Goal: Task Accomplishment & Management: Use online tool/utility

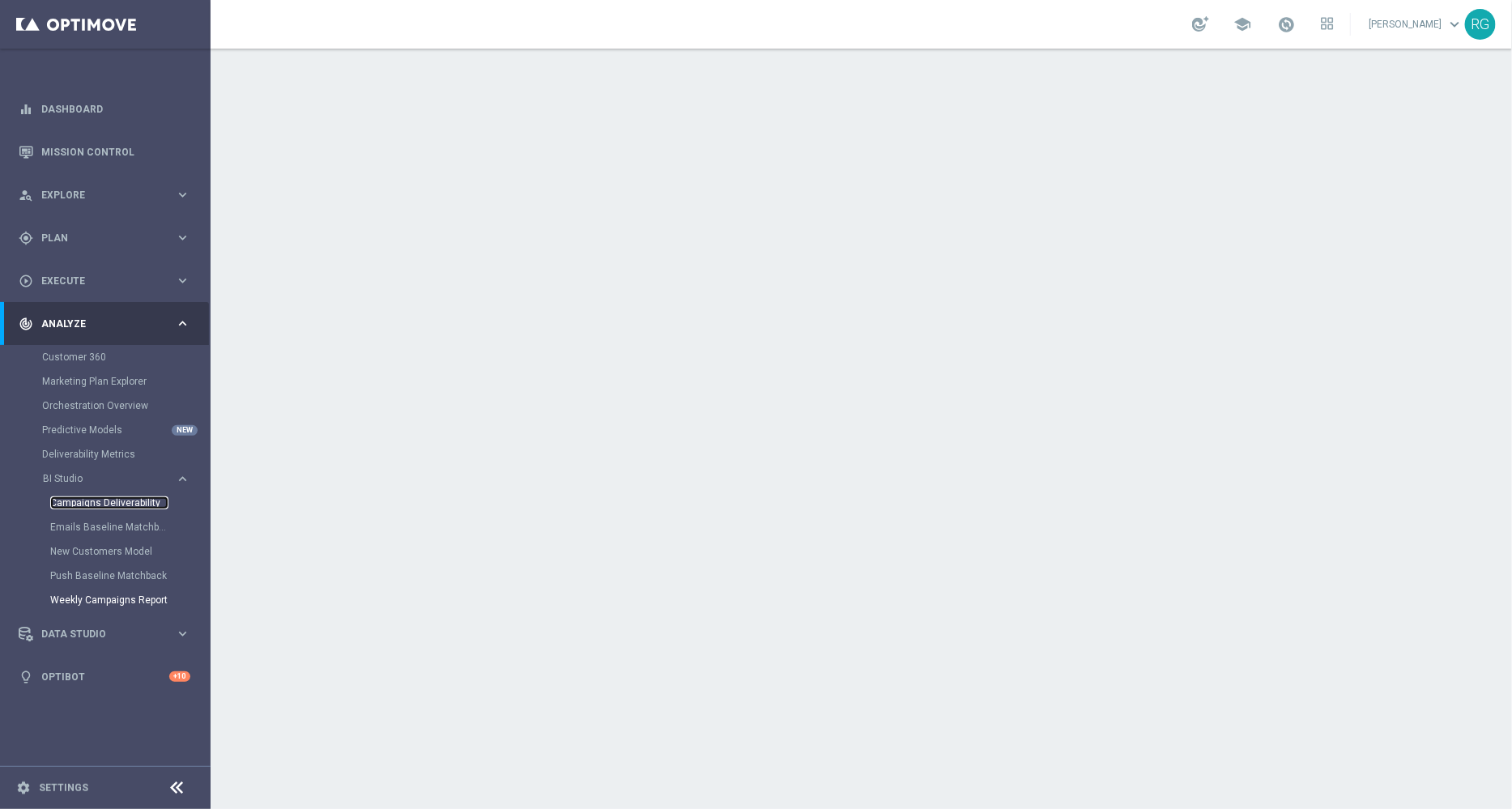
click at [96, 506] on link "Campaigns Deliverability" at bounding box center [110, 503] width 119 height 13
click at [111, 524] on link "Emails Baseline Matchback" at bounding box center [110, 527] width 119 height 13
click at [89, 158] on link "Mission Control" at bounding box center [115, 152] width 149 height 43
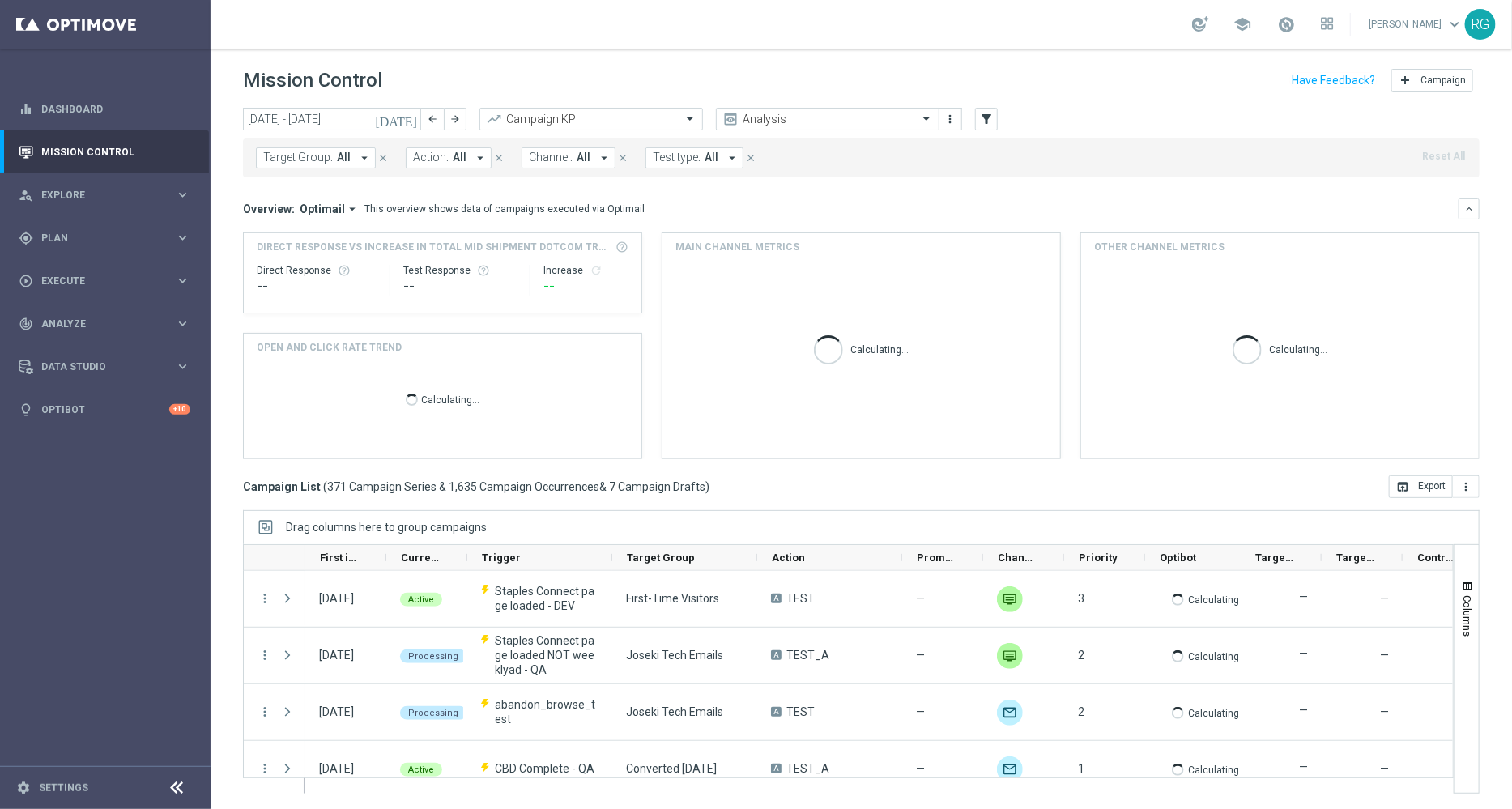
click at [405, 119] on icon "[DATE]" at bounding box center [397, 119] width 44 height 15
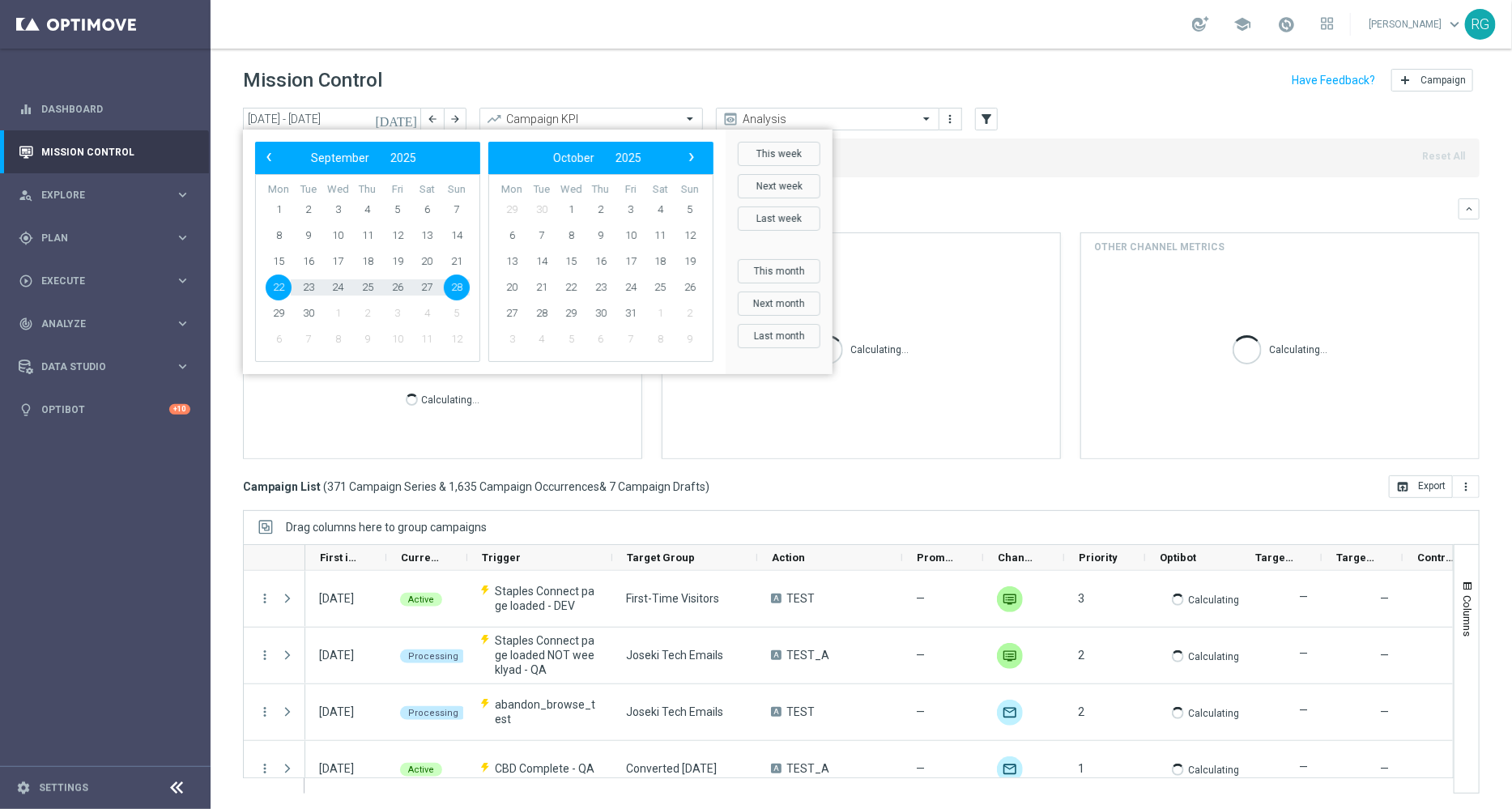
click at [275, 290] on span "22" at bounding box center [278, 288] width 26 height 26
type input "[DATE] - [DATE]"
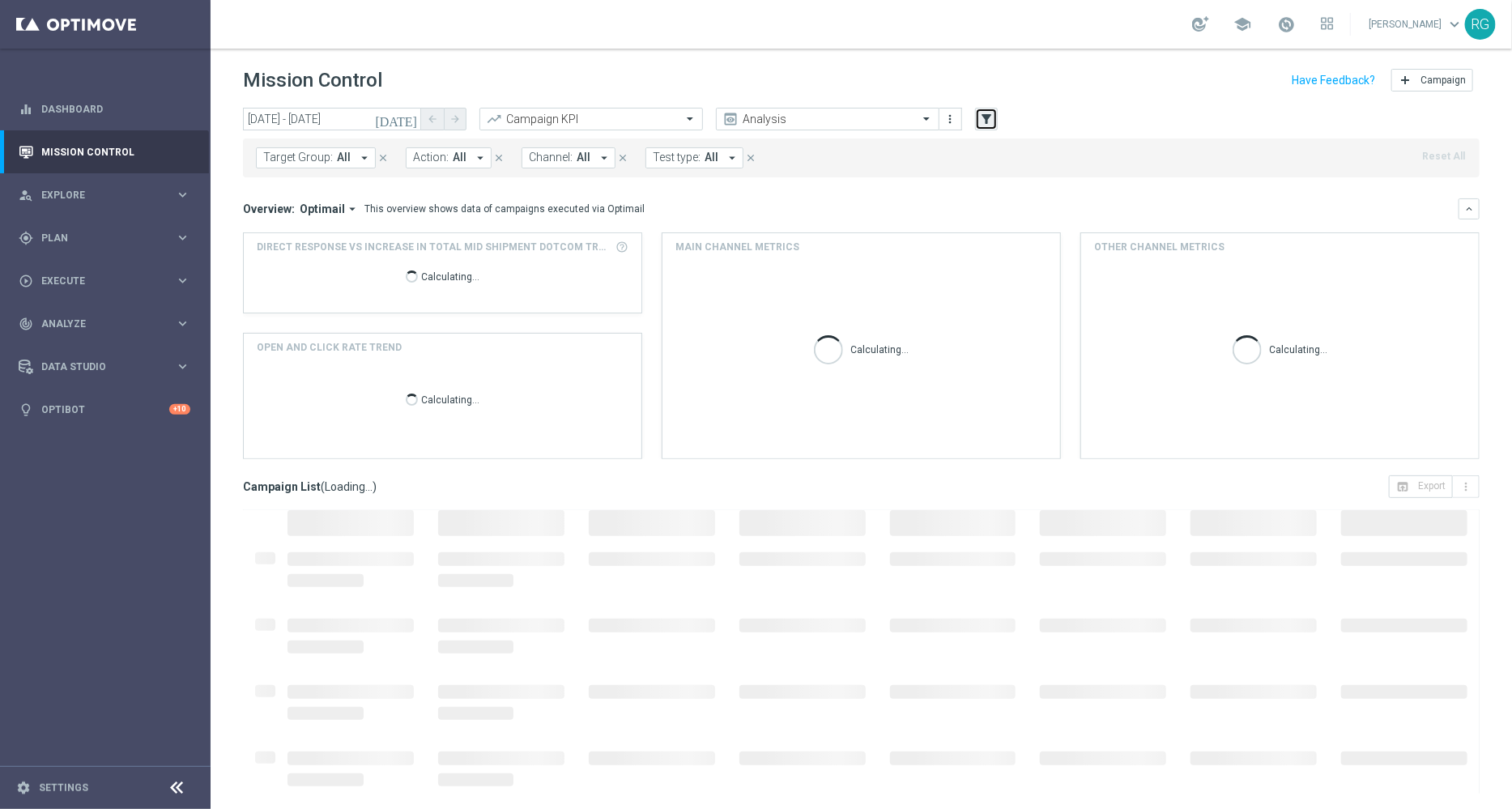
click at [992, 114] on icon "filter_alt" at bounding box center [987, 119] width 15 height 15
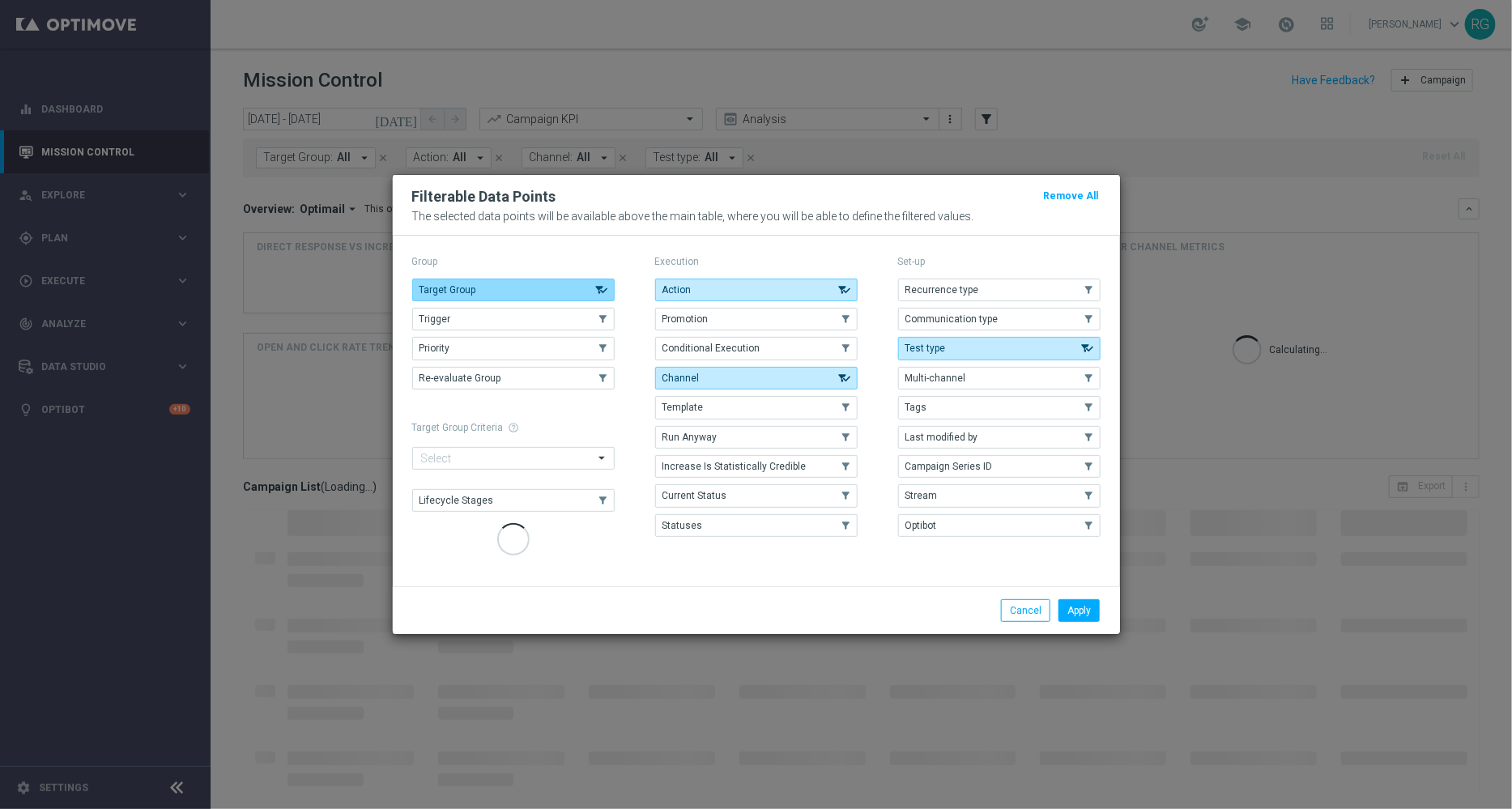
click at [559, 291] on button "Target Group" at bounding box center [514, 289] width 203 height 23
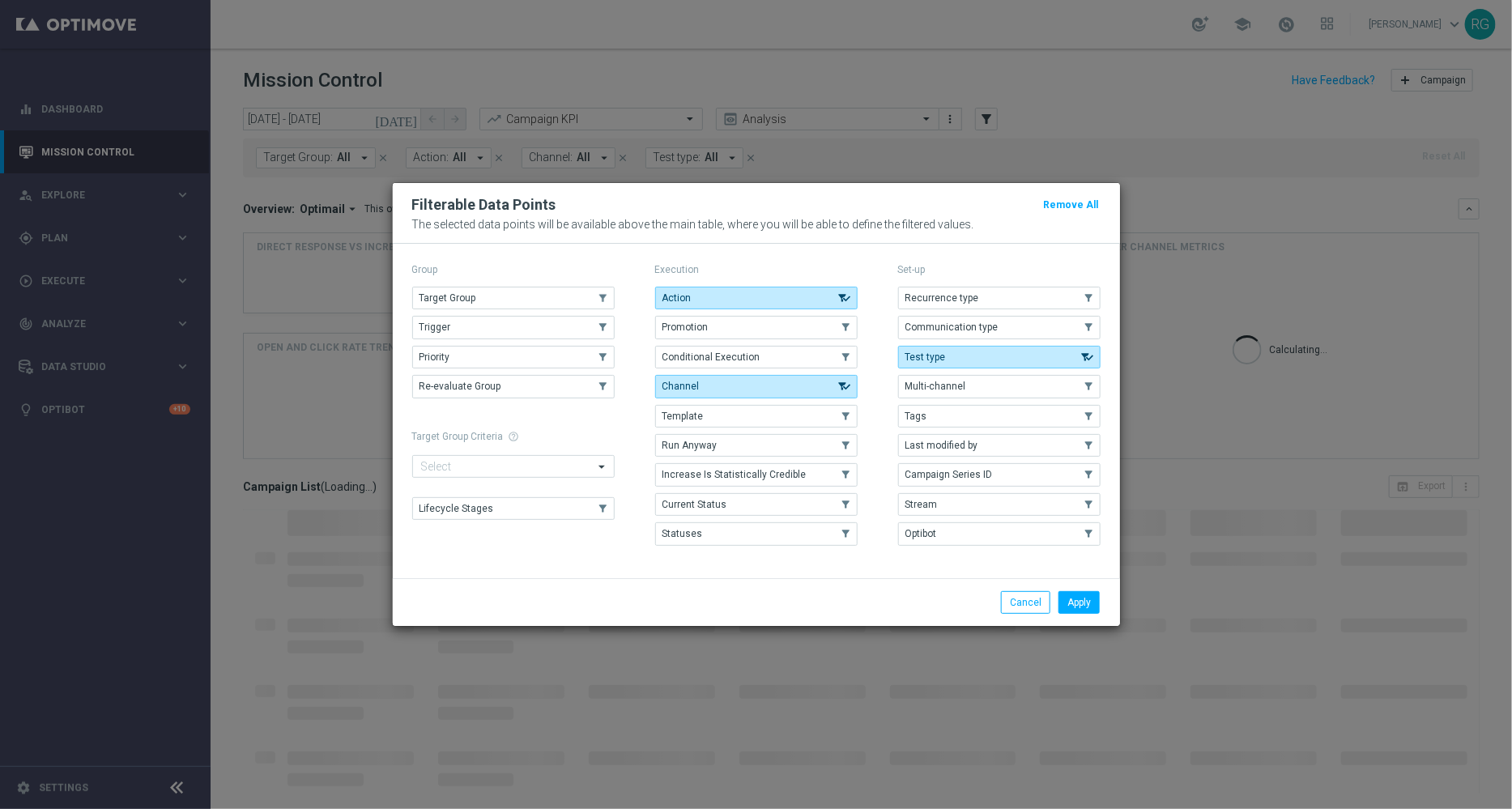
click at [750, 283] on div "Execution Action .cls-1{fill:none;} .cls-1{fill:none;} Promotion .cls-1{fill:no…" at bounding box center [757, 405] width 203 height 293
click at [794, 381] on button "Channel" at bounding box center [757, 386] width 203 height 23
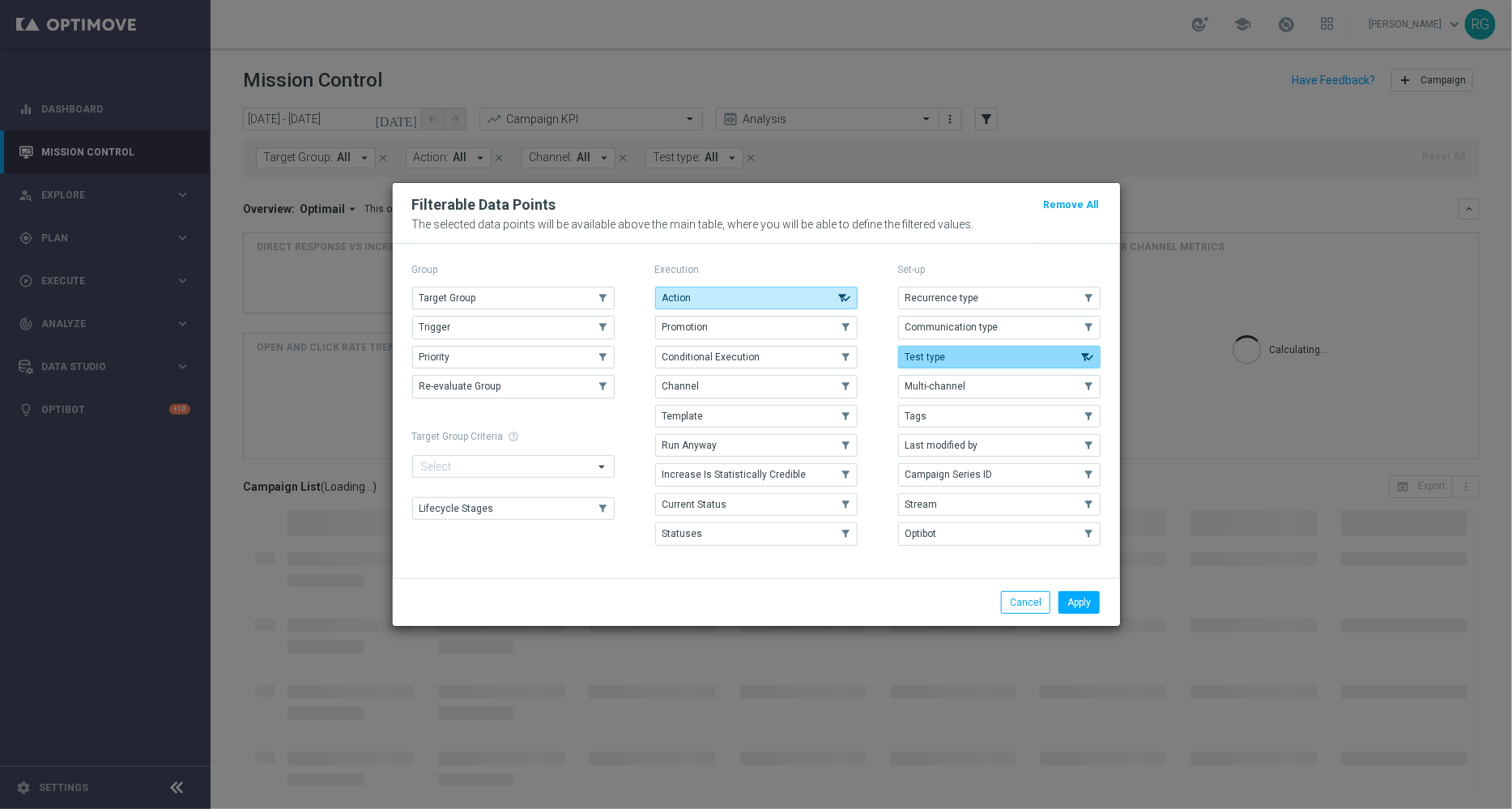
click at [944, 358] on span "Test type" at bounding box center [926, 357] width 40 height 11
click at [729, 293] on button "Action" at bounding box center [757, 298] width 203 height 23
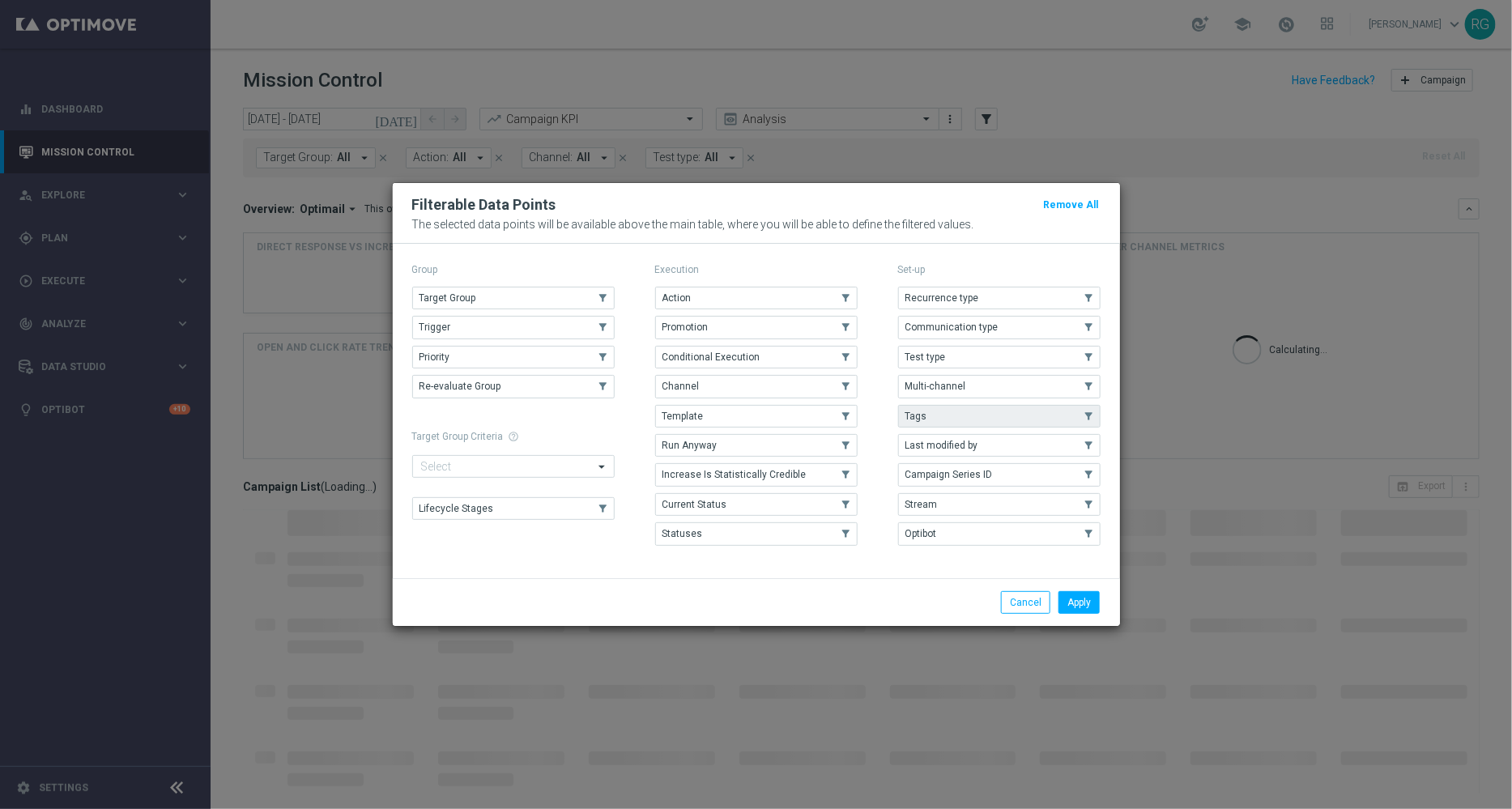
click at [991, 411] on button "Tags" at bounding box center [1000, 416] width 203 height 23
click at [1075, 604] on button "Apply" at bounding box center [1078, 603] width 41 height 23
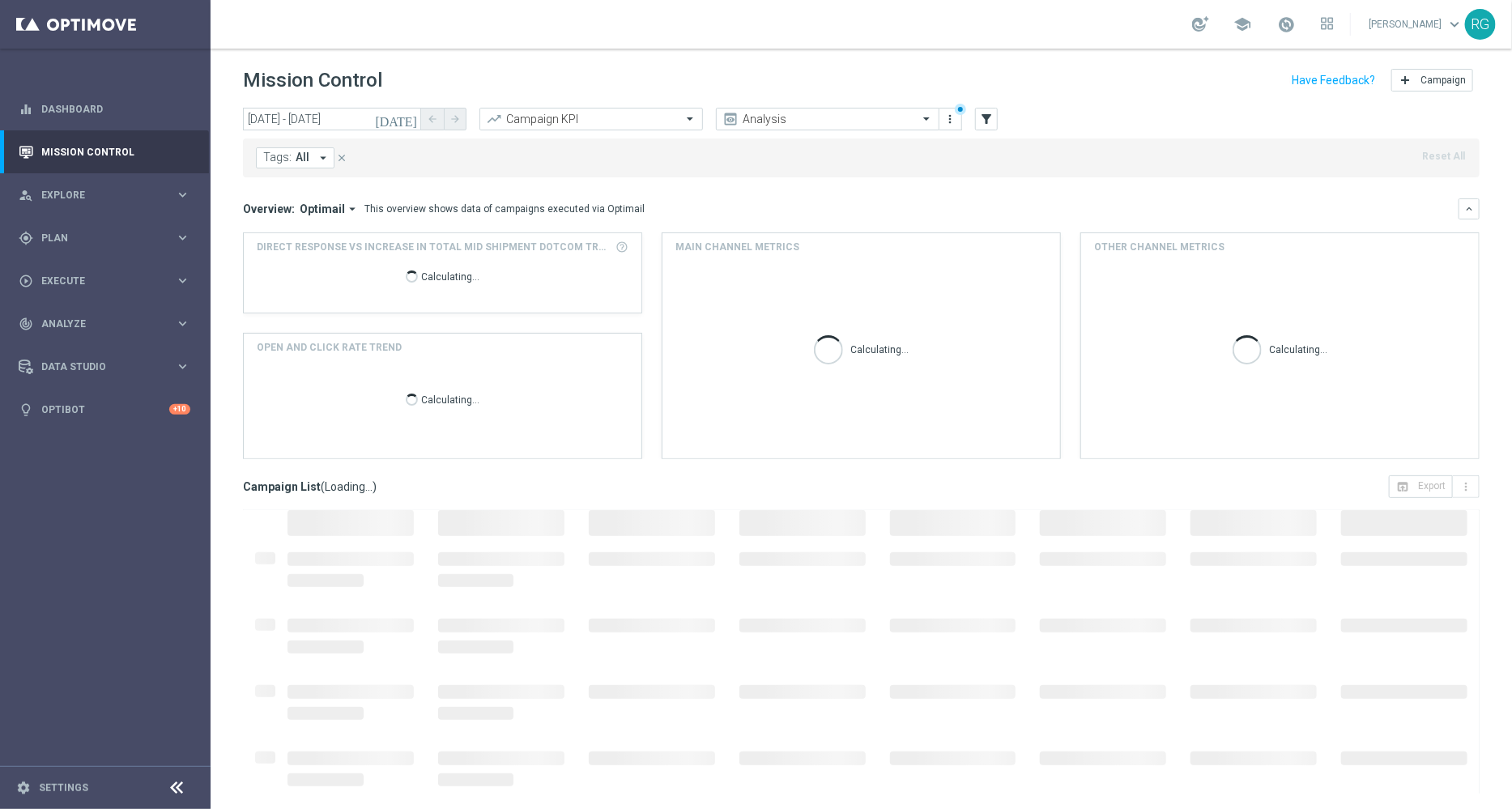
click at [310, 154] on button "Tags: All arrow_drop_down" at bounding box center [295, 157] width 79 height 21
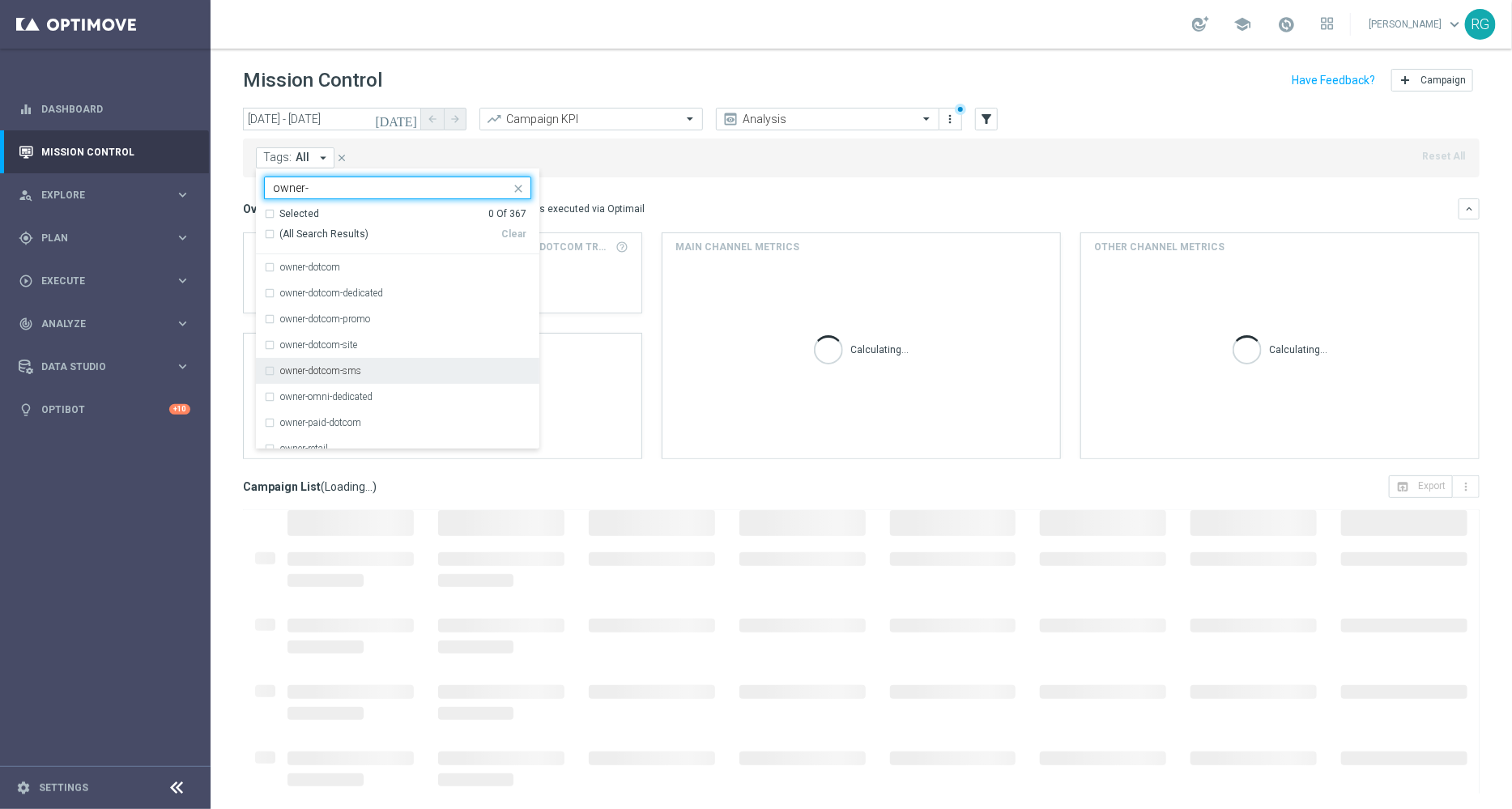
click at [356, 370] on label "owner-dotcom-sms" at bounding box center [320, 371] width 81 height 10
type input "owner-"
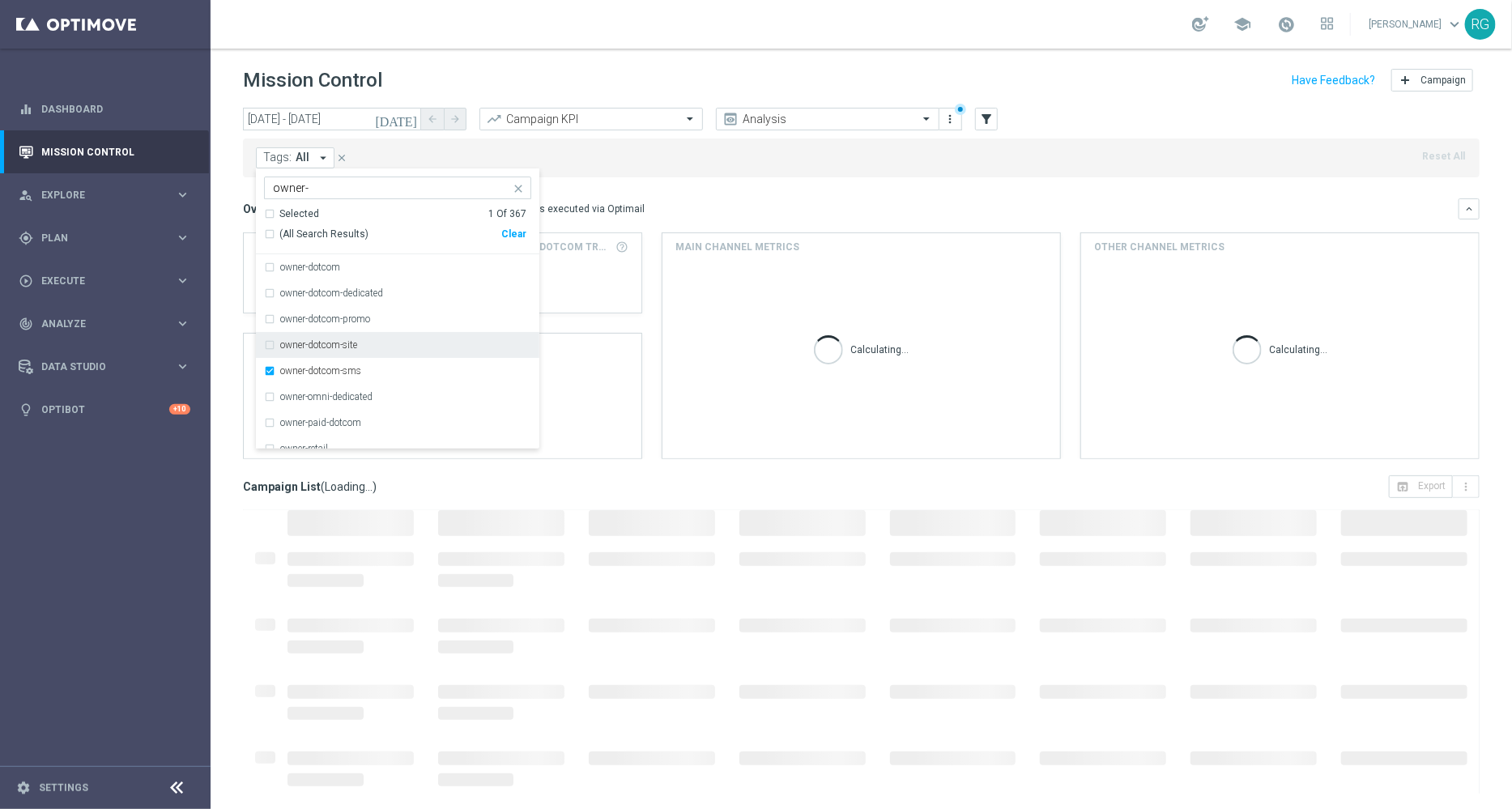
click at [835, 173] on div "Tags: All arrow_drop_down owner-dotcom-sms owner- Selected 1 Of 367 (All Search…" at bounding box center [861, 158] width 1237 height 39
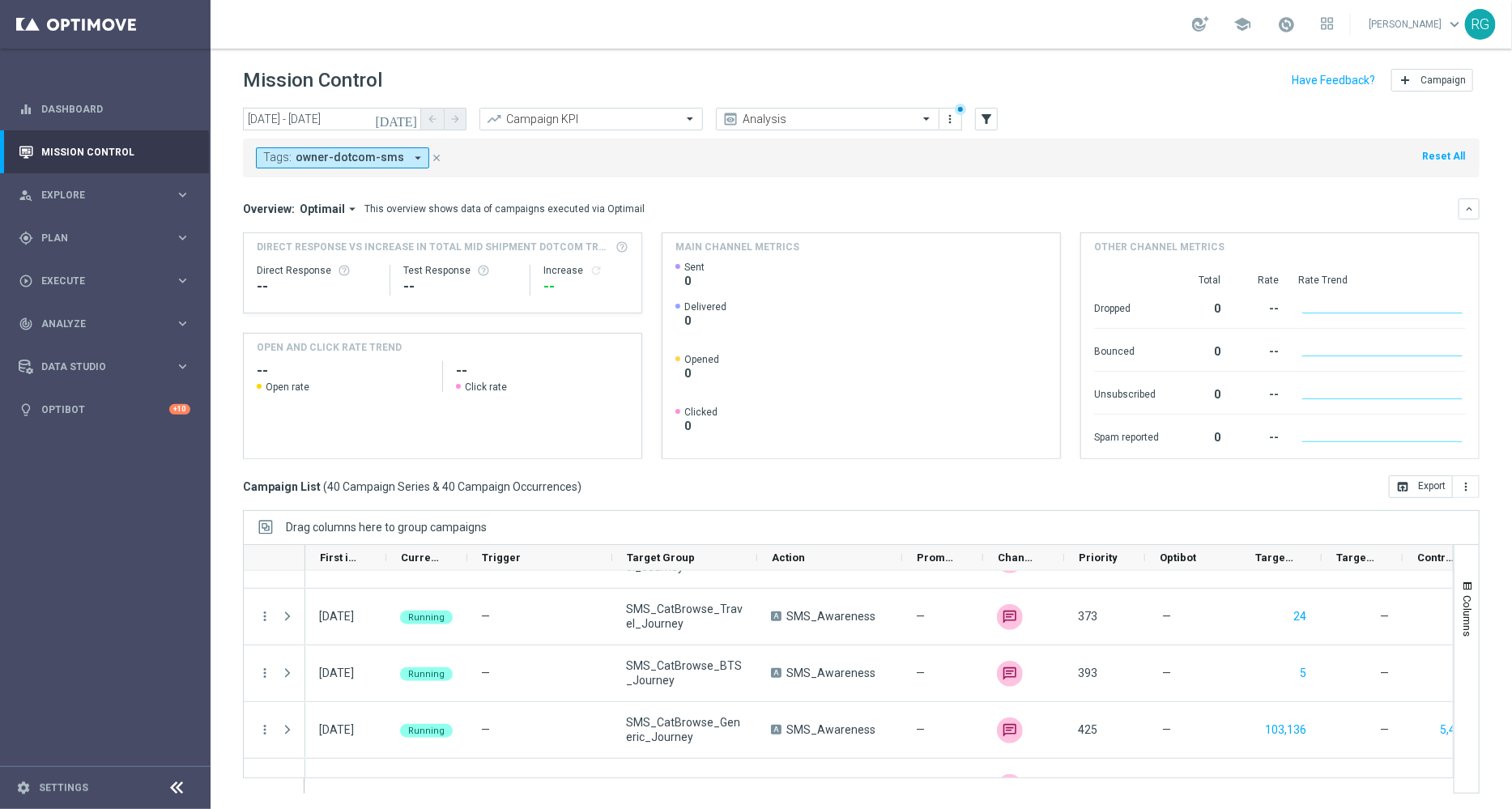
scroll to position [2062, 0]
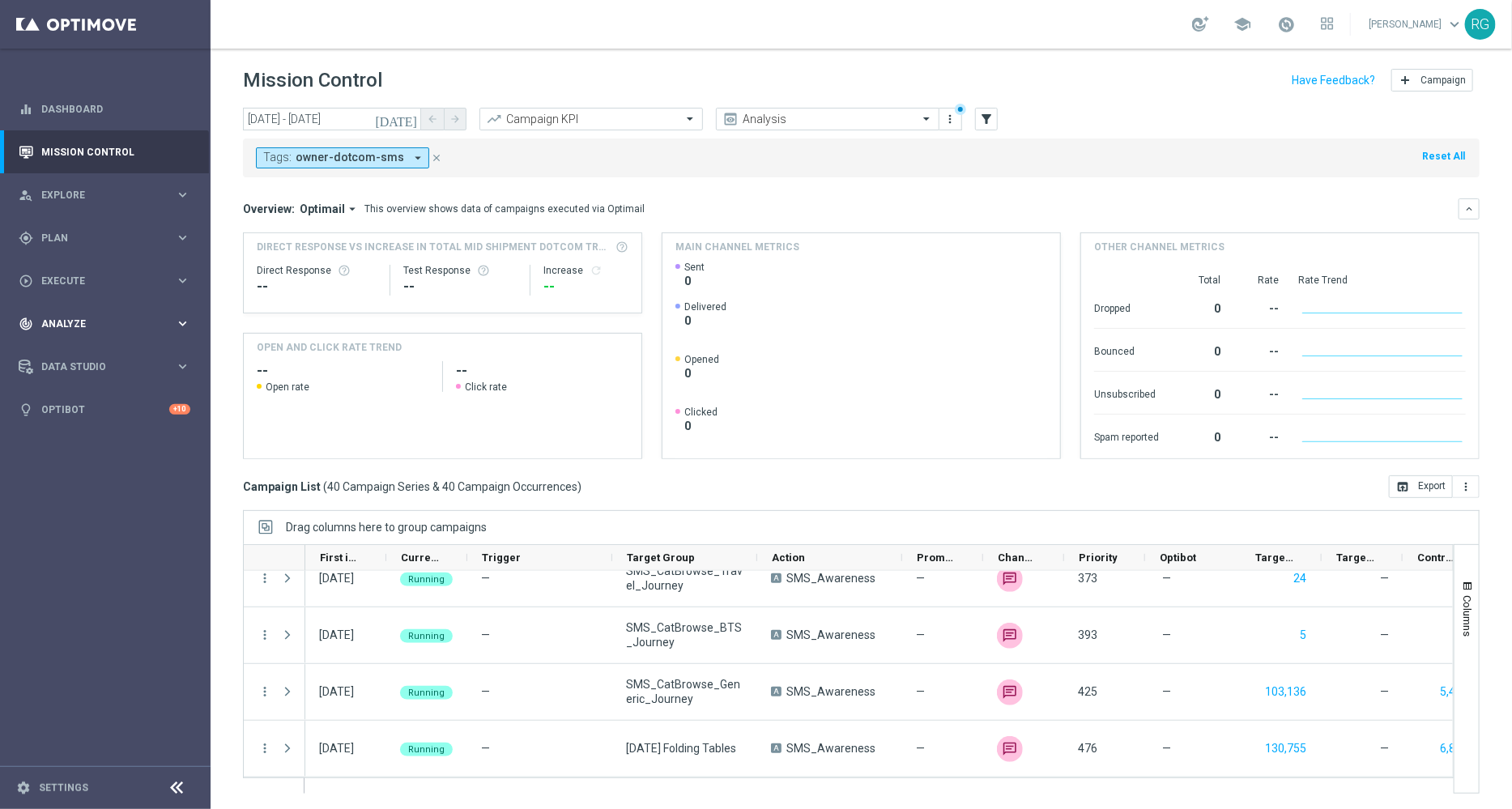
click at [51, 327] on span "Analyze" at bounding box center [108, 324] width 133 height 10
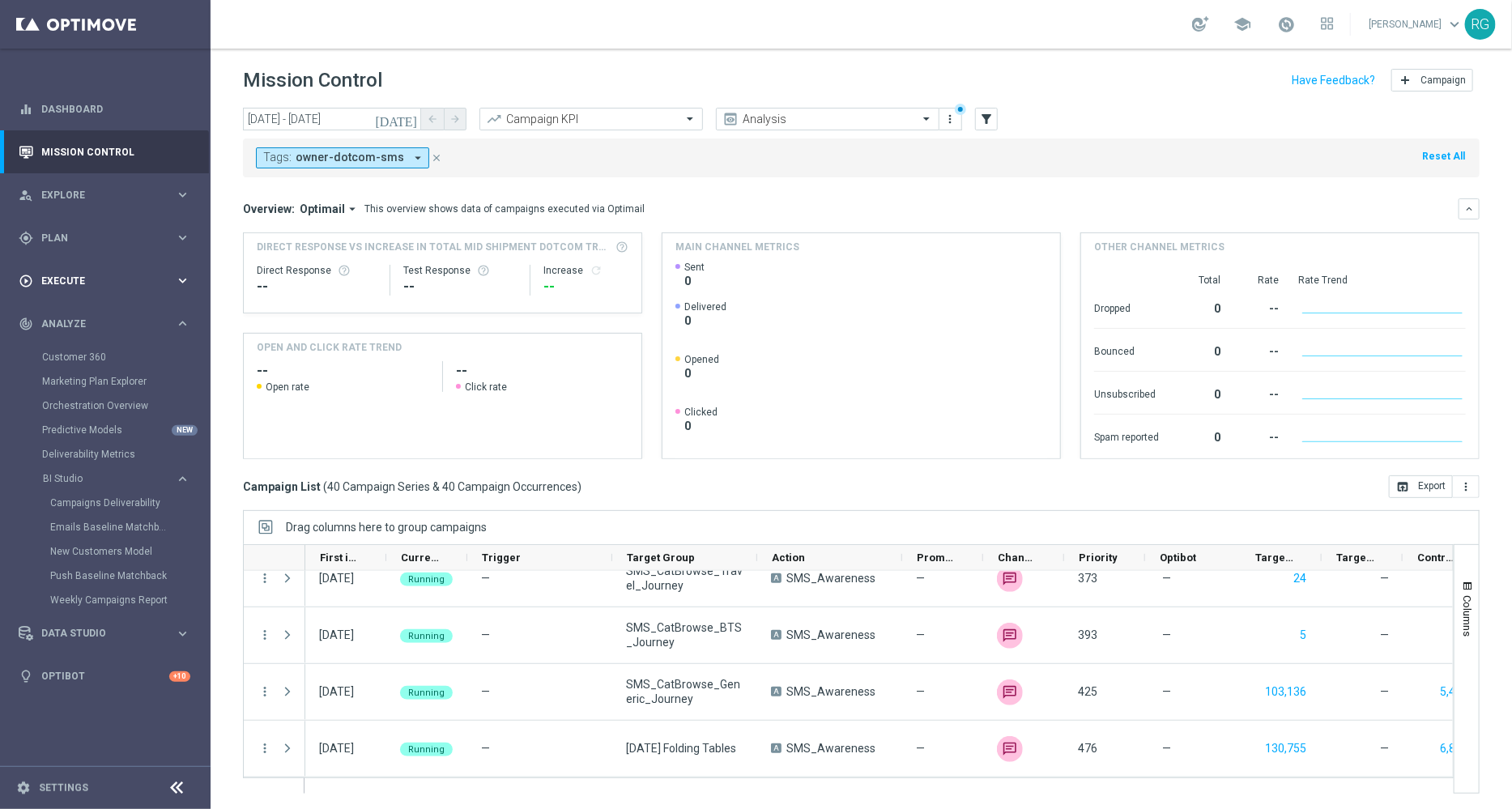
click at [89, 274] on div "play_circle_outline Execute" at bounding box center [96, 281] width 156 height 15
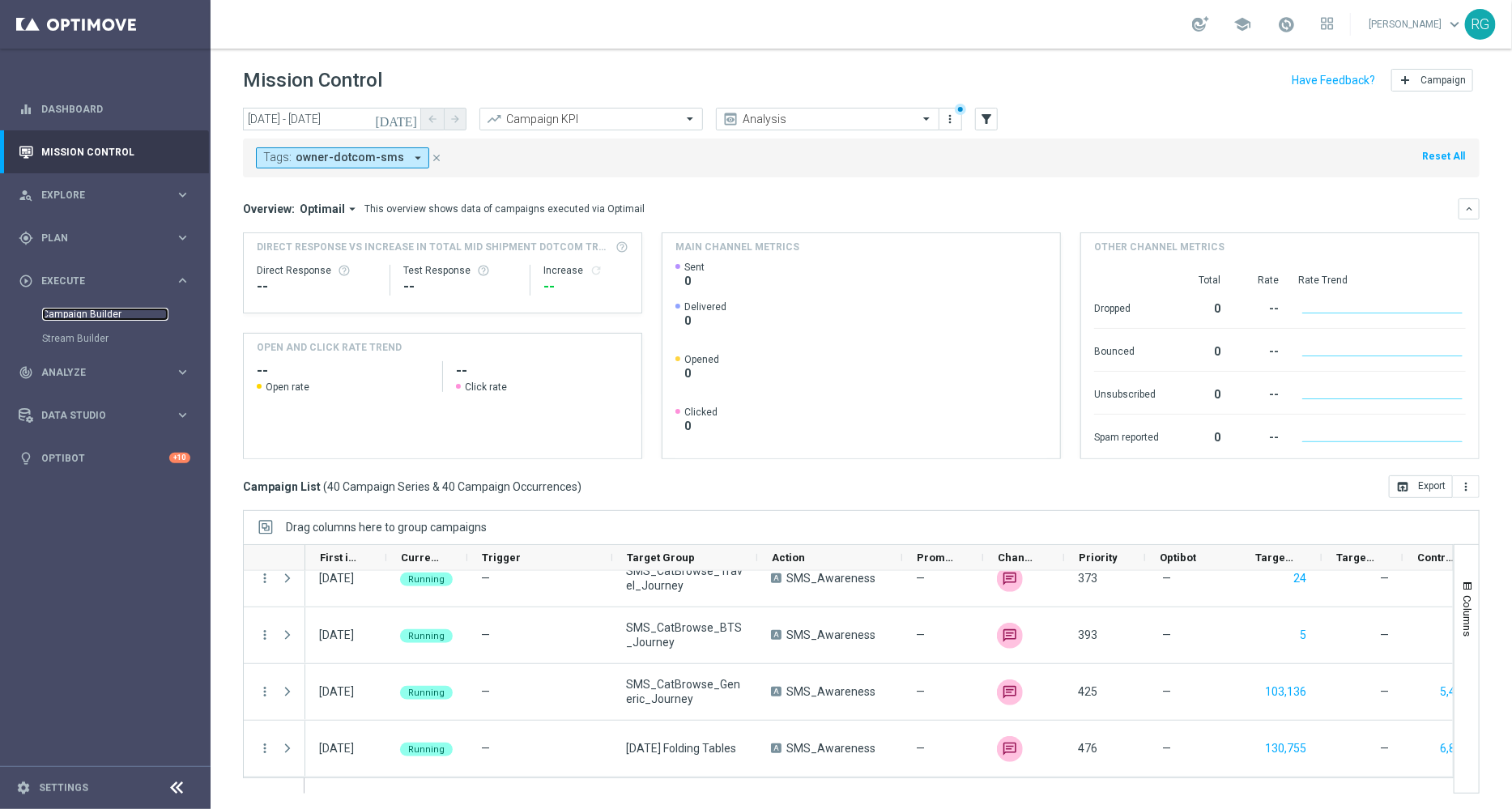
click at [83, 318] on link "Campaign Builder" at bounding box center [105, 314] width 126 height 13
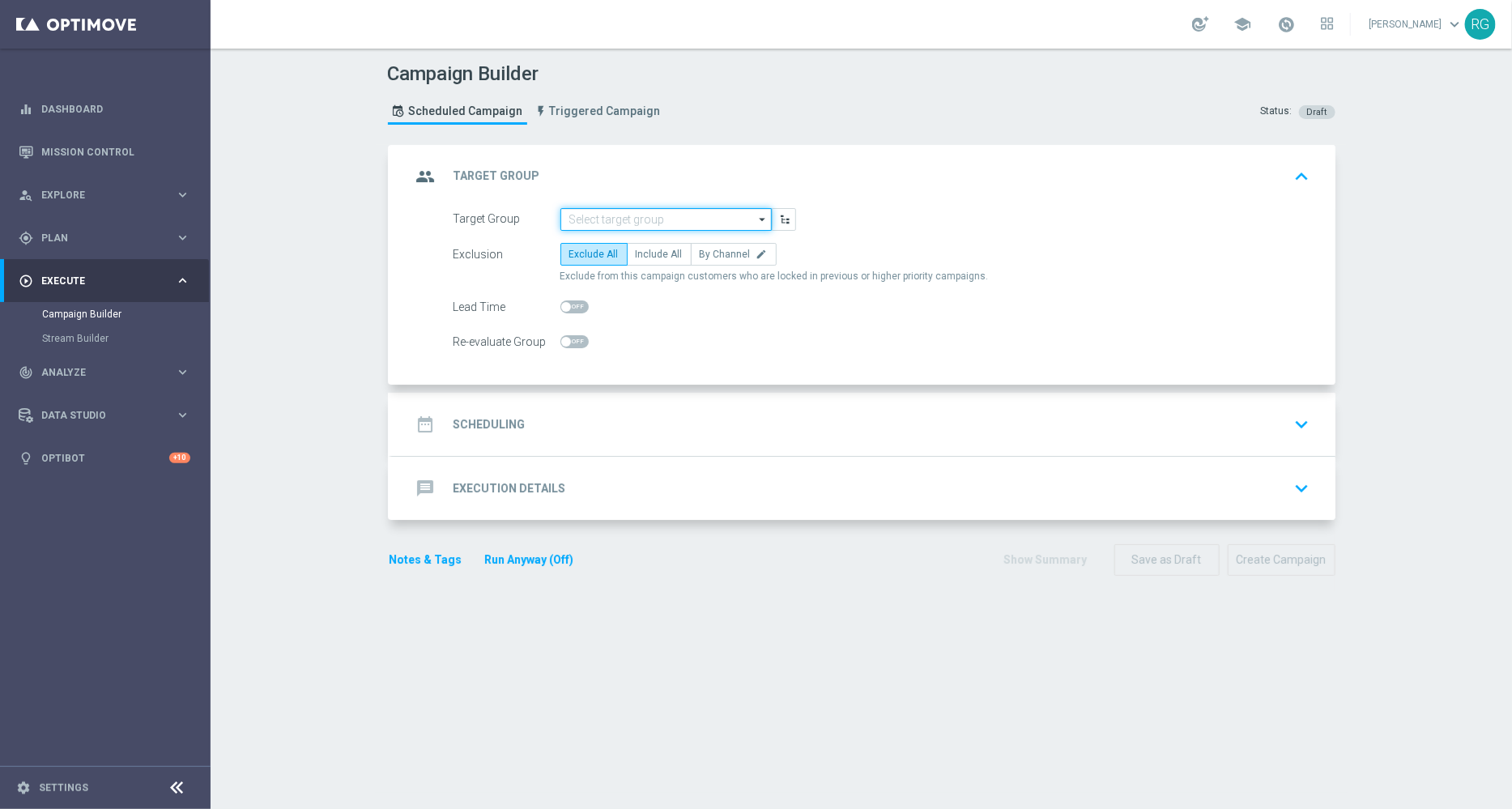
click at [640, 211] on input at bounding box center [667, 219] width 212 height 23
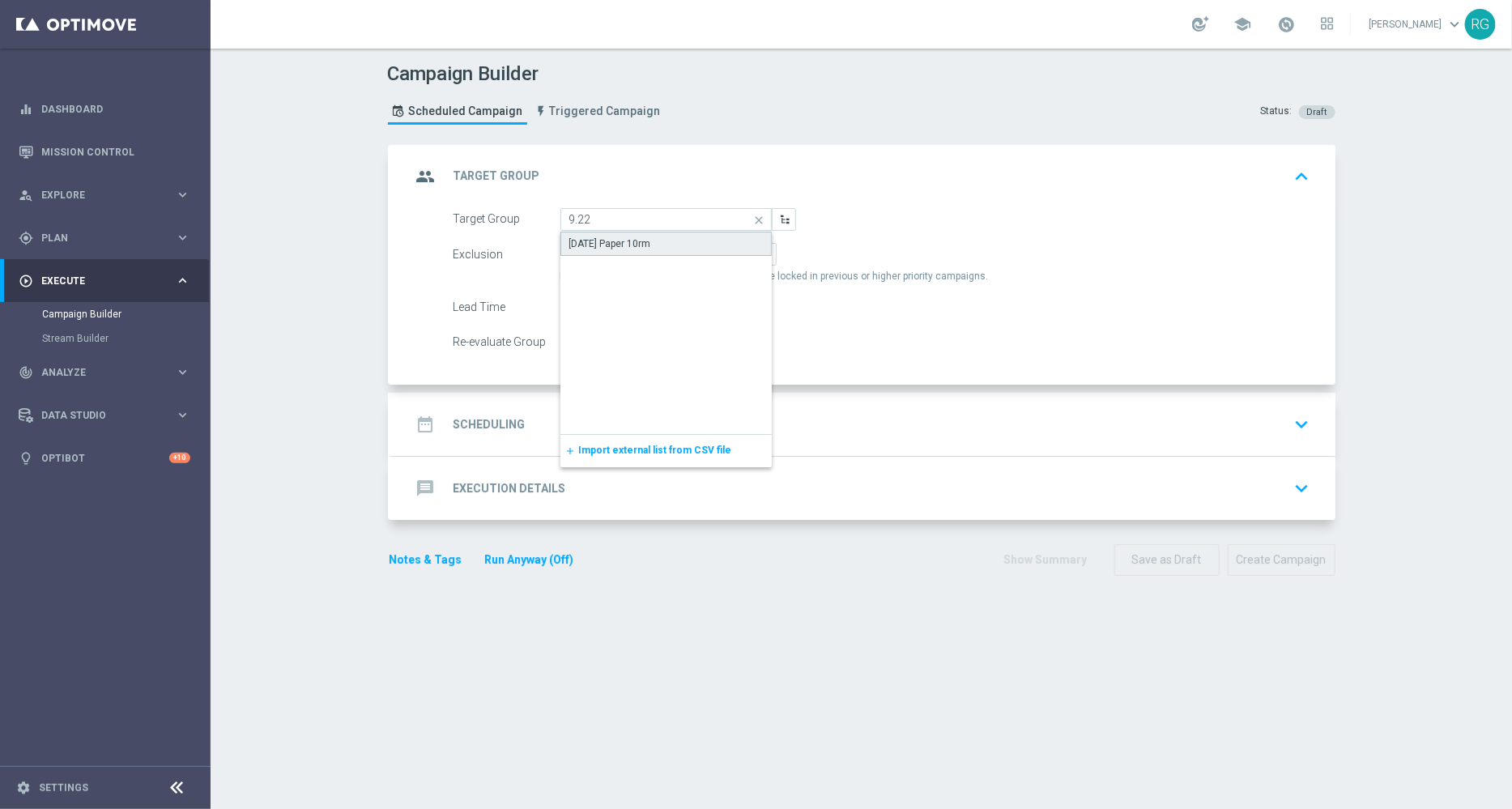
click at [627, 240] on div "[DATE] Paper 10rm" at bounding box center [611, 244] width 82 height 15
type input "[DATE] Paper 10rm"
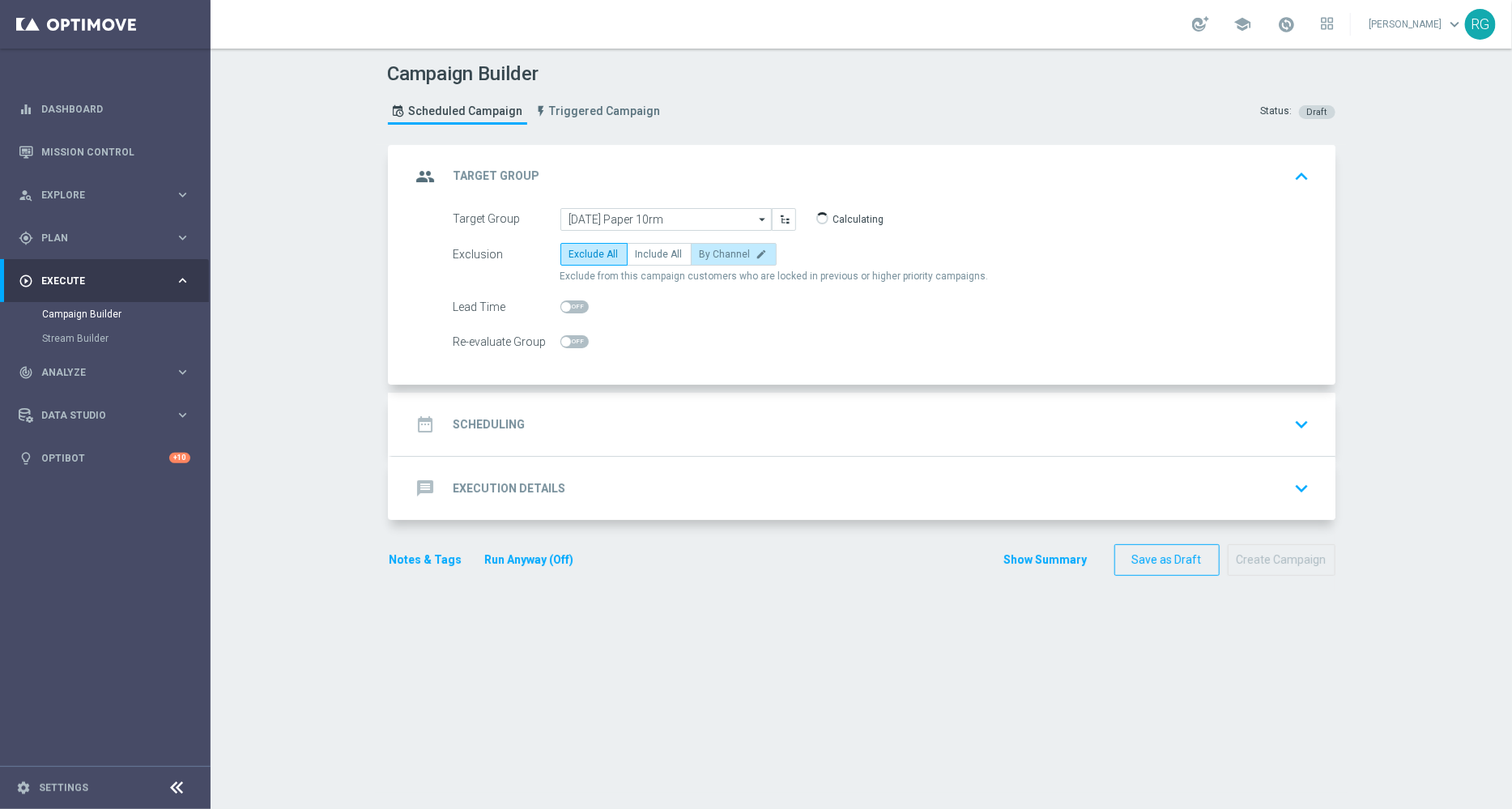
click at [733, 261] on label "By Channel edit" at bounding box center [734, 254] width 86 height 23
click at [710, 261] on input "By Channel edit" at bounding box center [705, 257] width 11 height 11
radio input "true"
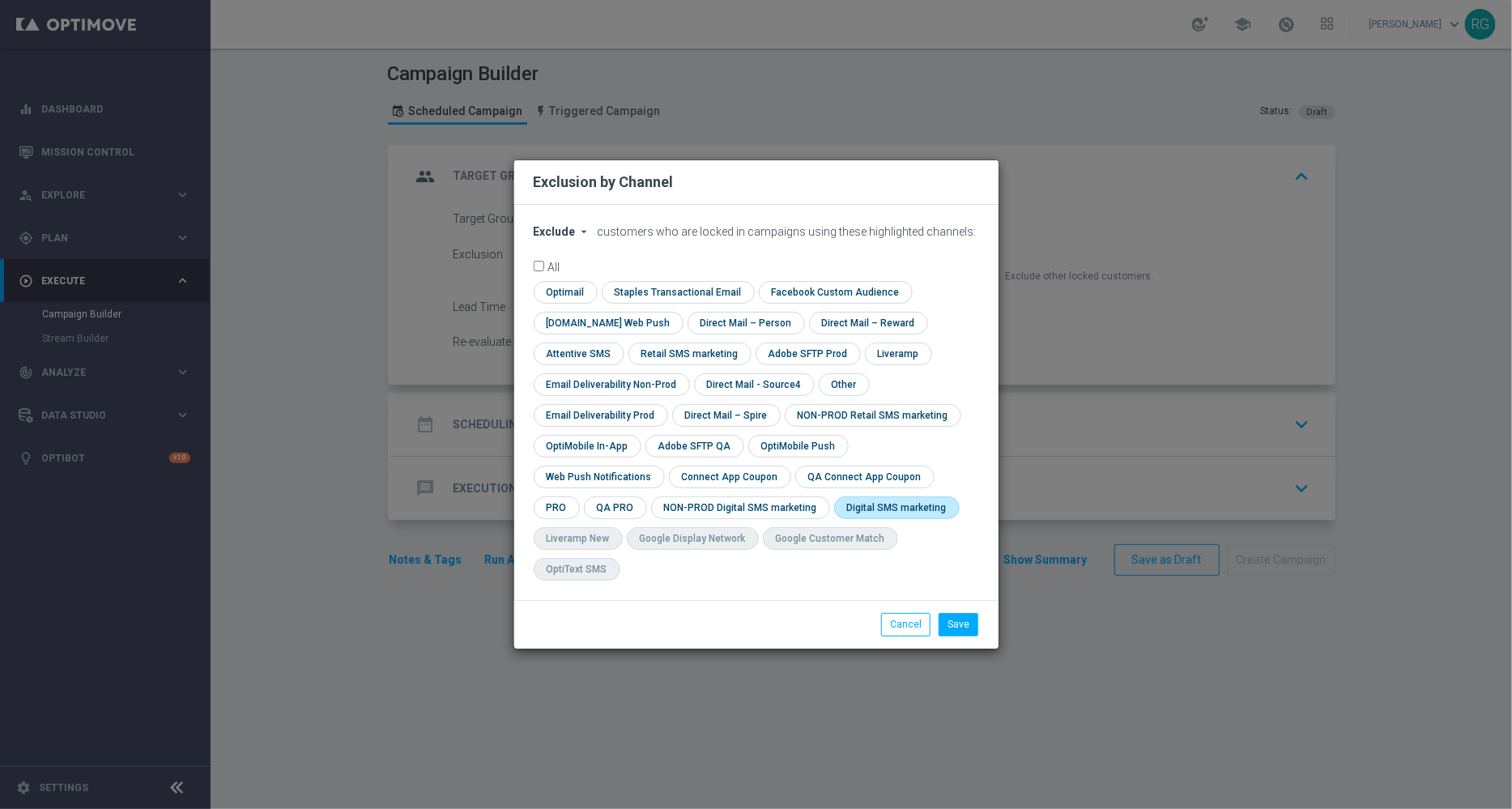
click at [835, 519] on input "checkbox" at bounding box center [894, 508] width 119 height 22
checkbox input "true"
click at [972, 614] on button "Save" at bounding box center [958, 625] width 39 height 23
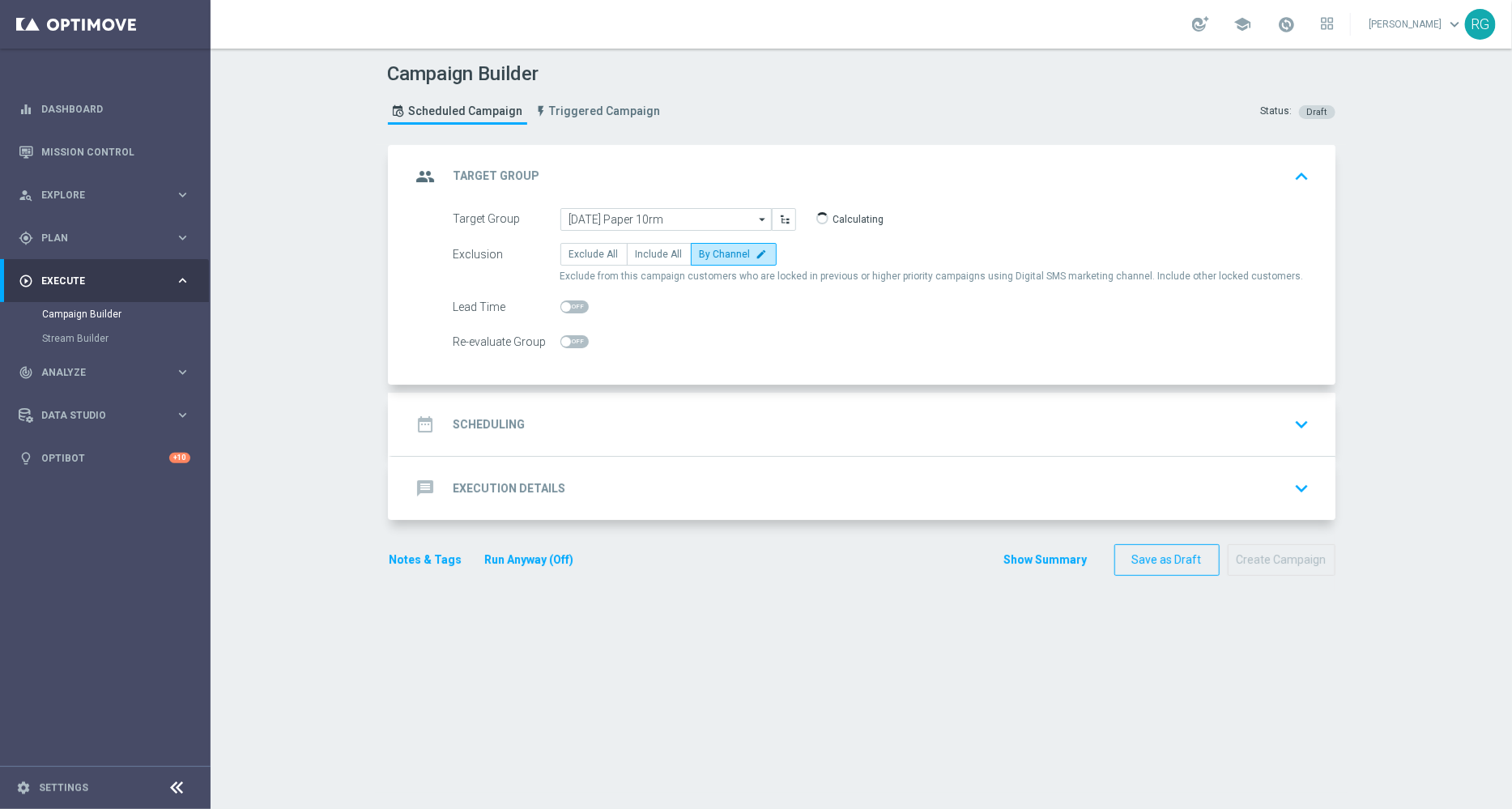
click at [570, 304] on span at bounding box center [574, 307] width 28 height 13
click at [570, 304] on input "checkbox" at bounding box center [574, 307] width 28 height 13
click at [562, 305] on span at bounding box center [574, 307] width 28 height 13
click at [562, 305] on input "checkbox" at bounding box center [574, 307] width 28 height 13
checkbox input "false"
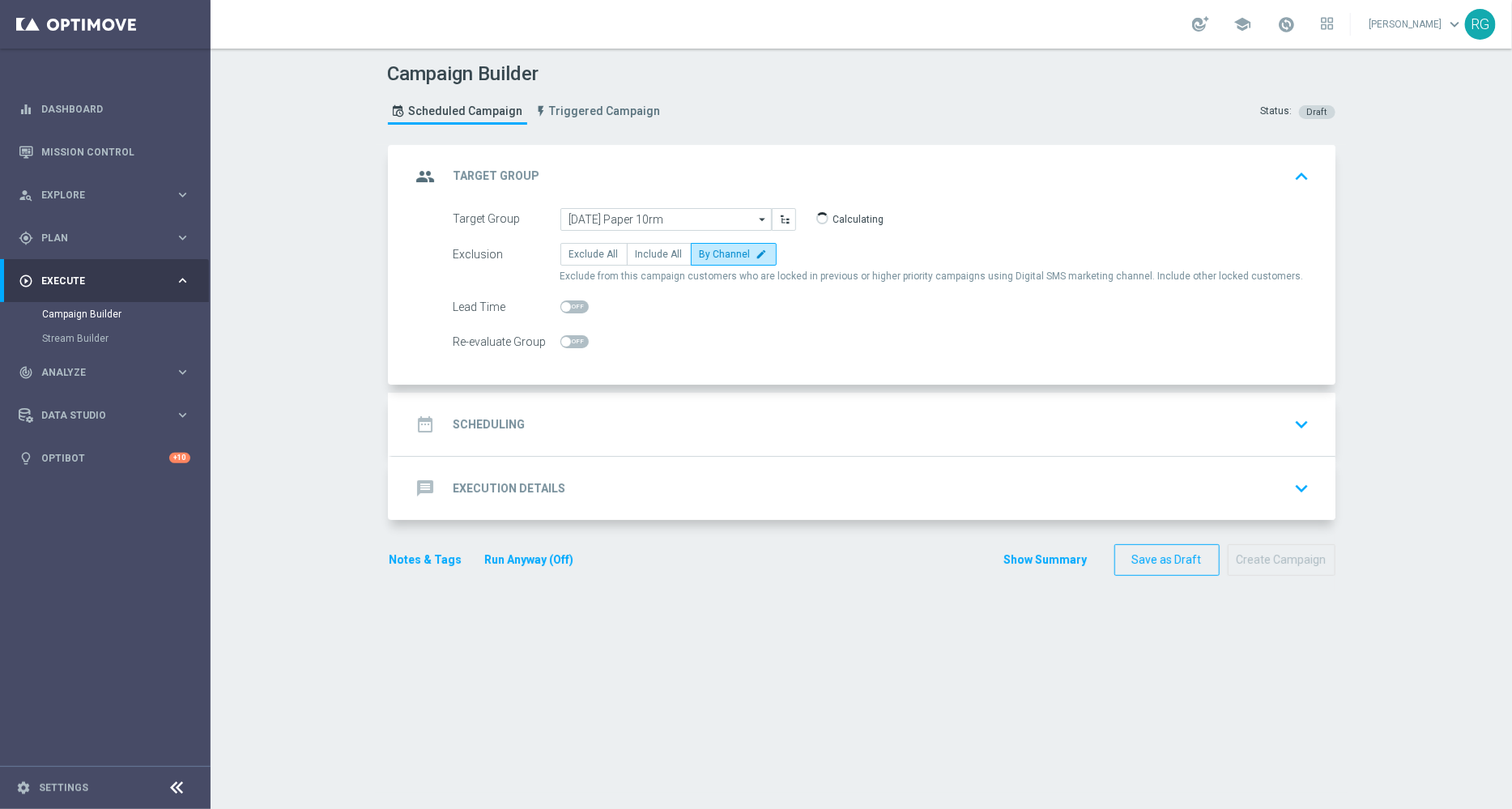
click at [591, 418] on div "date_range Scheduling keyboard_arrow_down" at bounding box center [864, 425] width 905 height 31
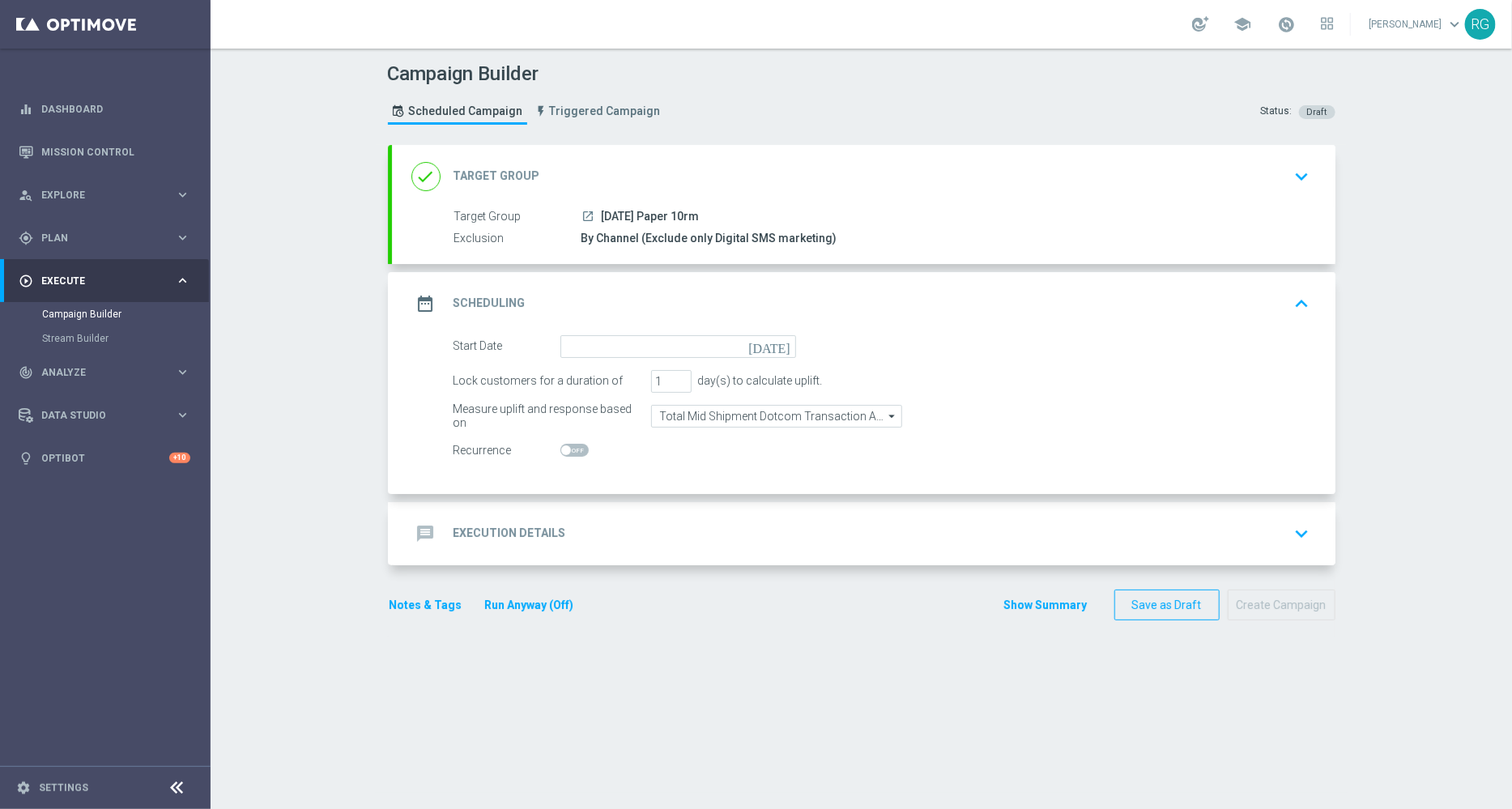
click at [778, 341] on icon "[DATE]" at bounding box center [772, 344] width 47 height 18
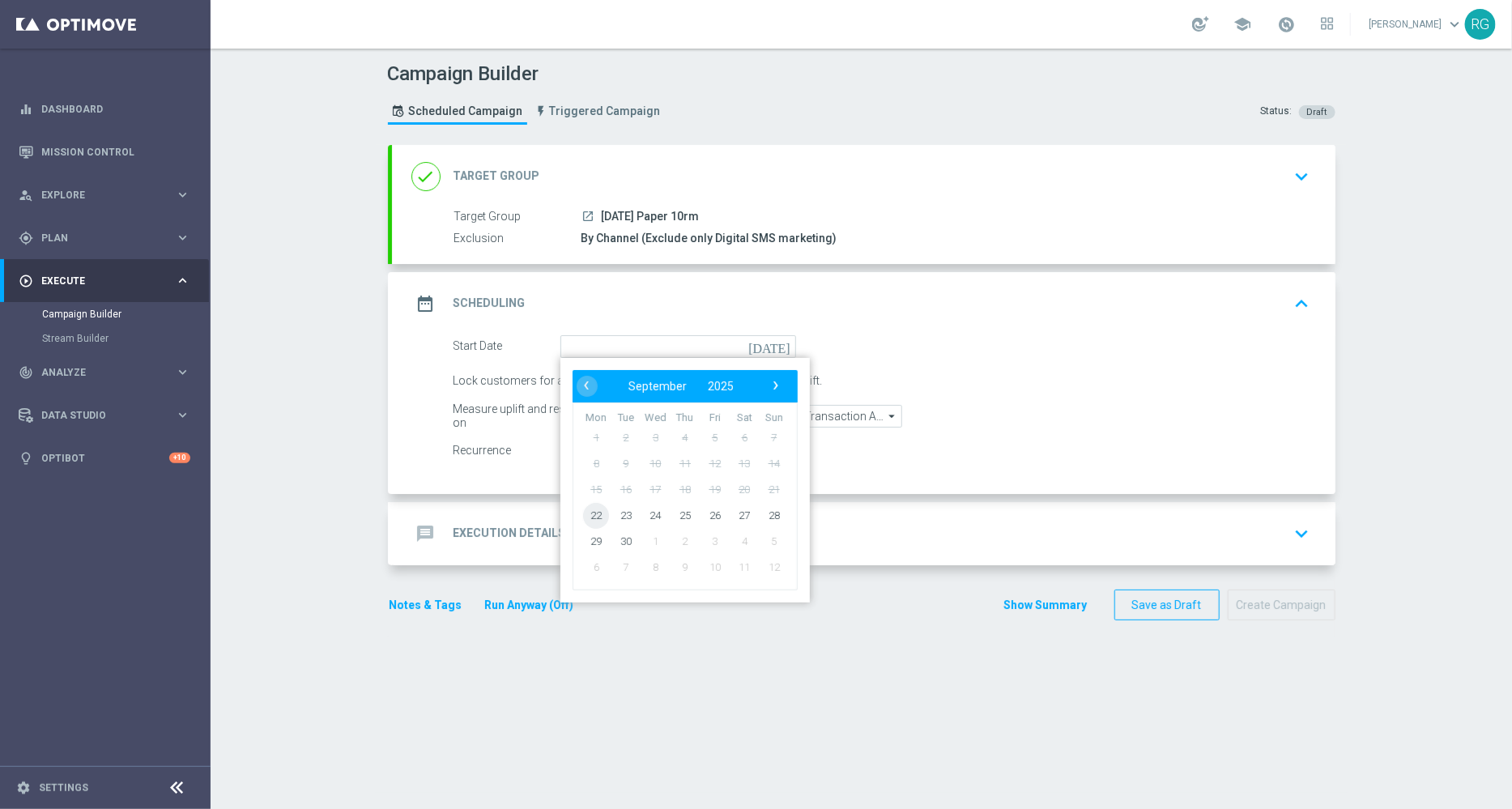
click at [587, 513] on span "22" at bounding box center [596, 515] width 26 height 26
type input "[DATE]"
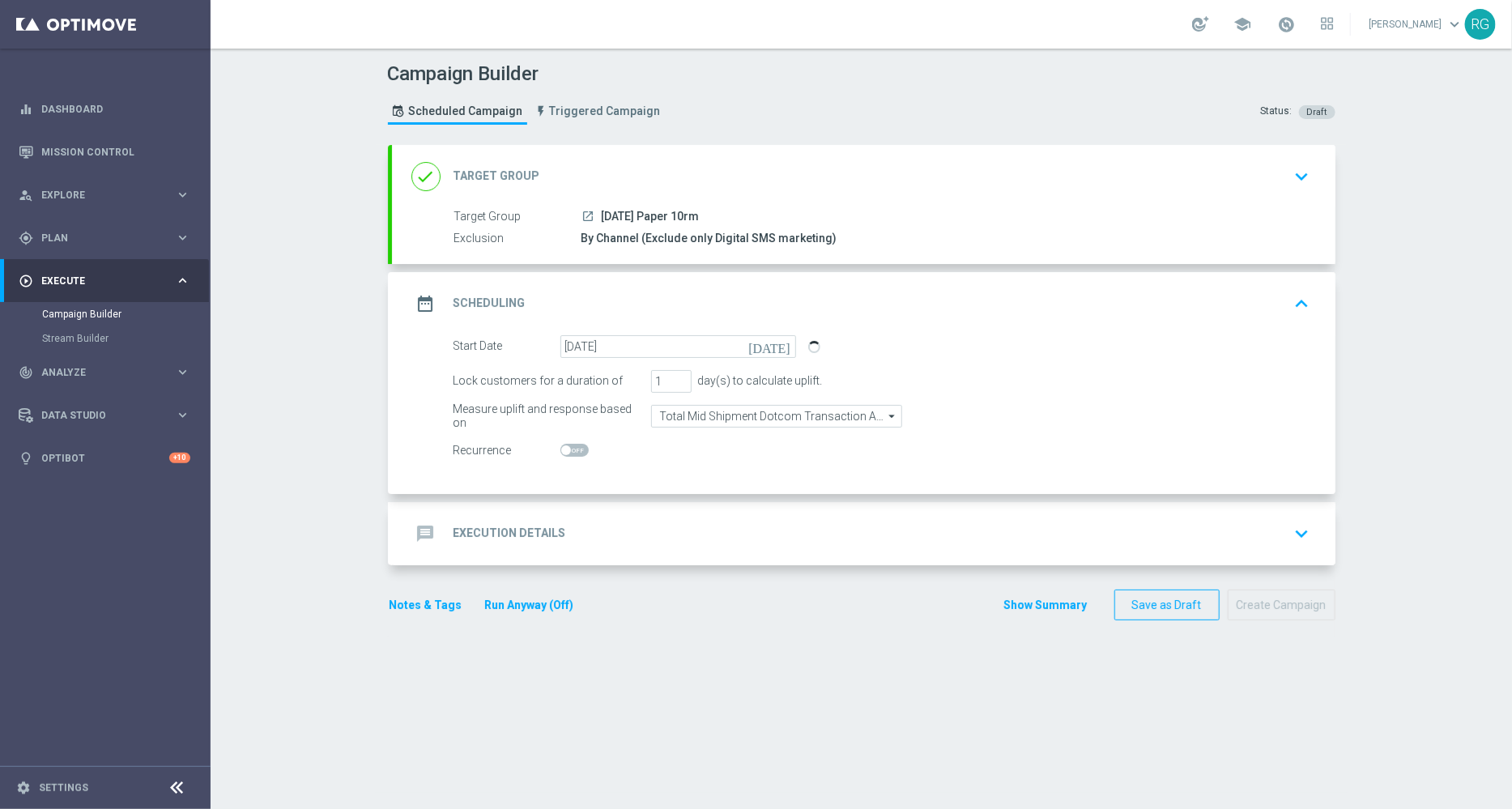
click at [588, 539] on div "message Execution Details keyboard_arrow_down" at bounding box center [864, 534] width 905 height 31
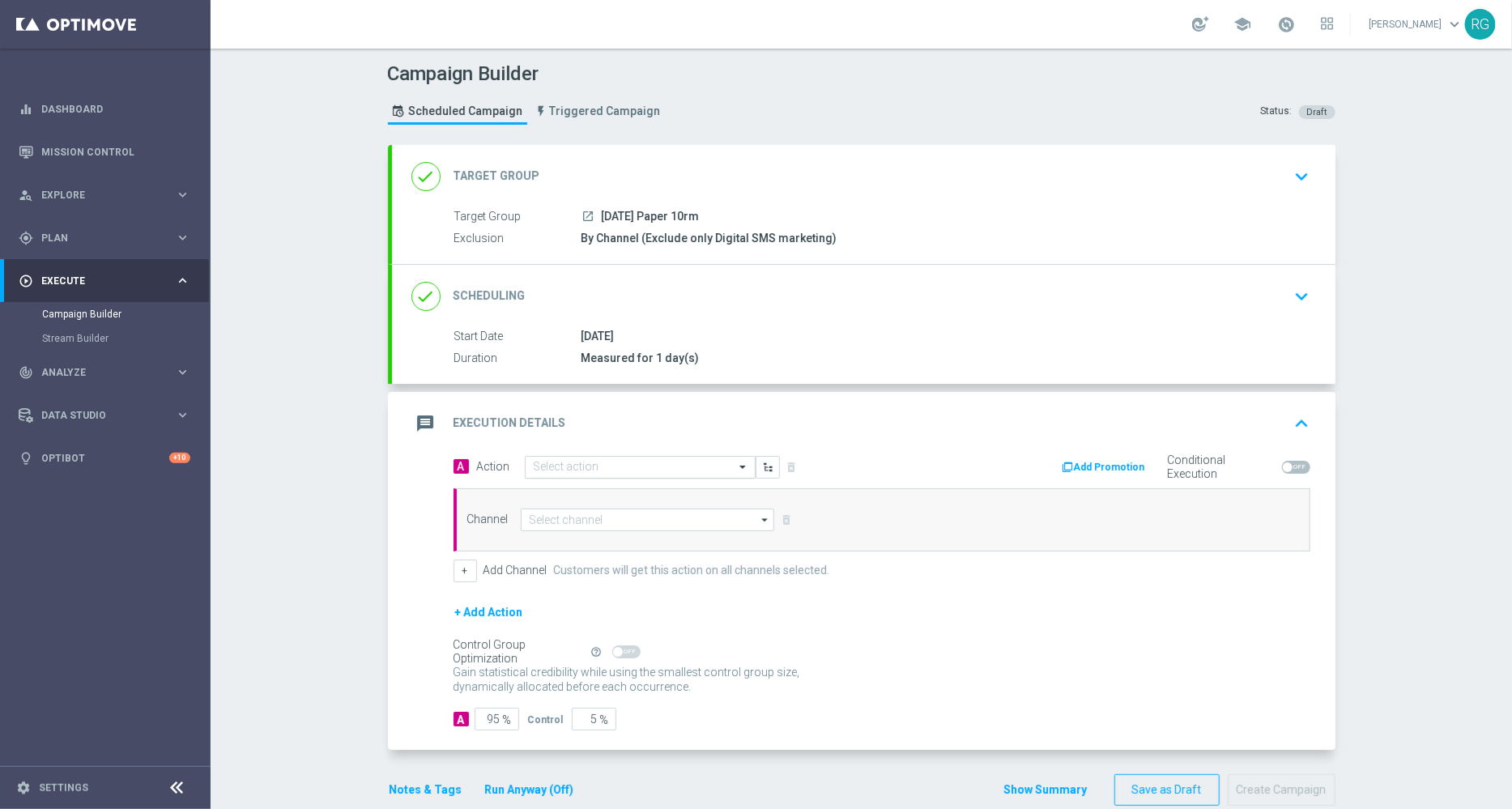
click at [607, 461] on input "text" at bounding box center [625, 468] width 181 height 14
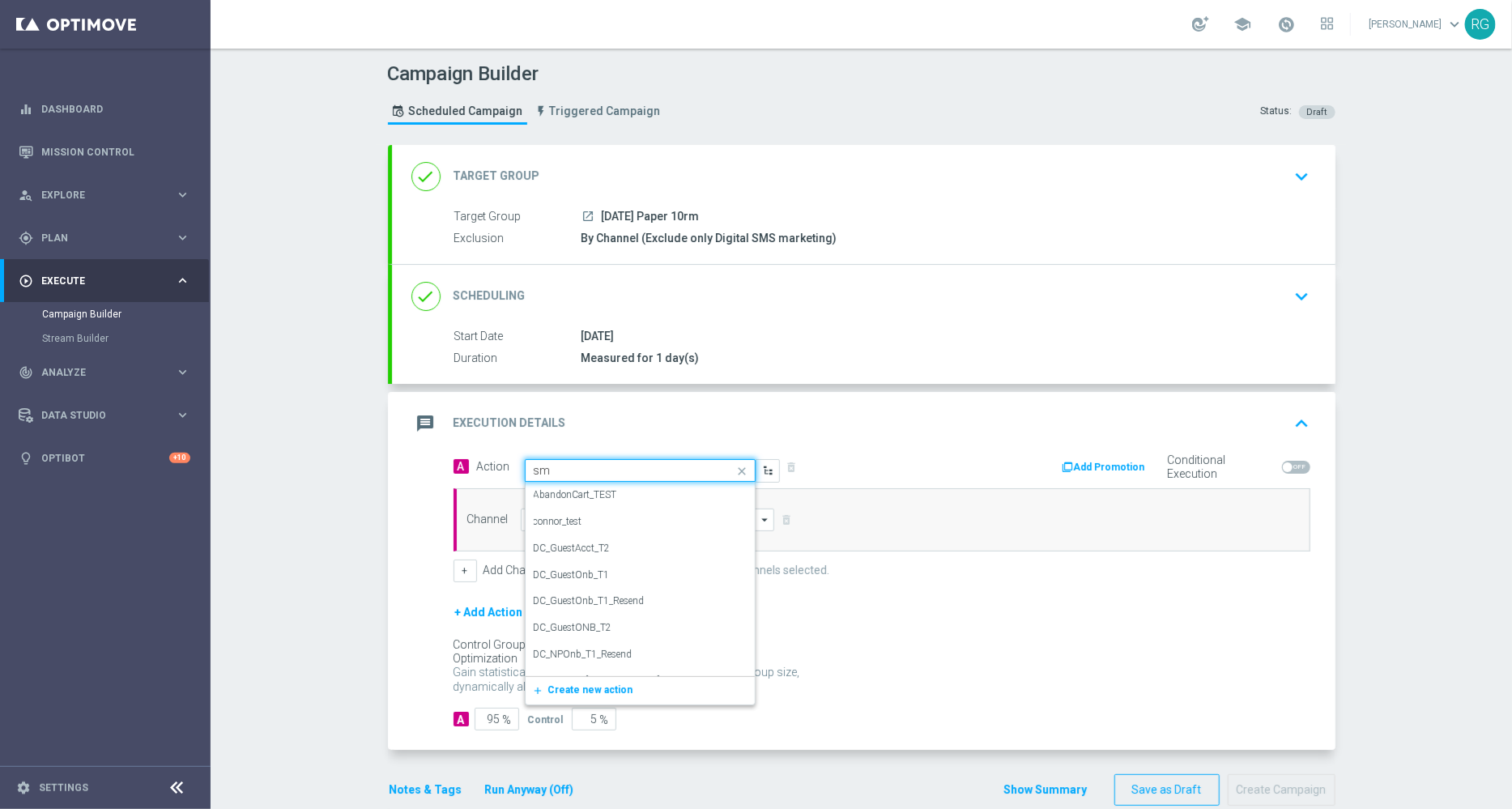
type input "sms"
click at [590, 544] on label "SMS_Awareness" at bounding box center [569, 548] width 69 height 14
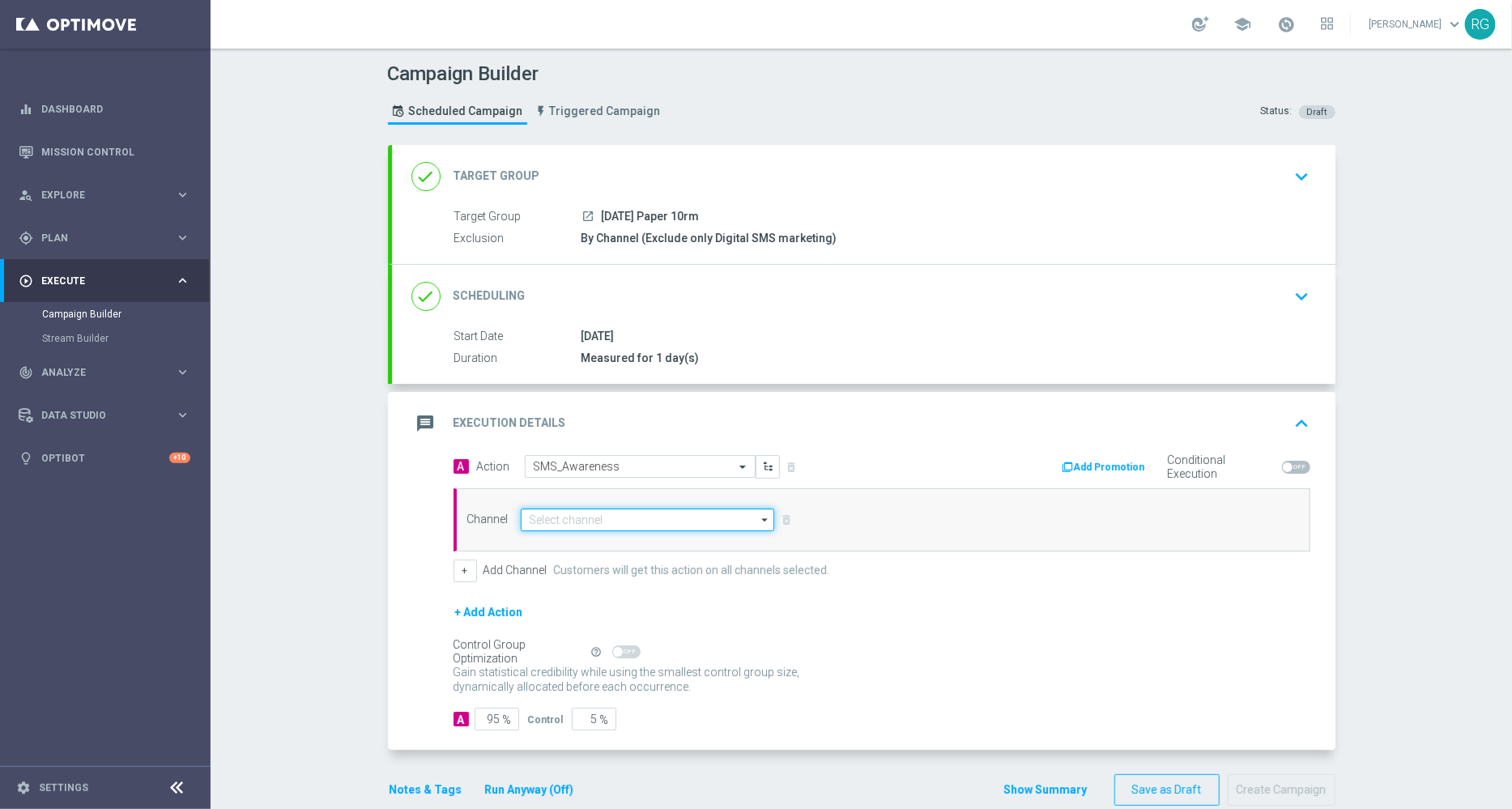
click at [583, 520] on input at bounding box center [647, 520] width 255 height 23
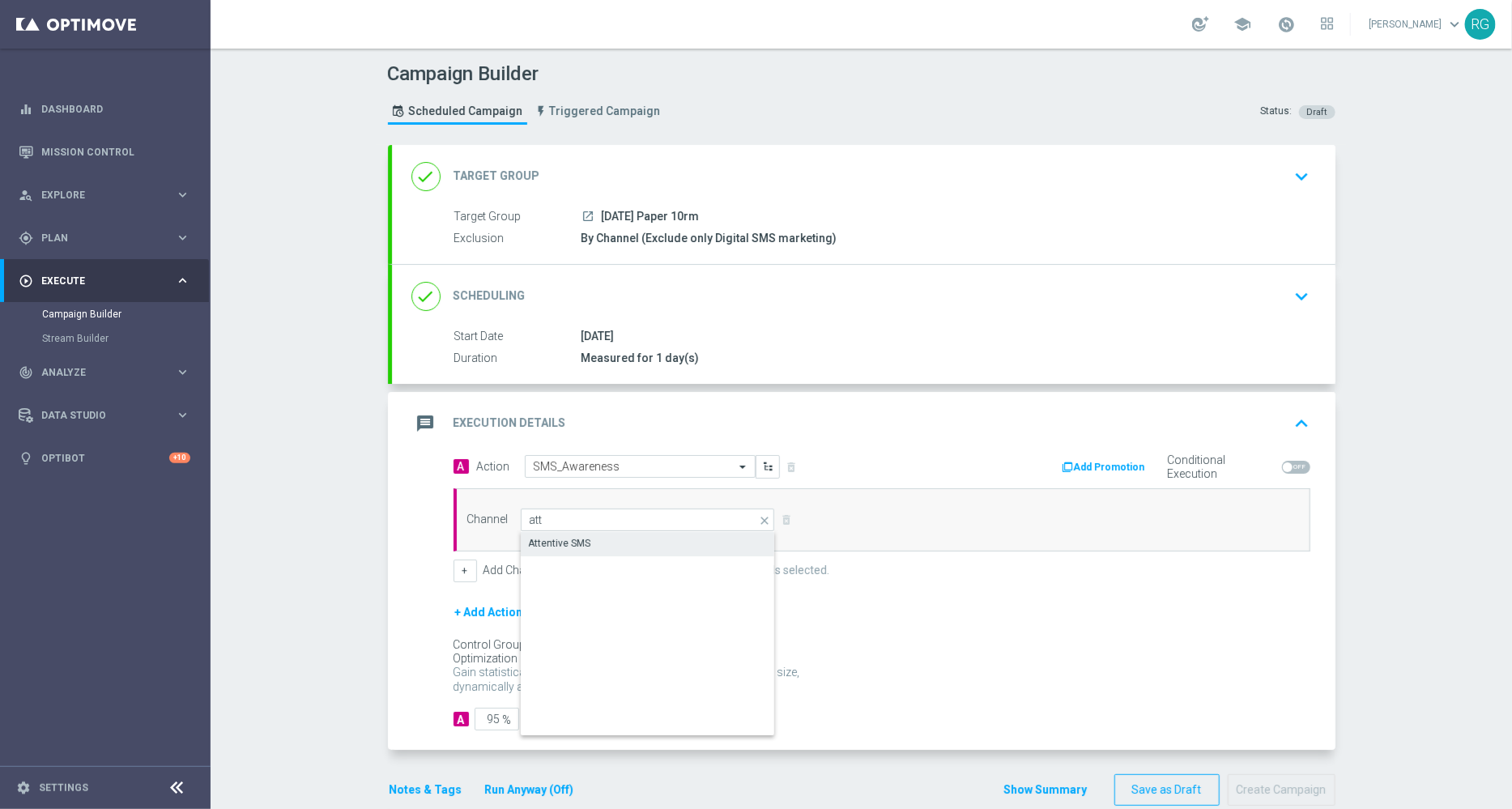
click at [580, 536] on div "Attentive SMS" at bounding box center [560, 543] width 62 height 15
type input "Attentive SMS"
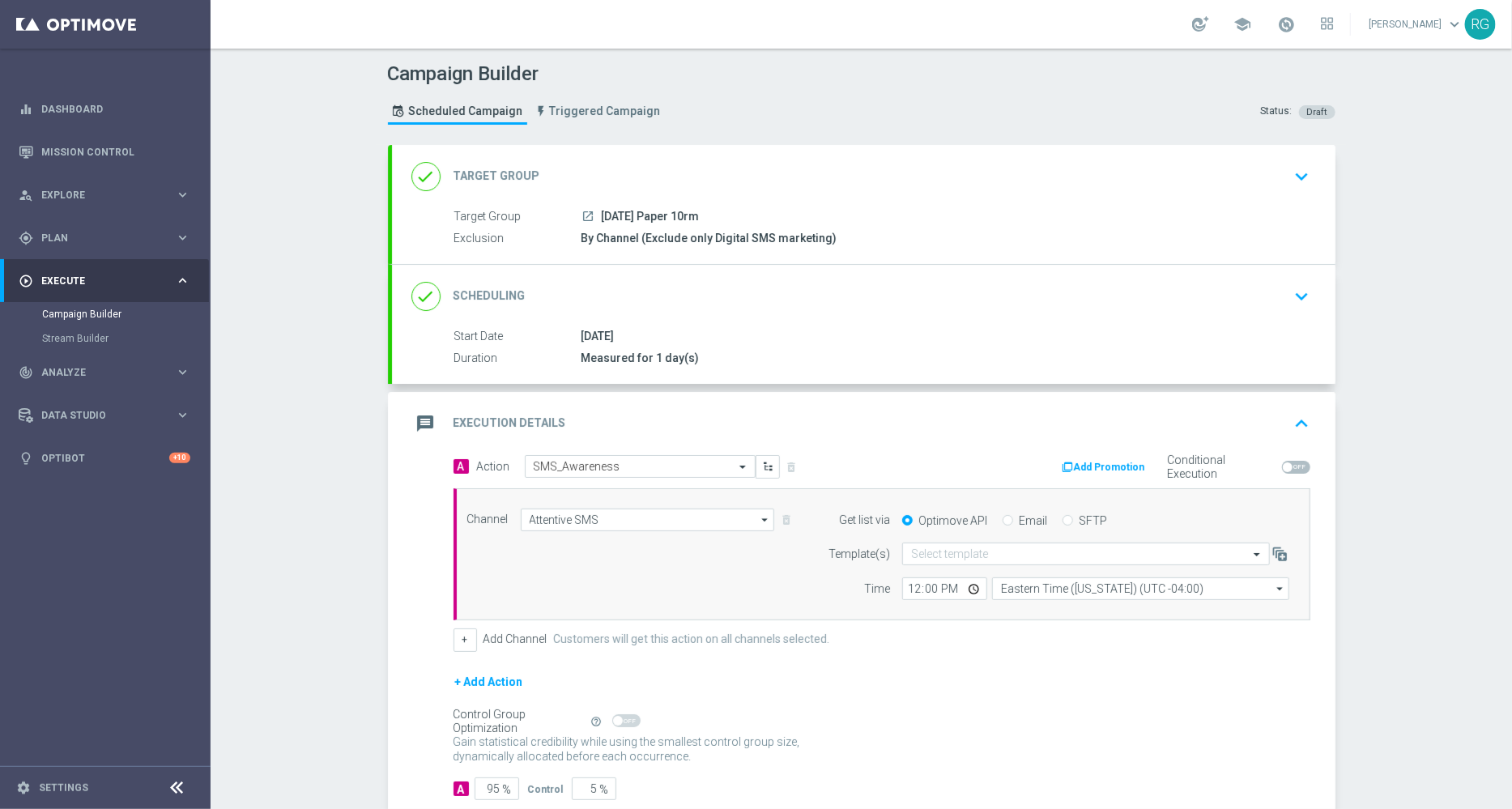
scroll to position [95, 0]
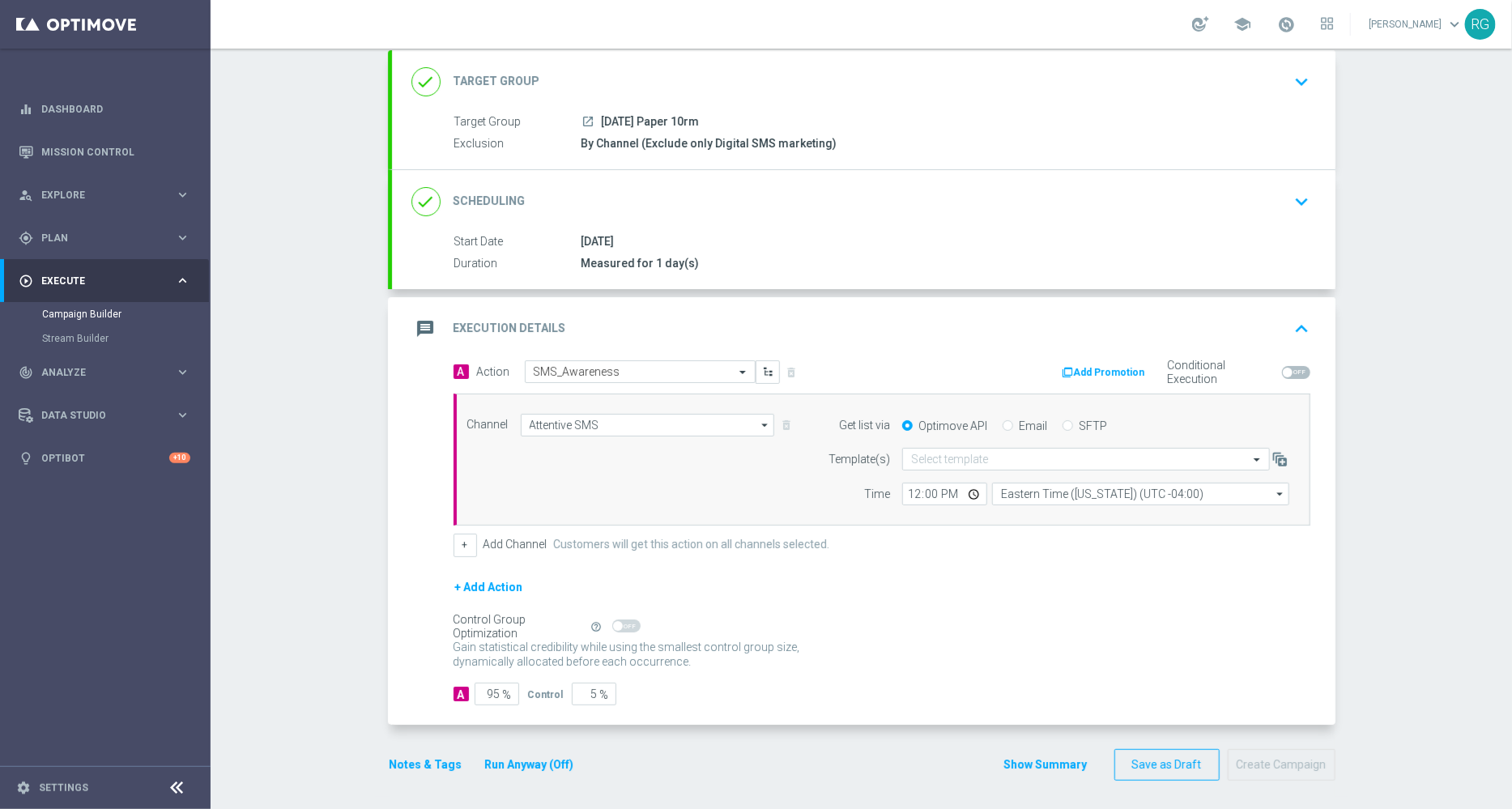
click at [1063, 419] on div "SFTP" at bounding box center [1085, 426] width 45 height 15
click at [1063, 424] on input "SFTP" at bounding box center [1068, 427] width 11 height 11
radio input "true"
click at [944, 453] on input "text" at bounding box center [1070, 459] width 318 height 14
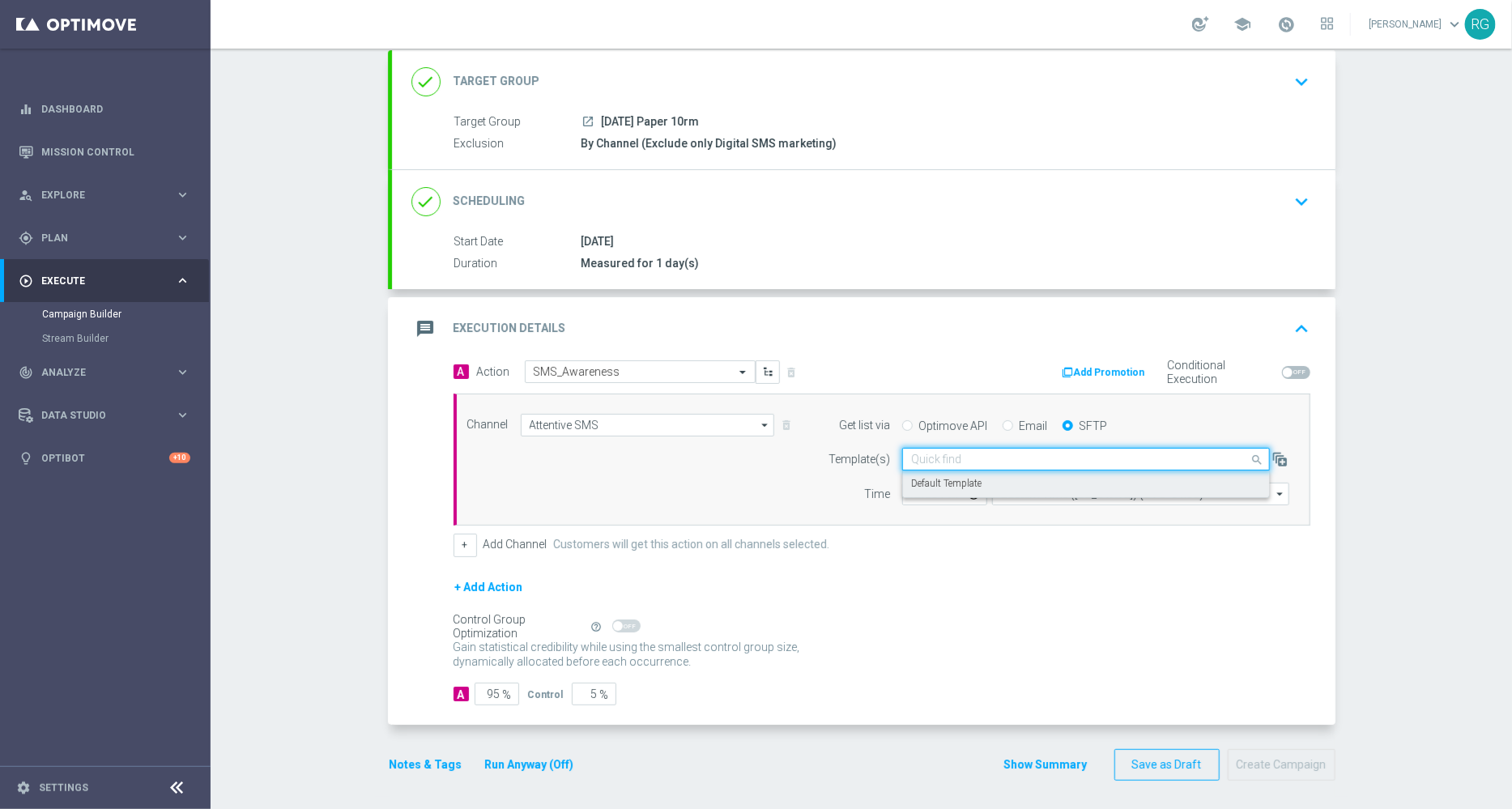
click at [942, 483] on label "Default Template" at bounding box center [946, 484] width 70 height 14
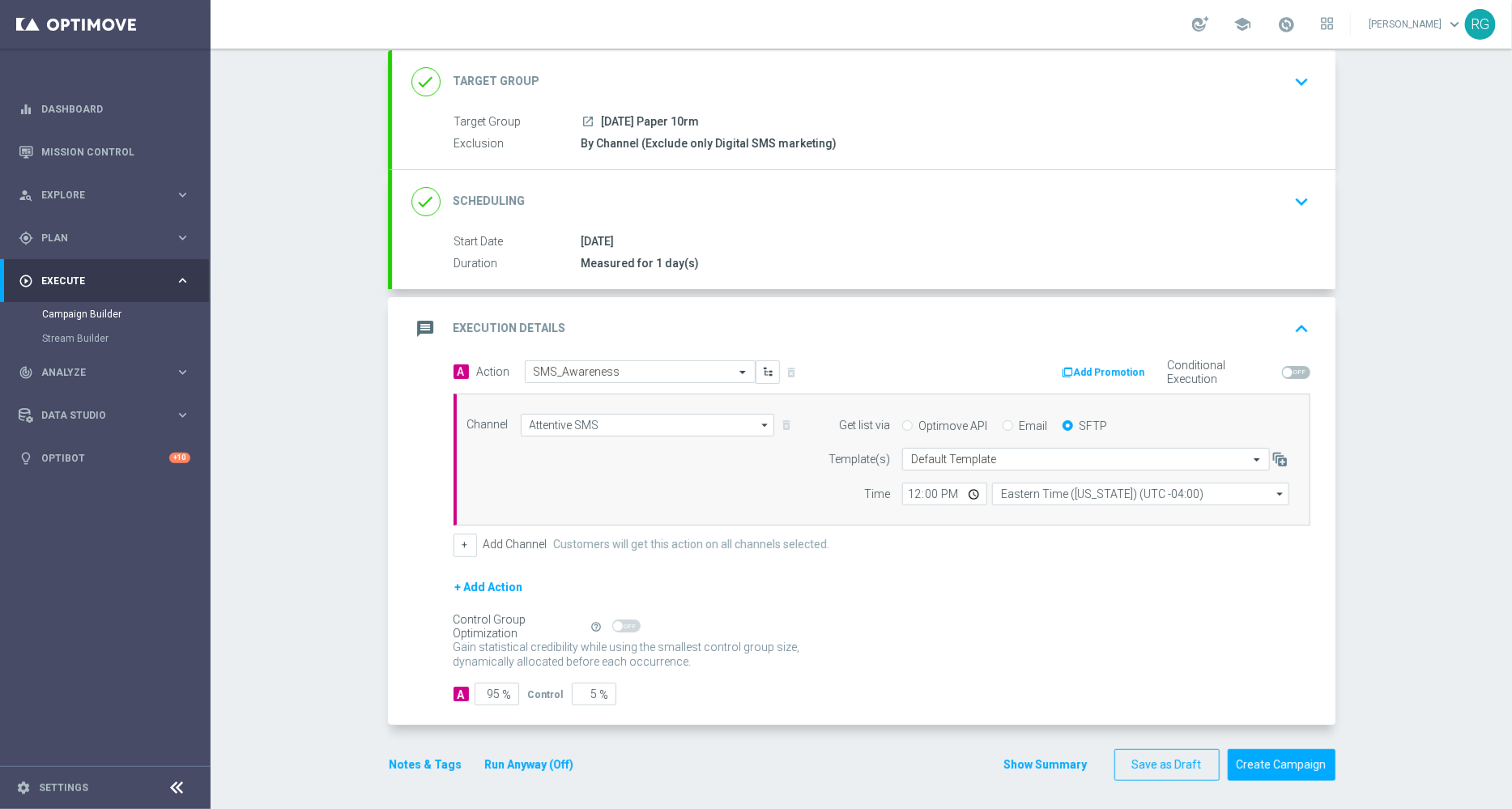
click at [405, 764] on button "Notes & Tags" at bounding box center [425, 765] width 76 height 20
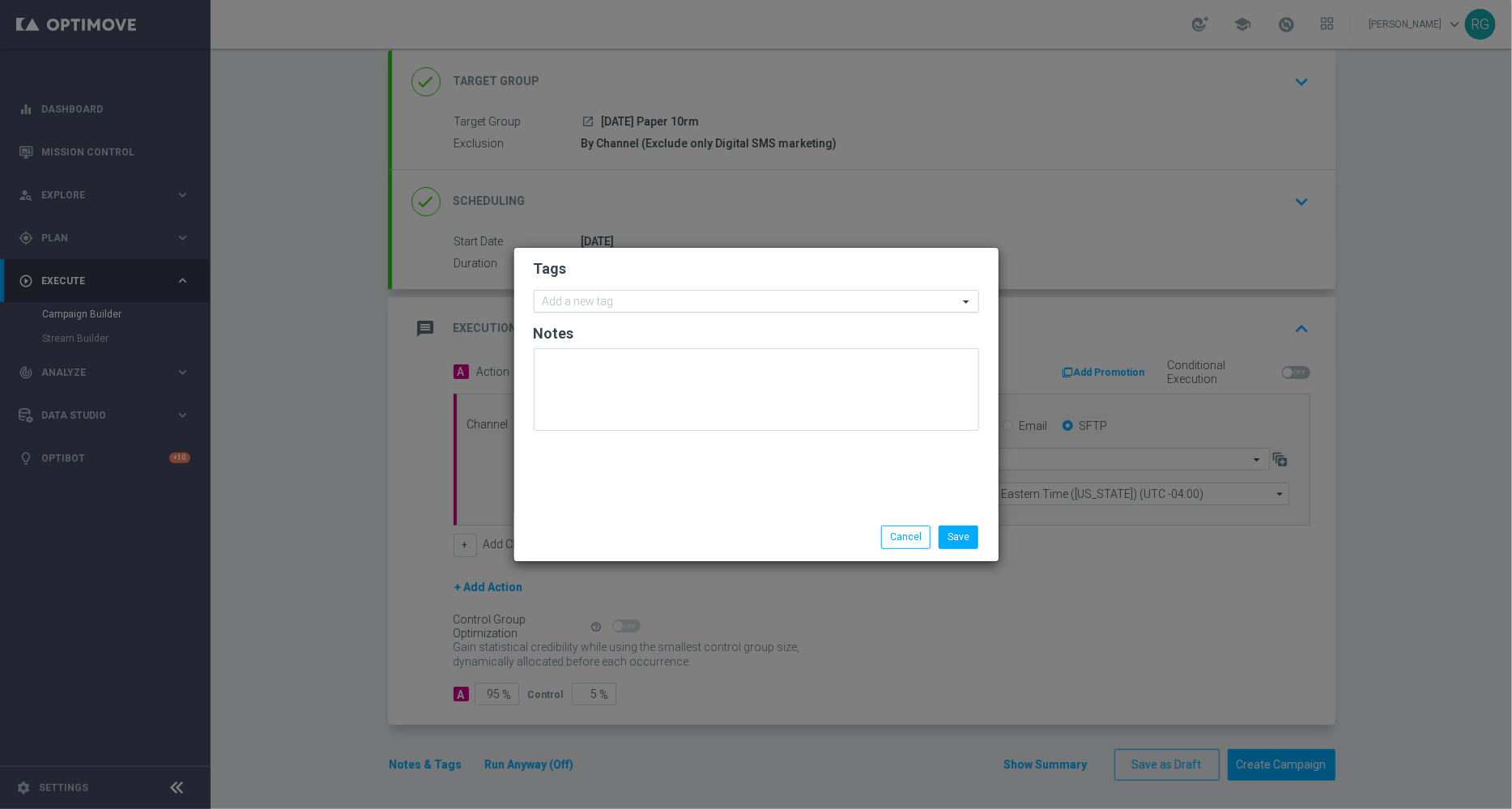
click at [743, 304] on input "text" at bounding box center [750, 302] width 415 height 14
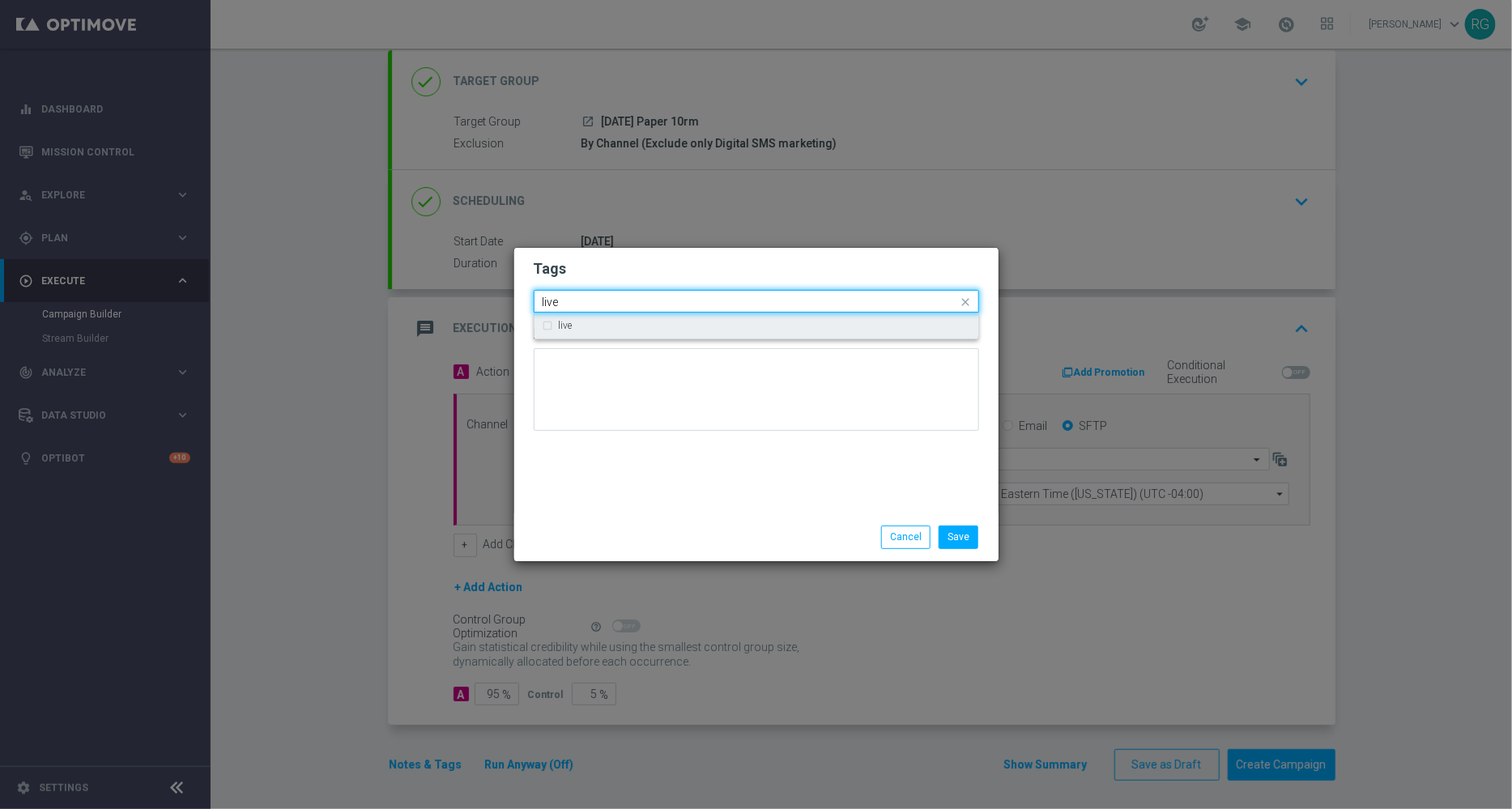
click at [705, 331] on div "live" at bounding box center [756, 325] width 427 height 26
type input "live"
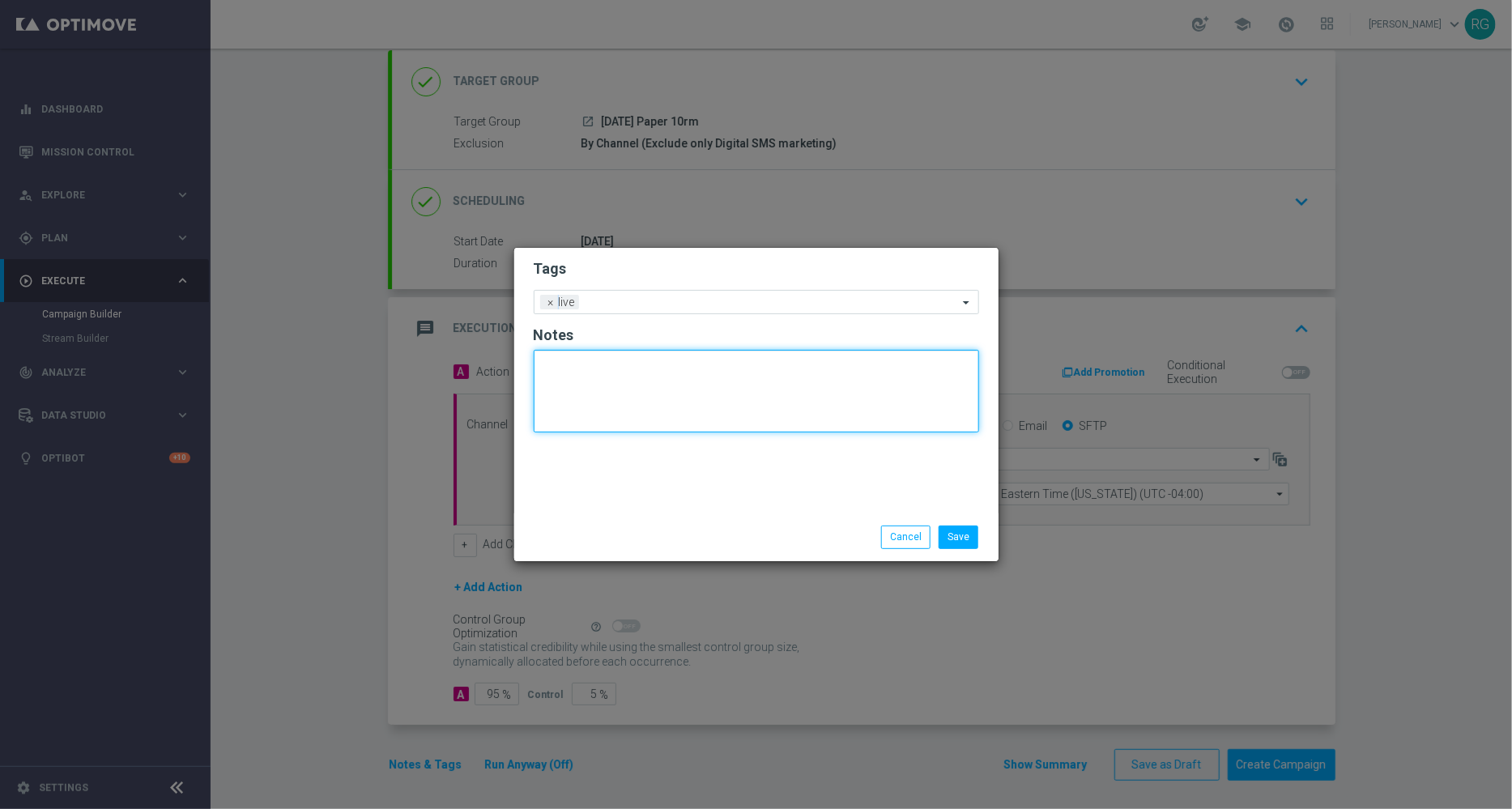
click at [685, 394] on textarea at bounding box center [757, 391] width 446 height 82
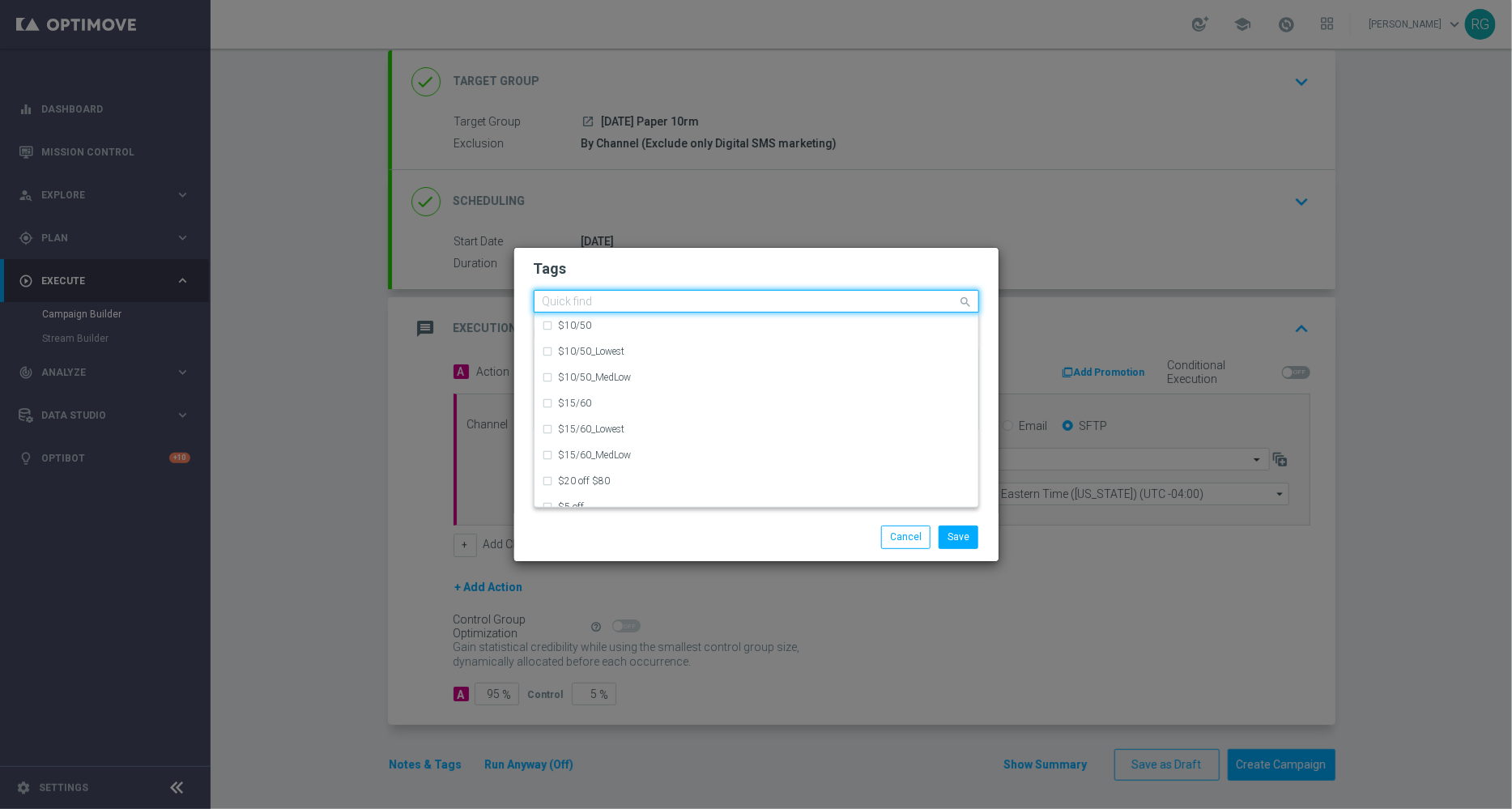
click at [663, 295] on div "Quick find × live" at bounding box center [747, 301] width 424 height 20
click at [634, 454] on label "owner-dotcom-sms" at bounding box center [599, 455] width 81 height 10
type input "owner"
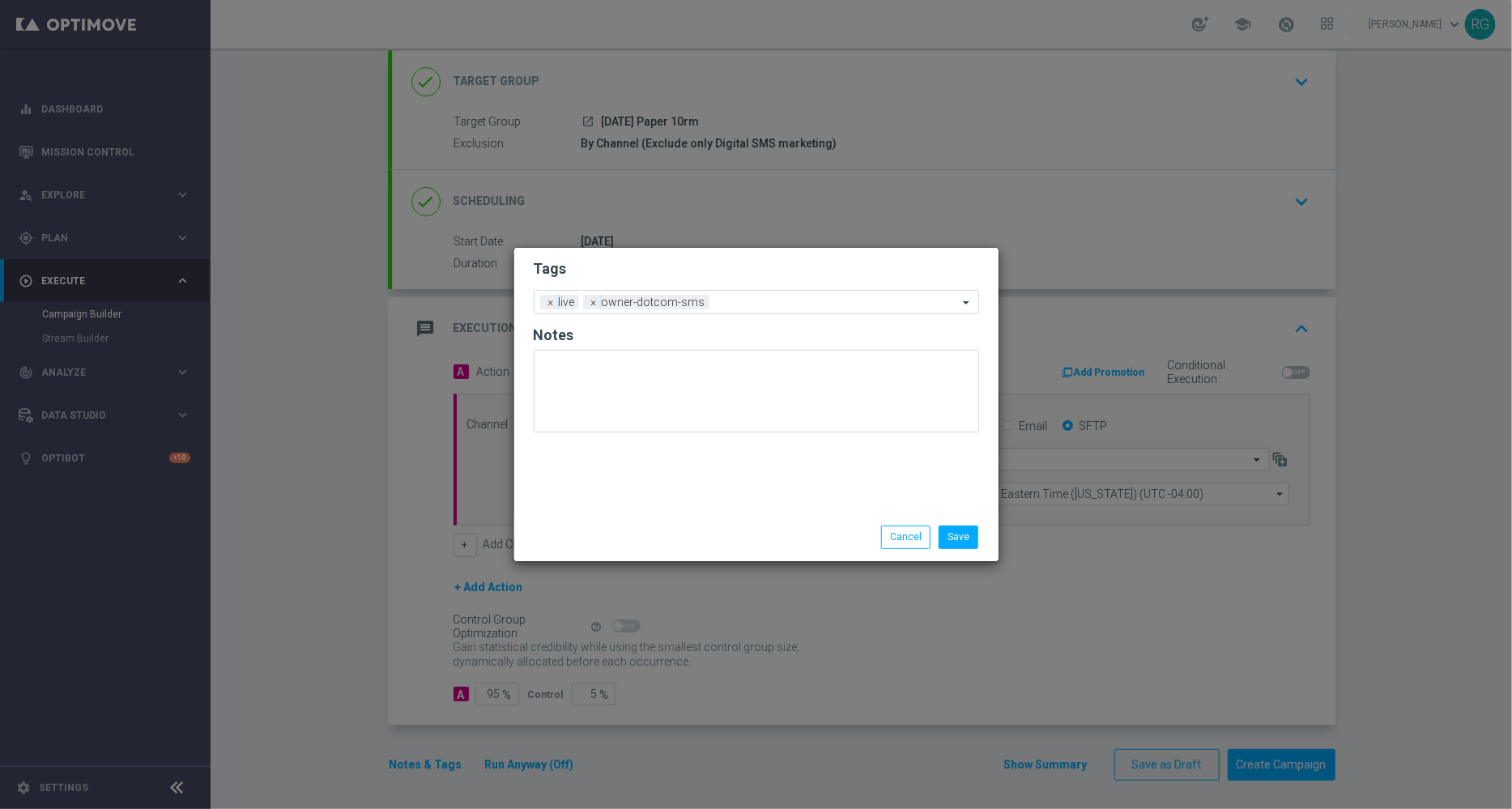
click at [805, 542] on div "Save Cancel" at bounding box center [835, 537] width 313 height 23
click at [951, 533] on button "Save" at bounding box center [958, 537] width 39 height 23
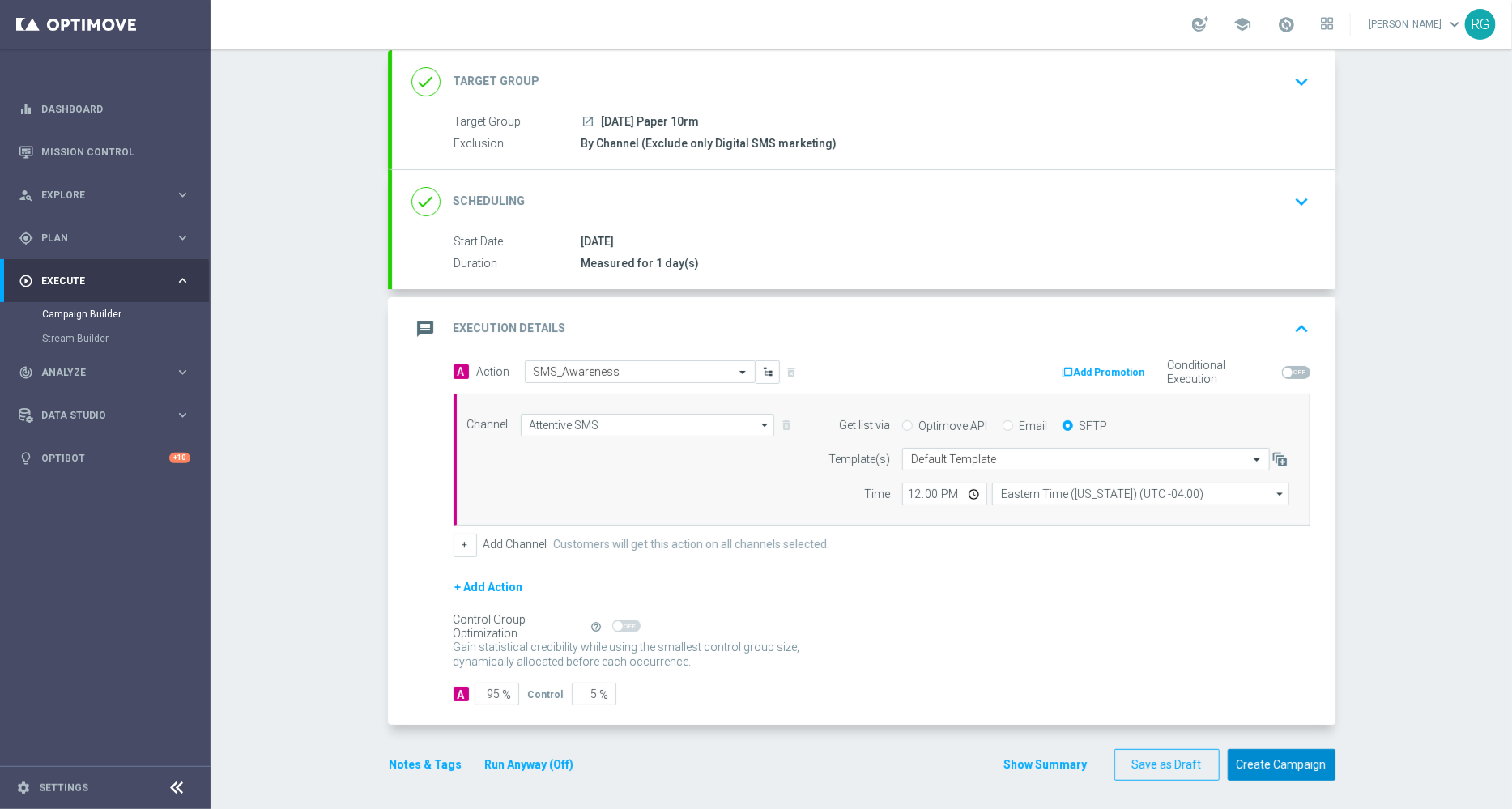
click at [1300, 766] on button "Create Campaign" at bounding box center [1282, 765] width 108 height 32
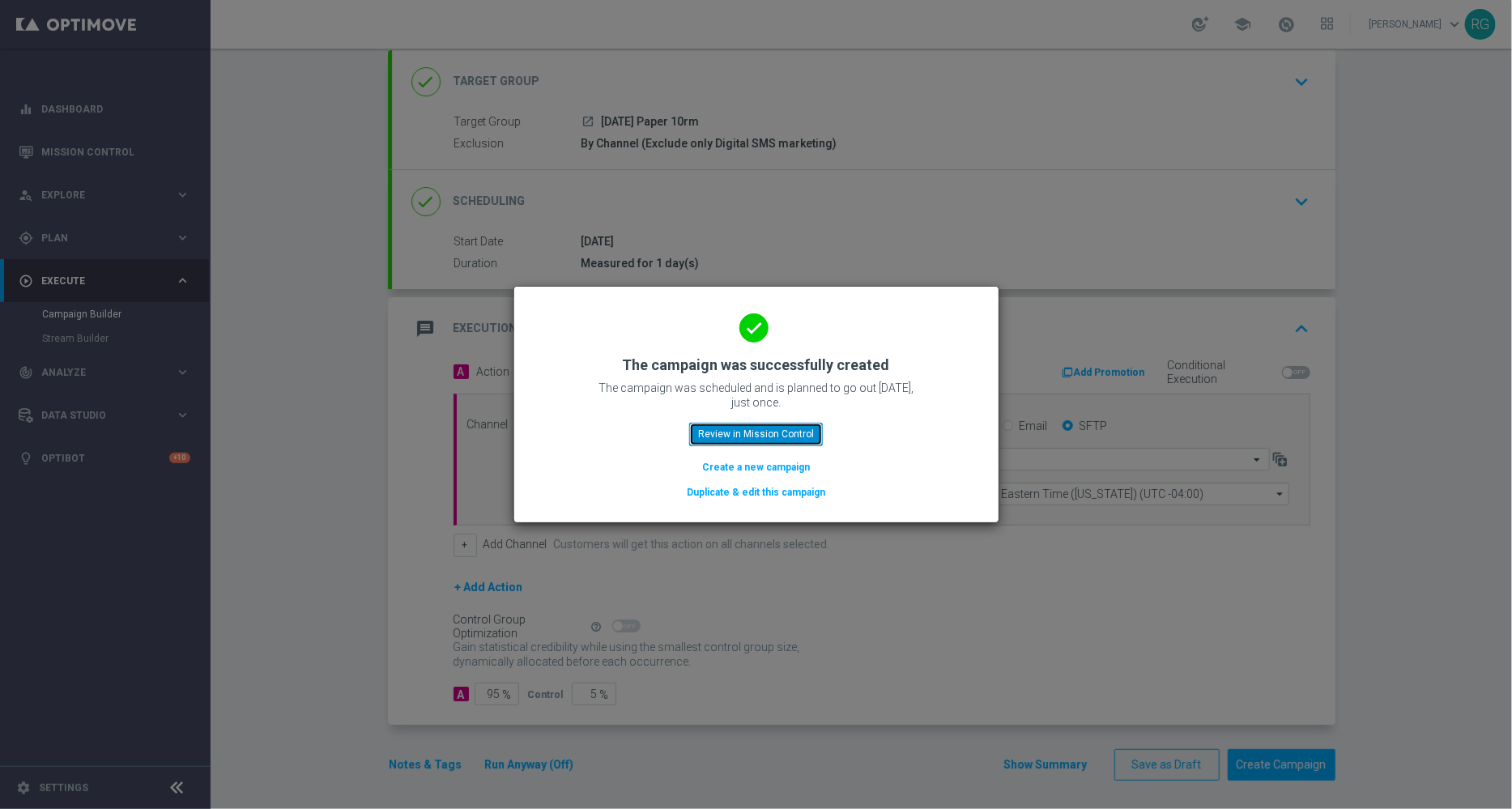
click at [772, 432] on button "Review in Mission Control" at bounding box center [756, 434] width 133 height 23
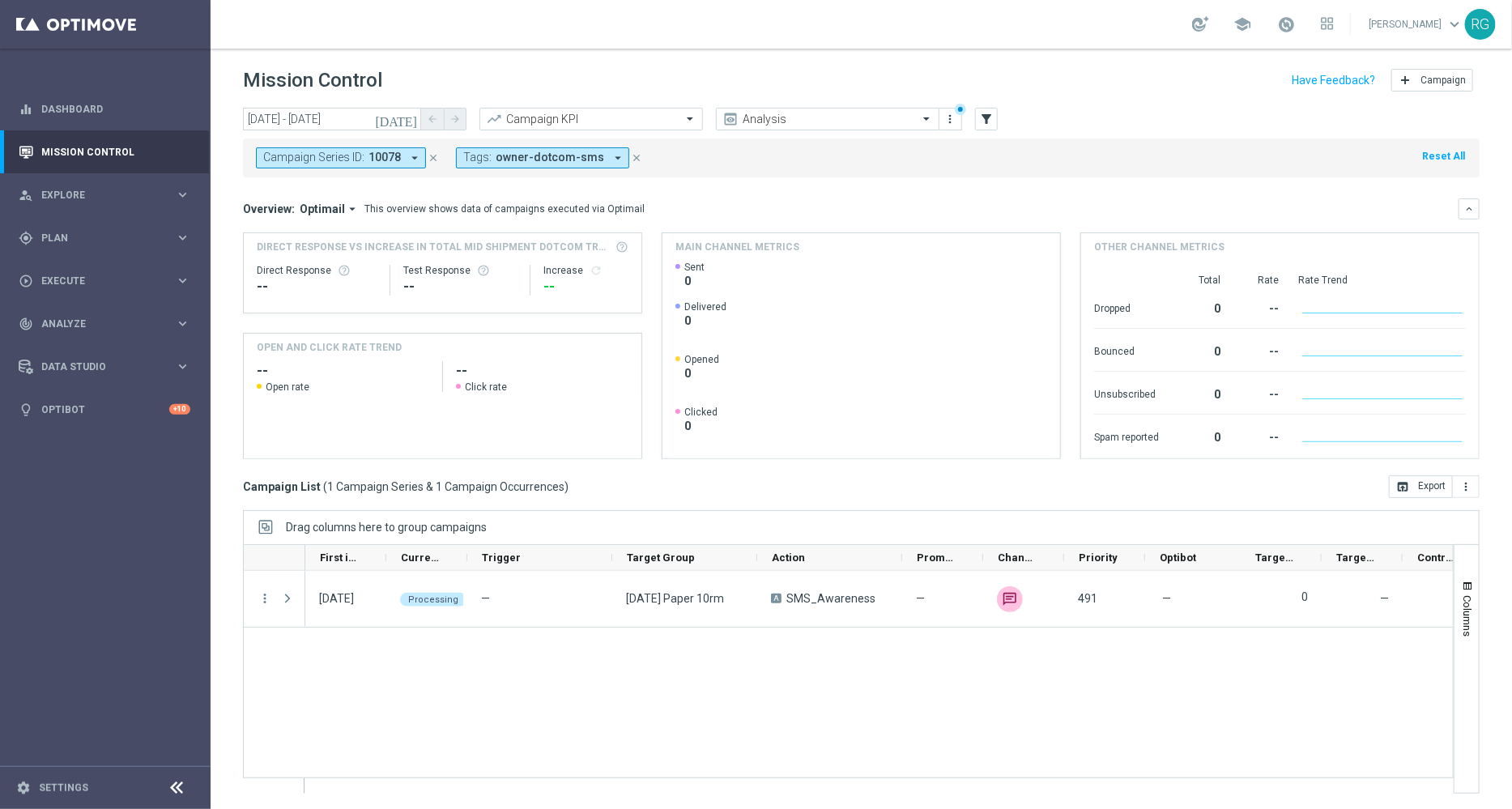
click at [434, 154] on icon "close" at bounding box center [433, 158] width 11 height 11
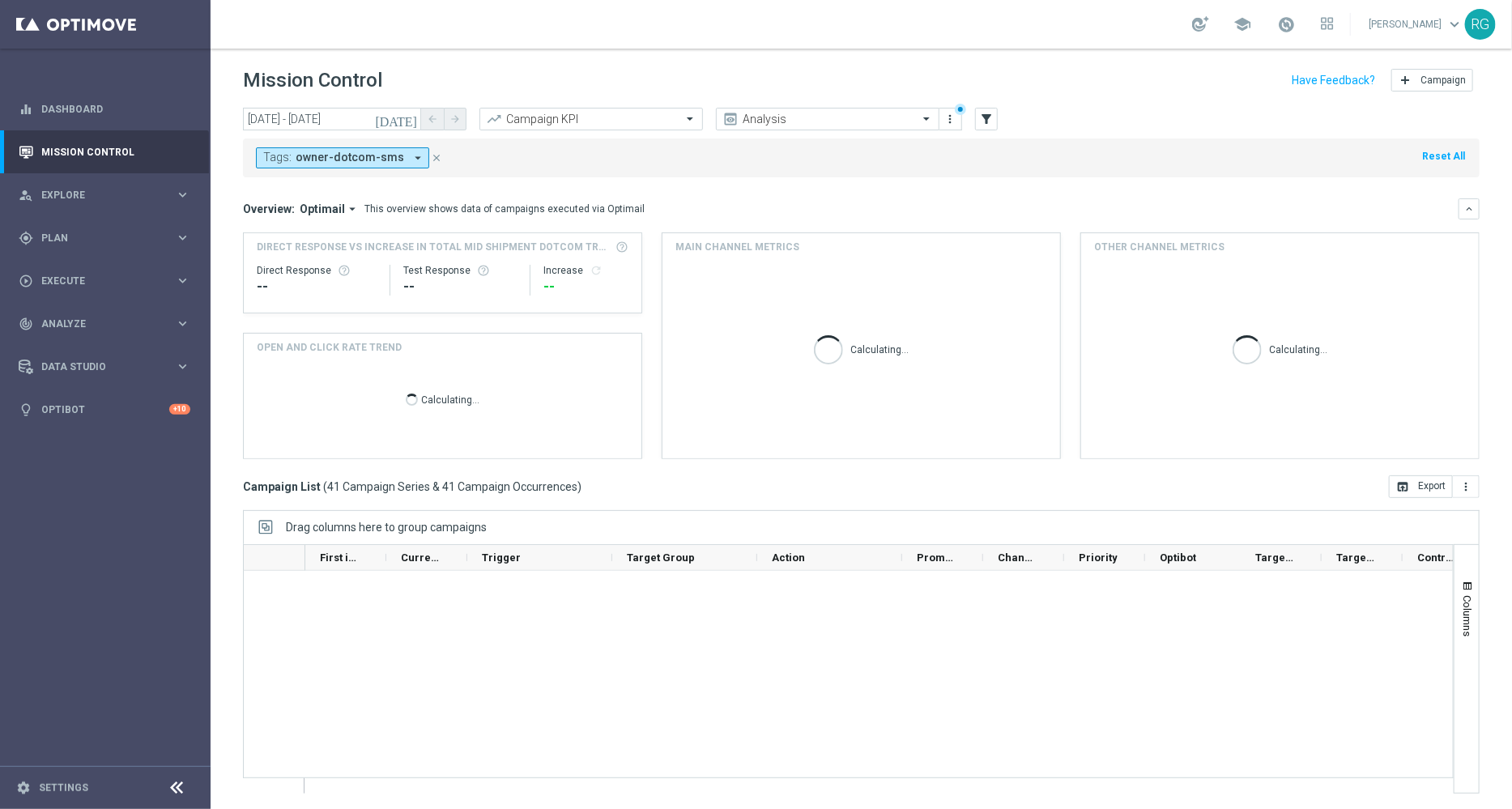
scroll to position [2118, 0]
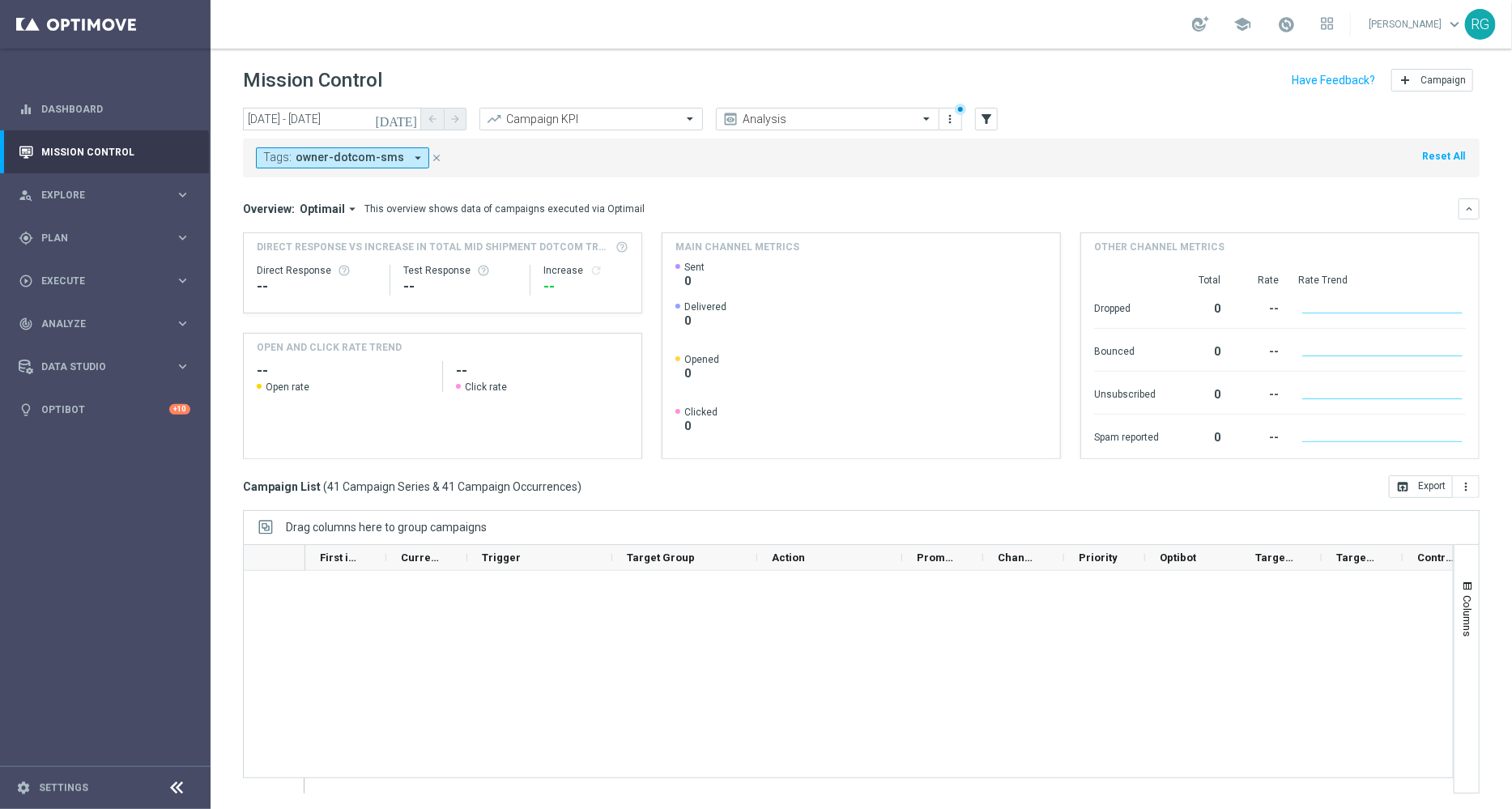
scroll to position [2118, 0]
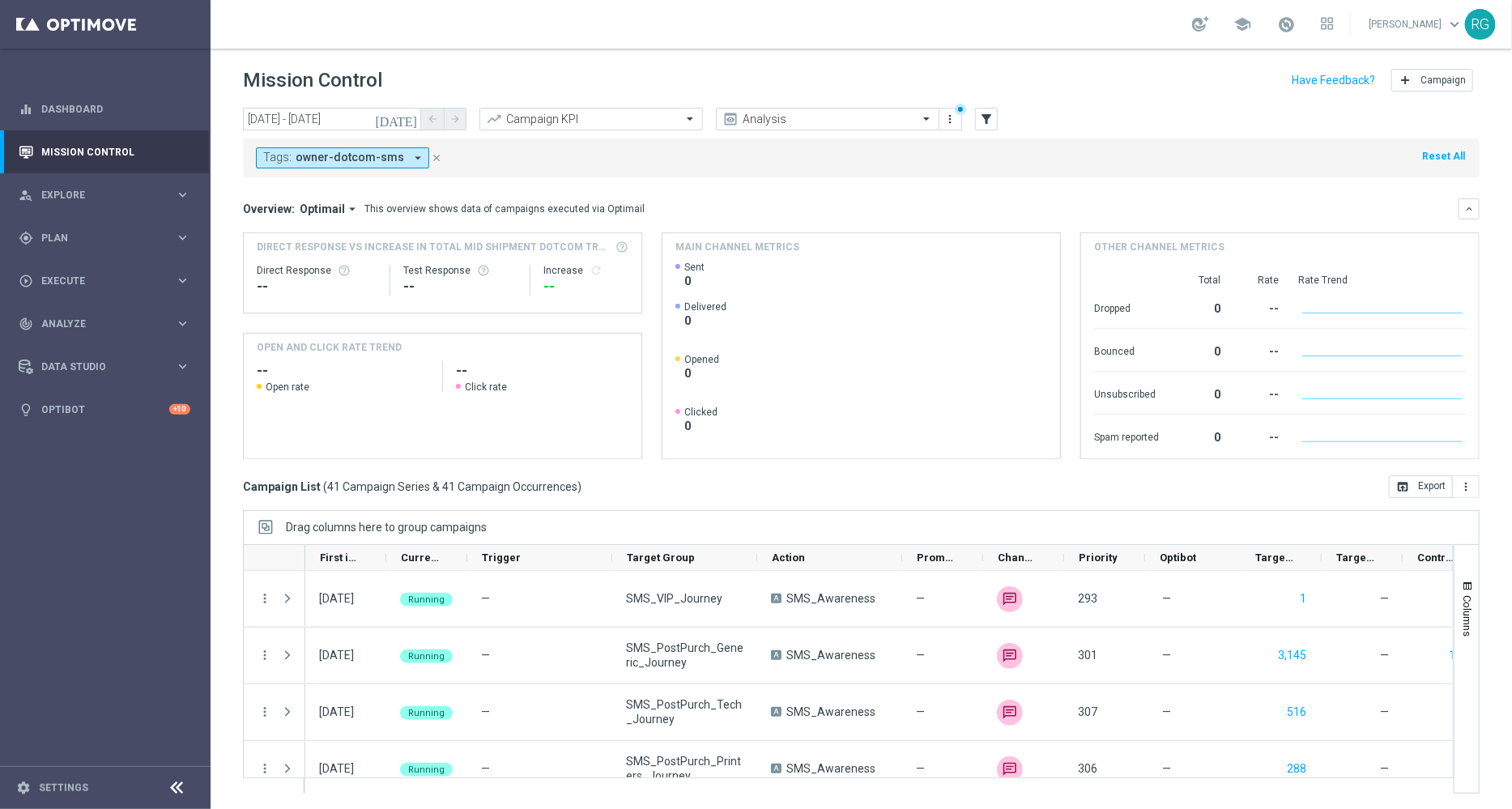
click at [409, 115] on icon "[DATE]" at bounding box center [397, 119] width 44 height 15
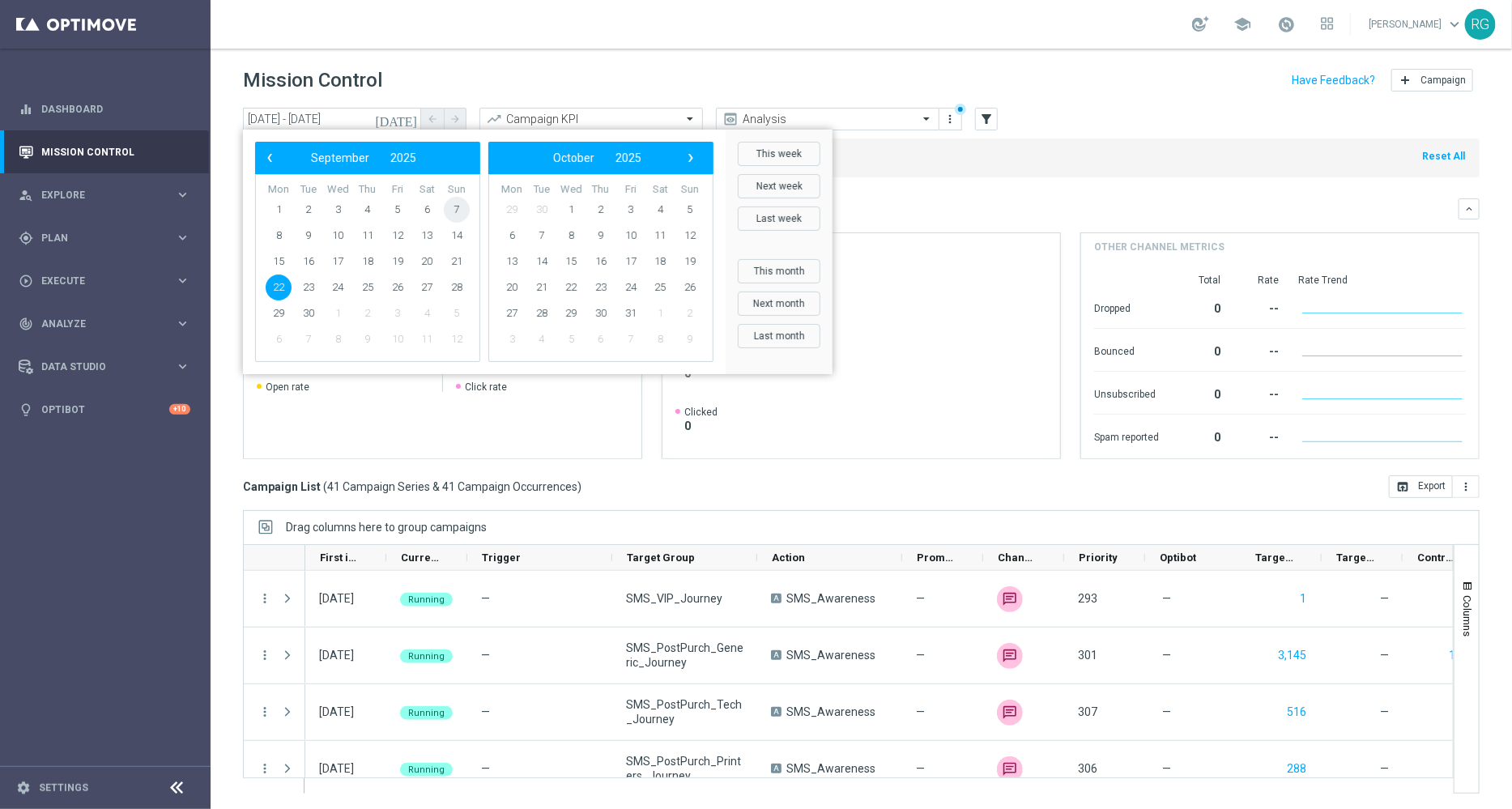
click at [458, 208] on span "7" at bounding box center [457, 210] width 26 height 26
click at [424, 242] on span "13" at bounding box center [426, 236] width 26 height 26
type input "07 Sep 2025 - 13 Sep 2025"
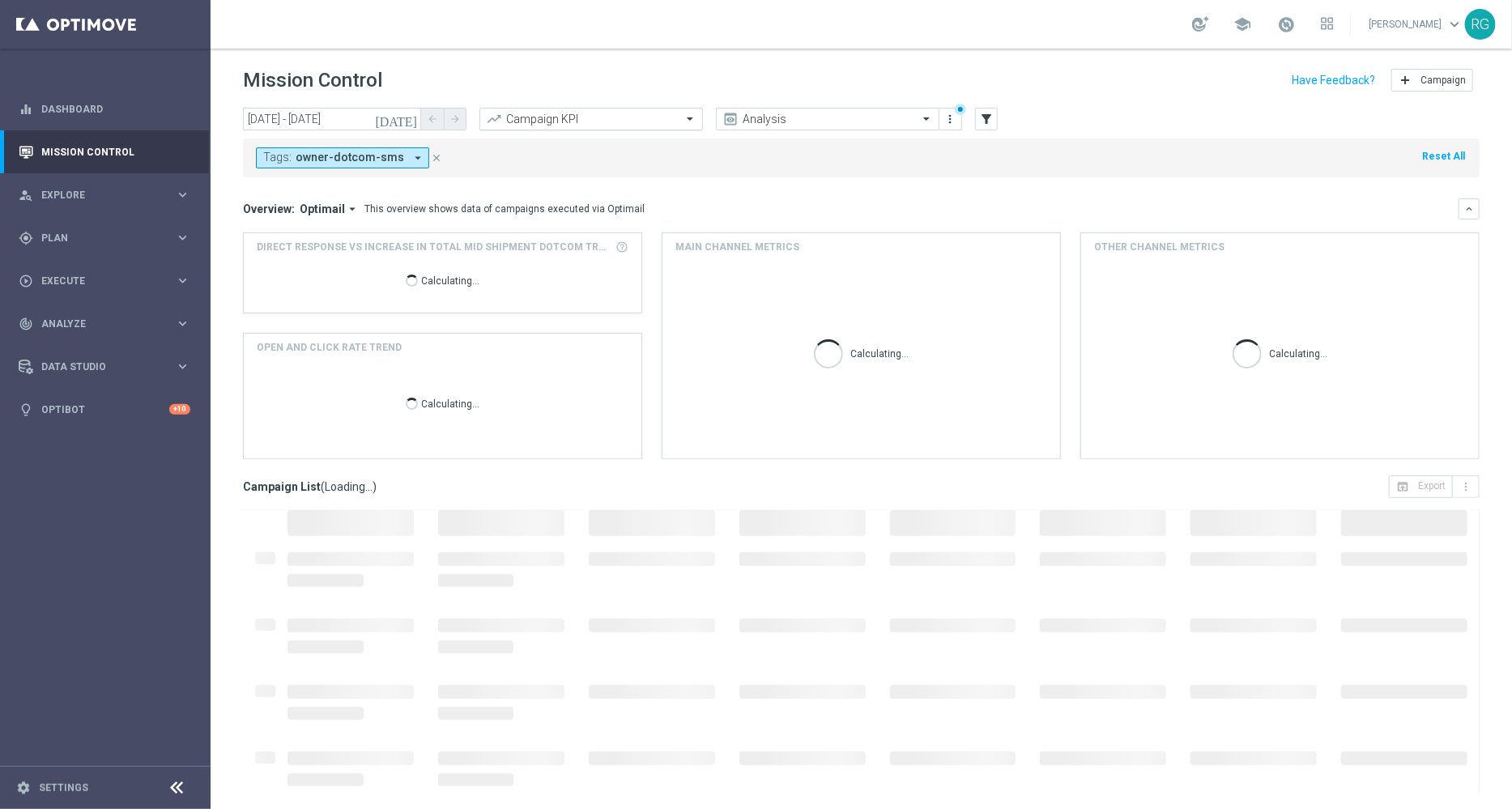
click at [548, 122] on input "text" at bounding box center [575, 119] width 173 height 14
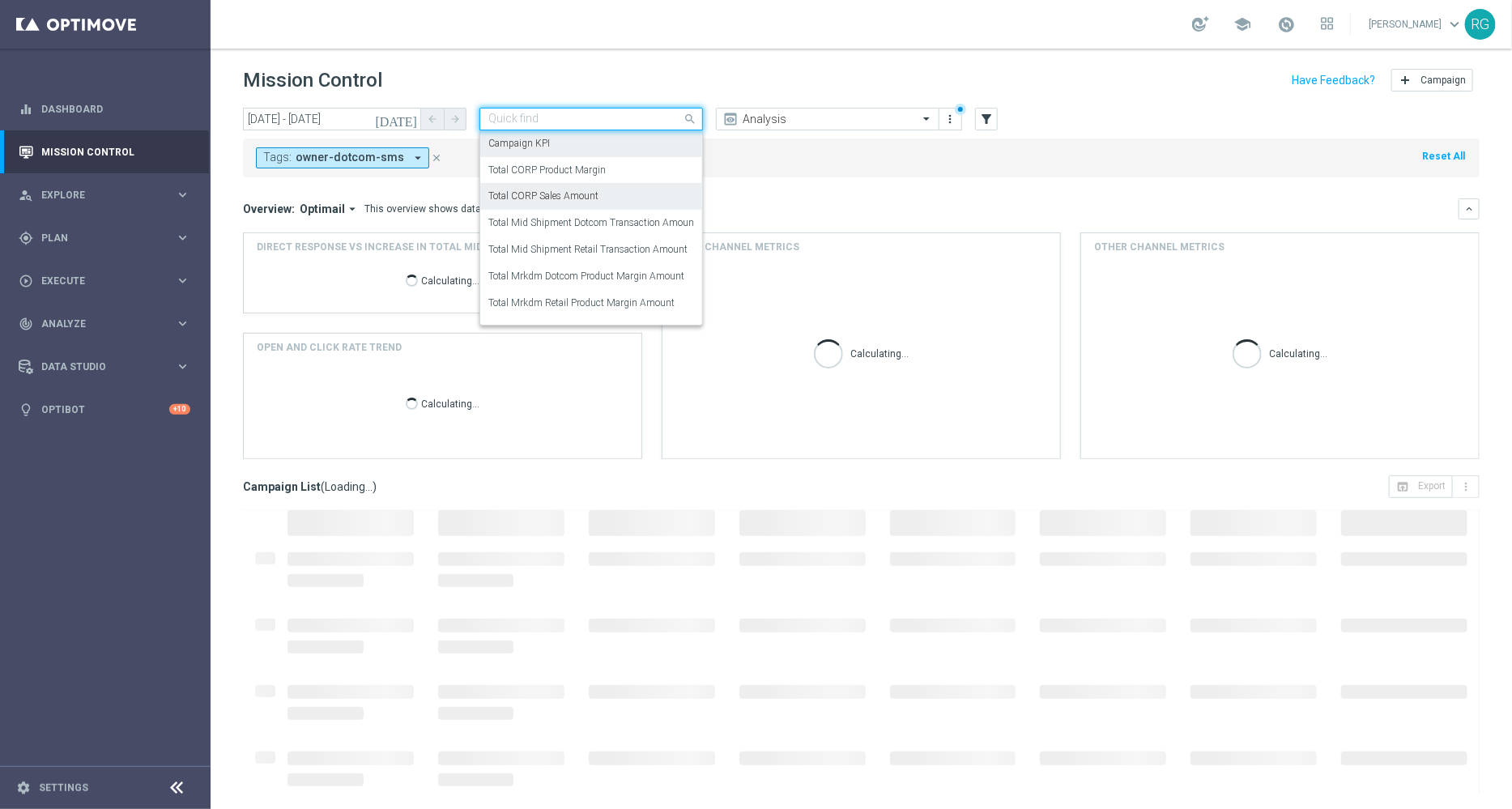
click at [591, 192] on label "Total CORP Sales Amount" at bounding box center [543, 196] width 110 height 14
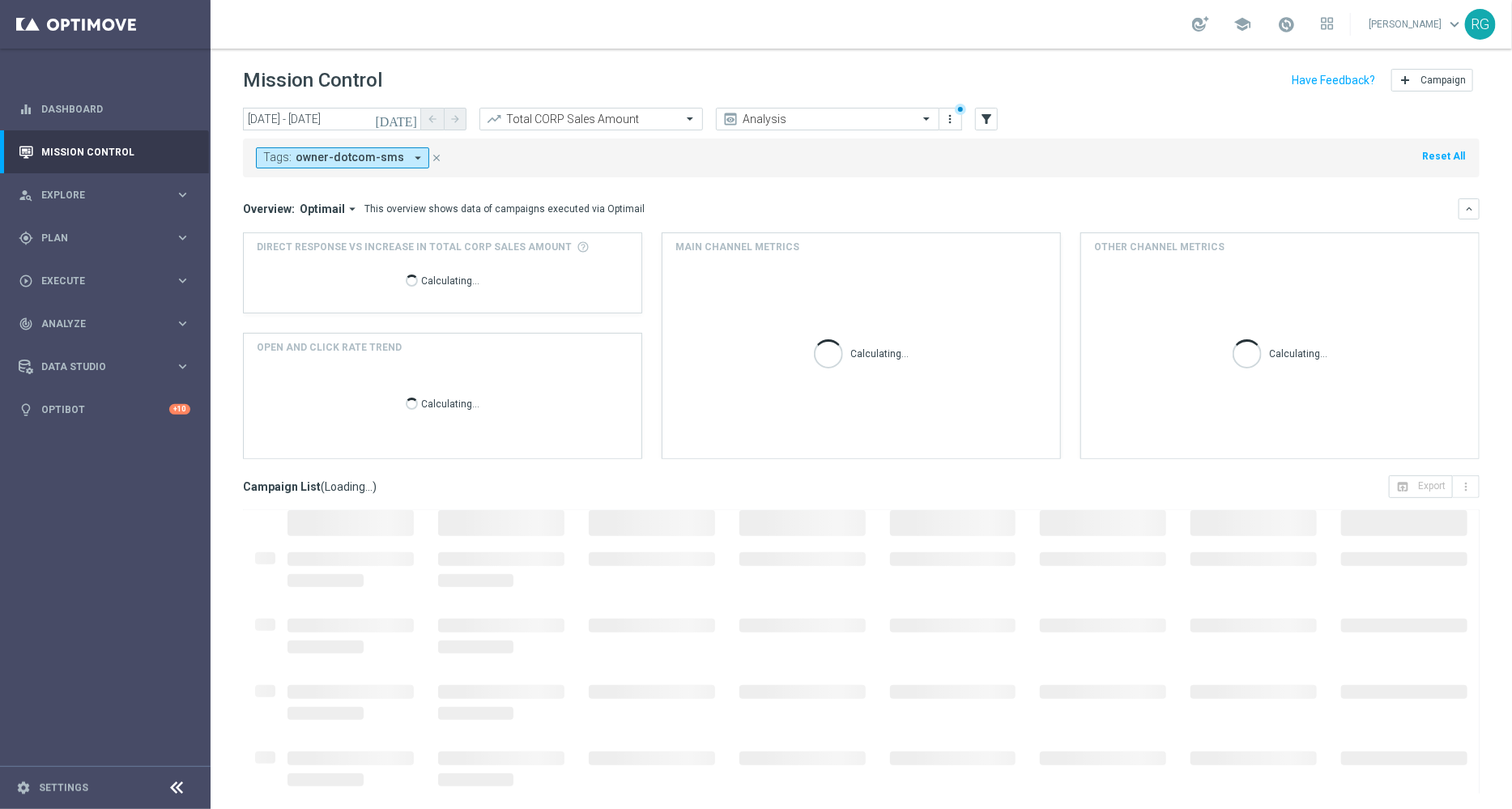
click at [411, 160] on icon "arrow_drop_down" at bounding box center [418, 158] width 15 height 15
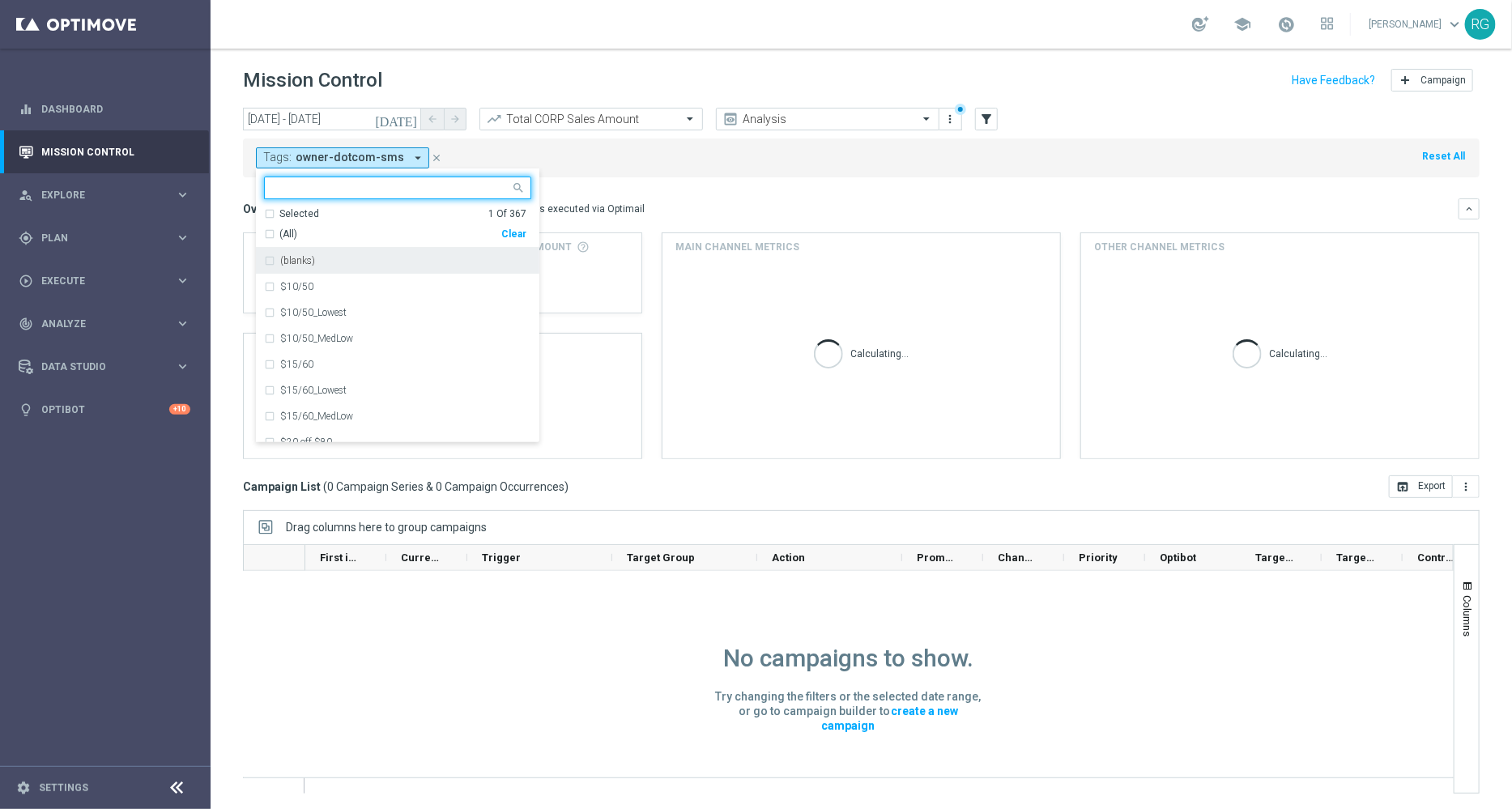
click at [0, 0] on div "Clear" at bounding box center [0, 0] width 0 height 0
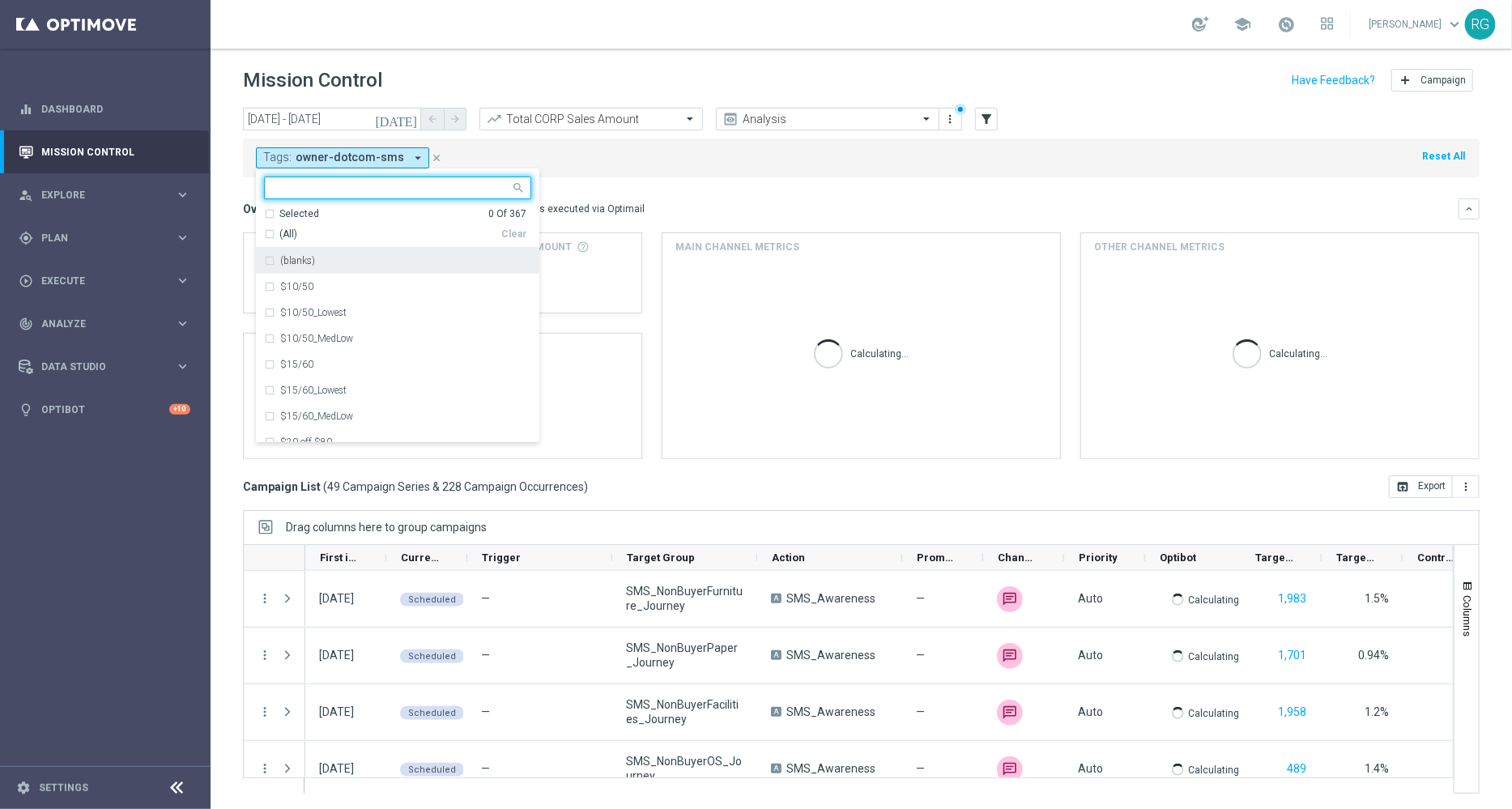
click at [420, 185] on input "text" at bounding box center [392, 188] width 237 height 14
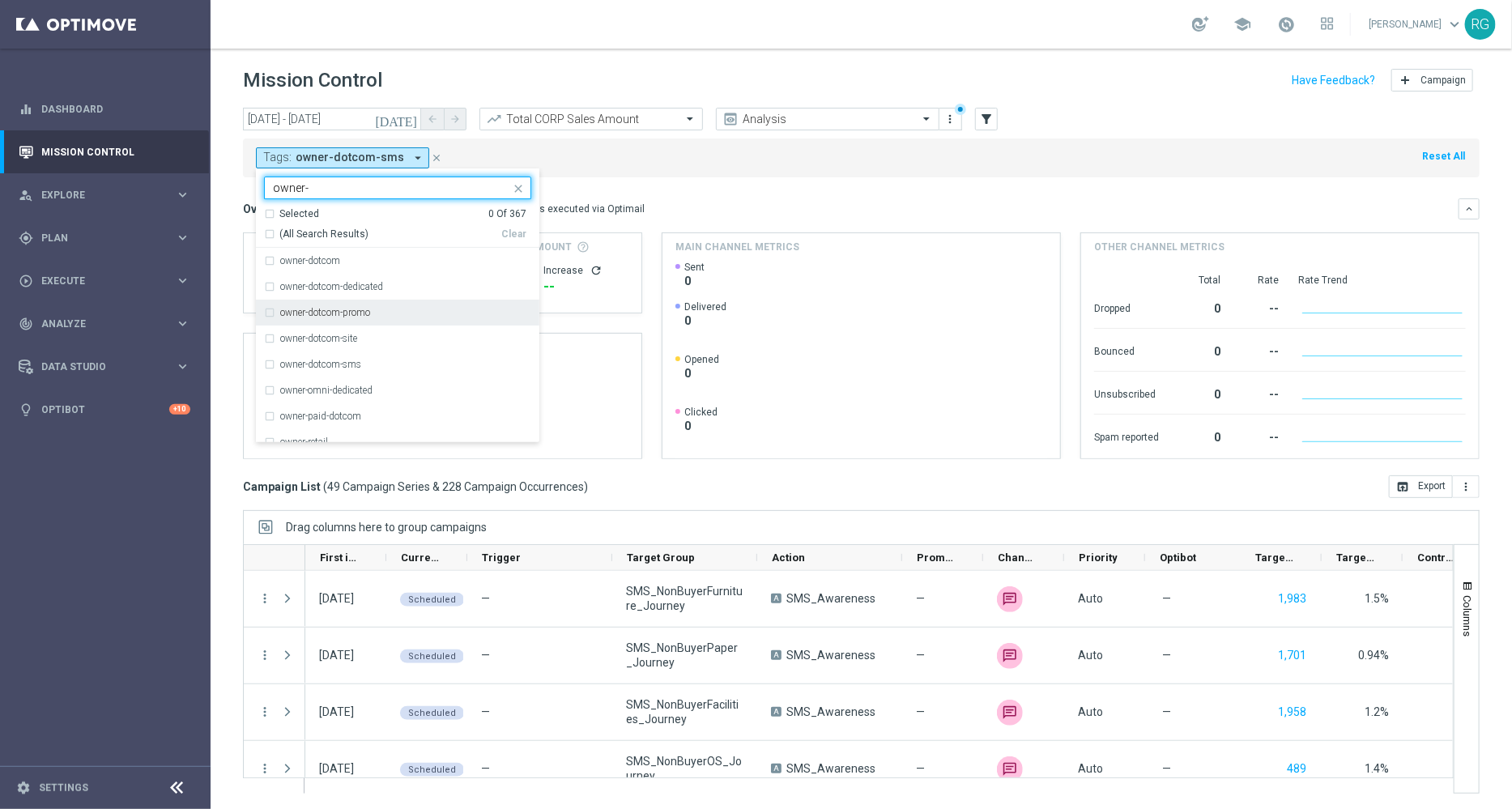
click at [414, 308] on div "owner-dotcom-promo" at bounding box center [405, 312] width 251 height 10
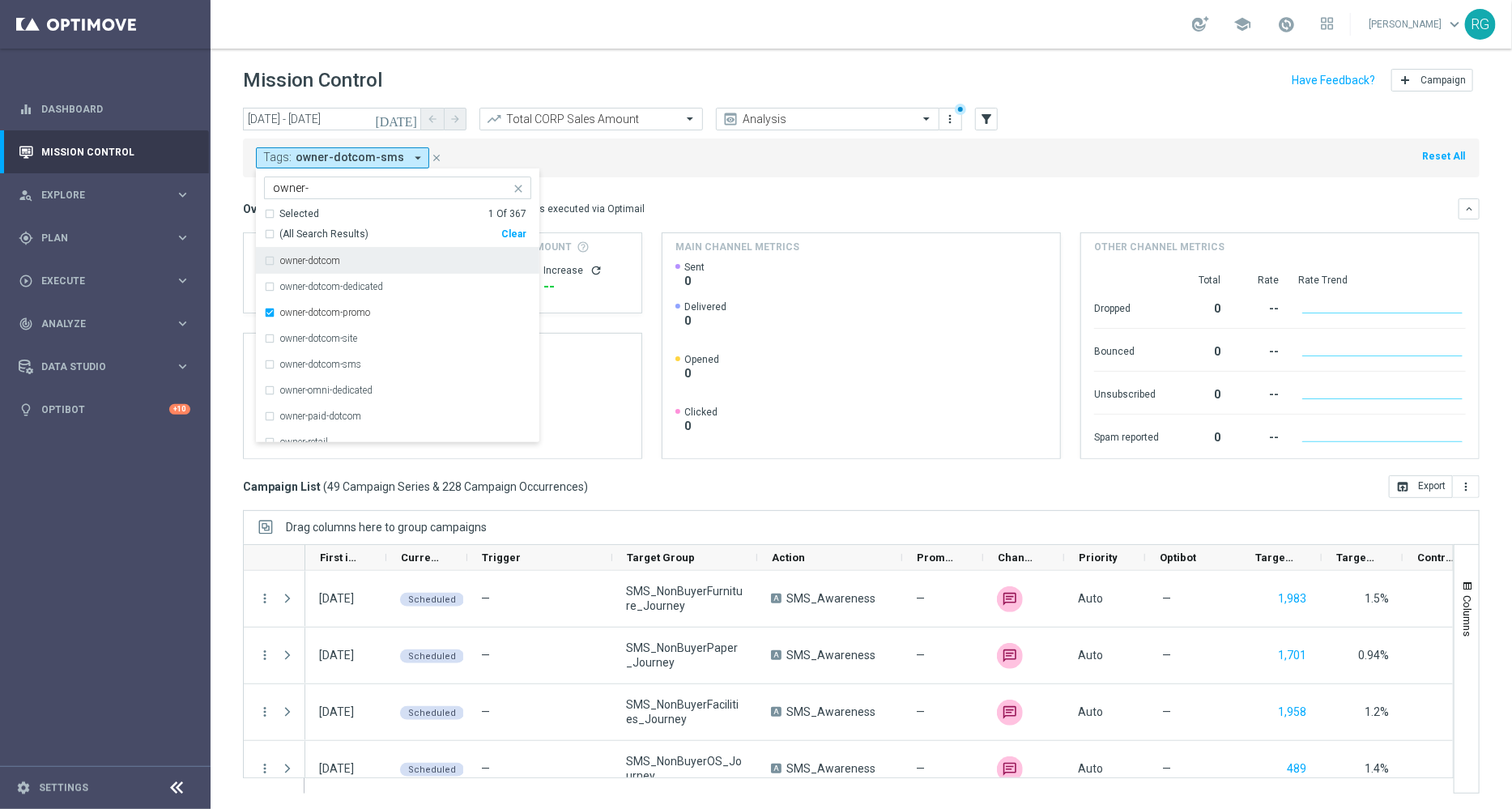
click at [379, 187] on input "owner-" at bounding box center [392, 188] width 237 height 14
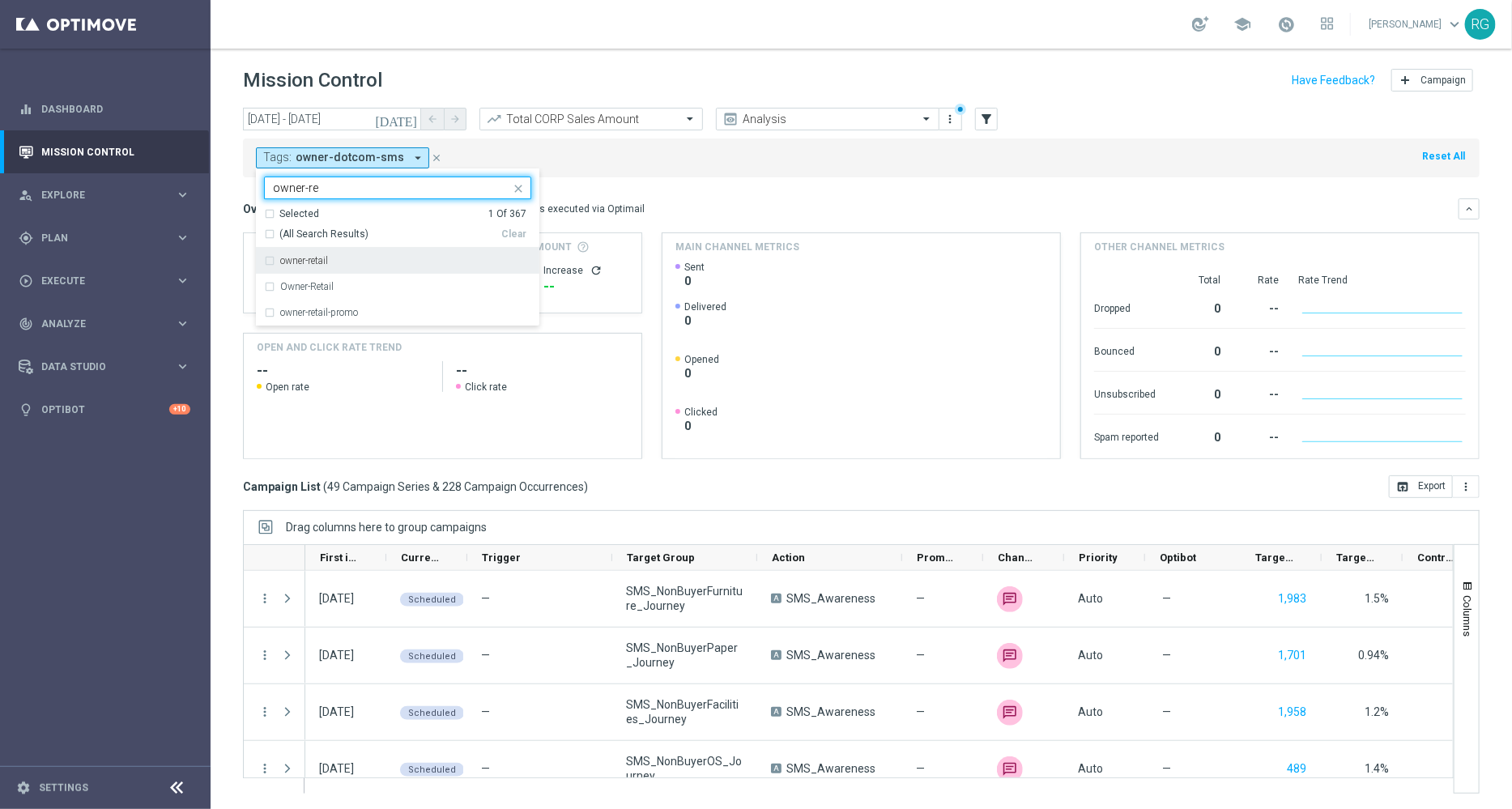
click at [327, 261] on label "owner-retail" at bounding box center [304, 260] width 47 height 10
type input "owner-re"
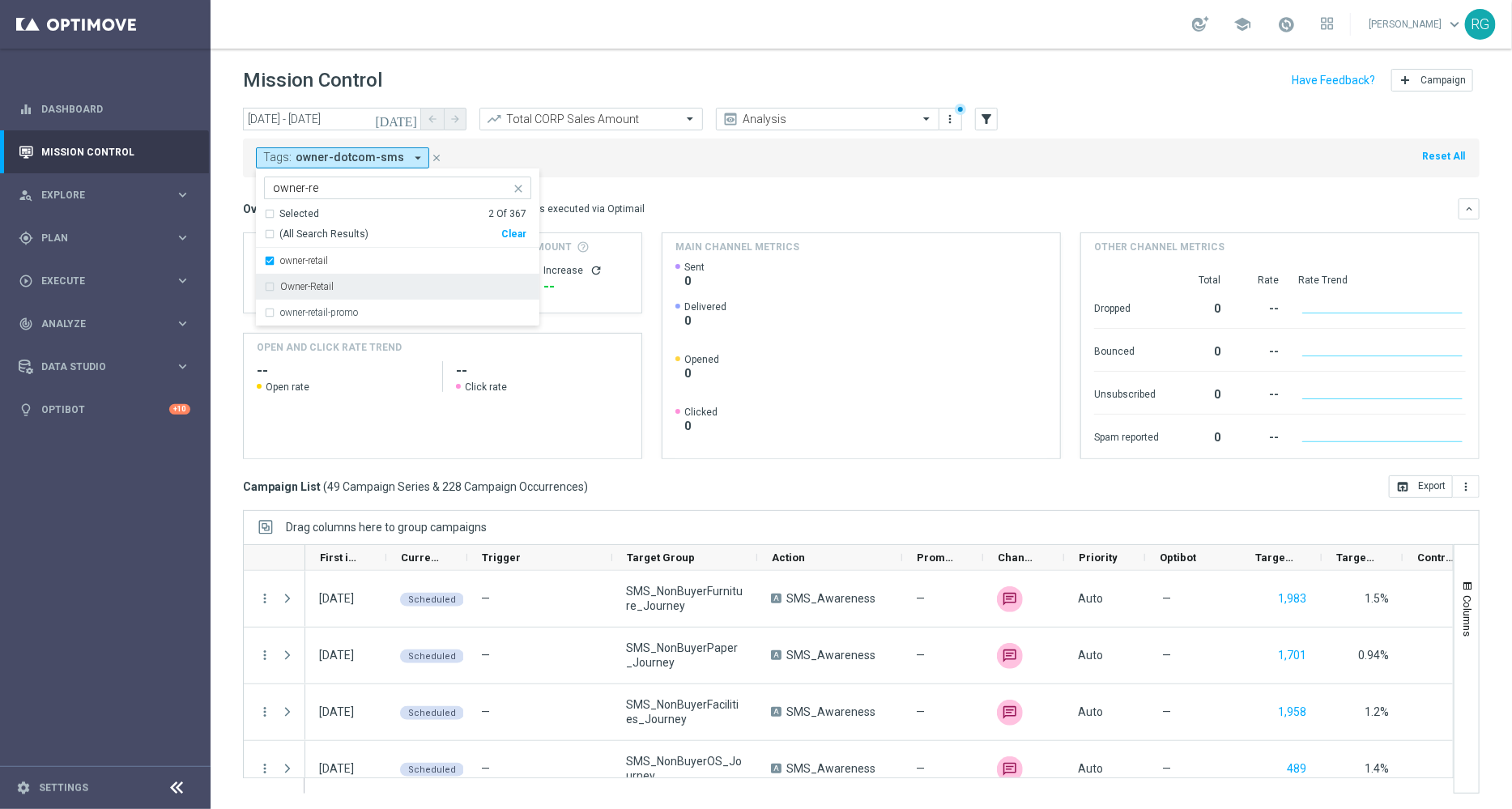
click at [322, 288] on label "Owner-Retail" at bounding box center [307, 287] width 54 height 10
click at [322, 311] on label "owner-retail-promo" at bounding box center [319, 312] width 78 height 10
click at [520, 186] on icon "close" at bounding box center [519, 189] width 13 height 13
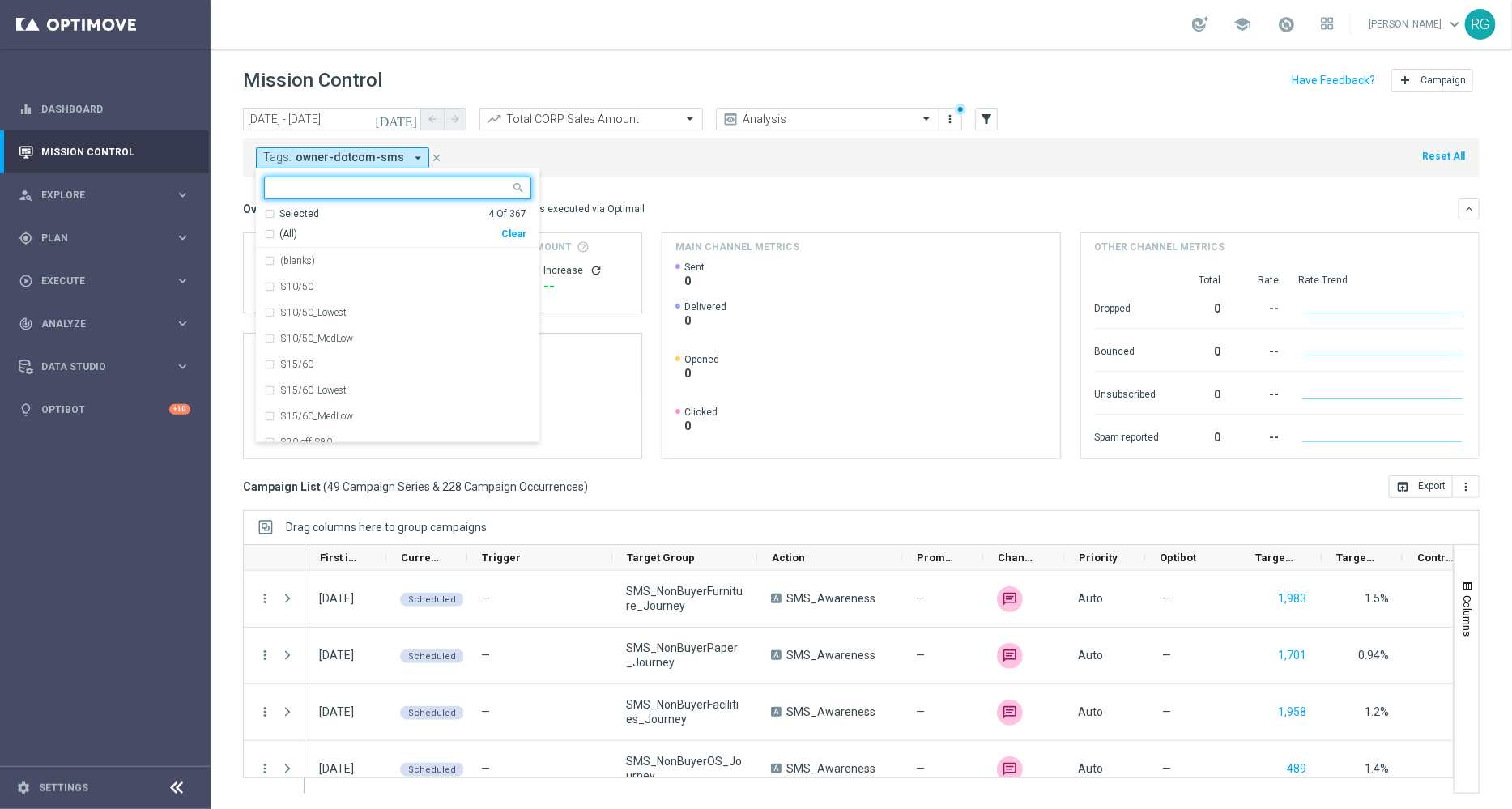
click at [360, 186] on input "text" at bounding box center [392, 188] width 237 height 14
click at [292, 300] on div "Promo" at bounding box center [397, 312] width 268 height 26
type input "promo"
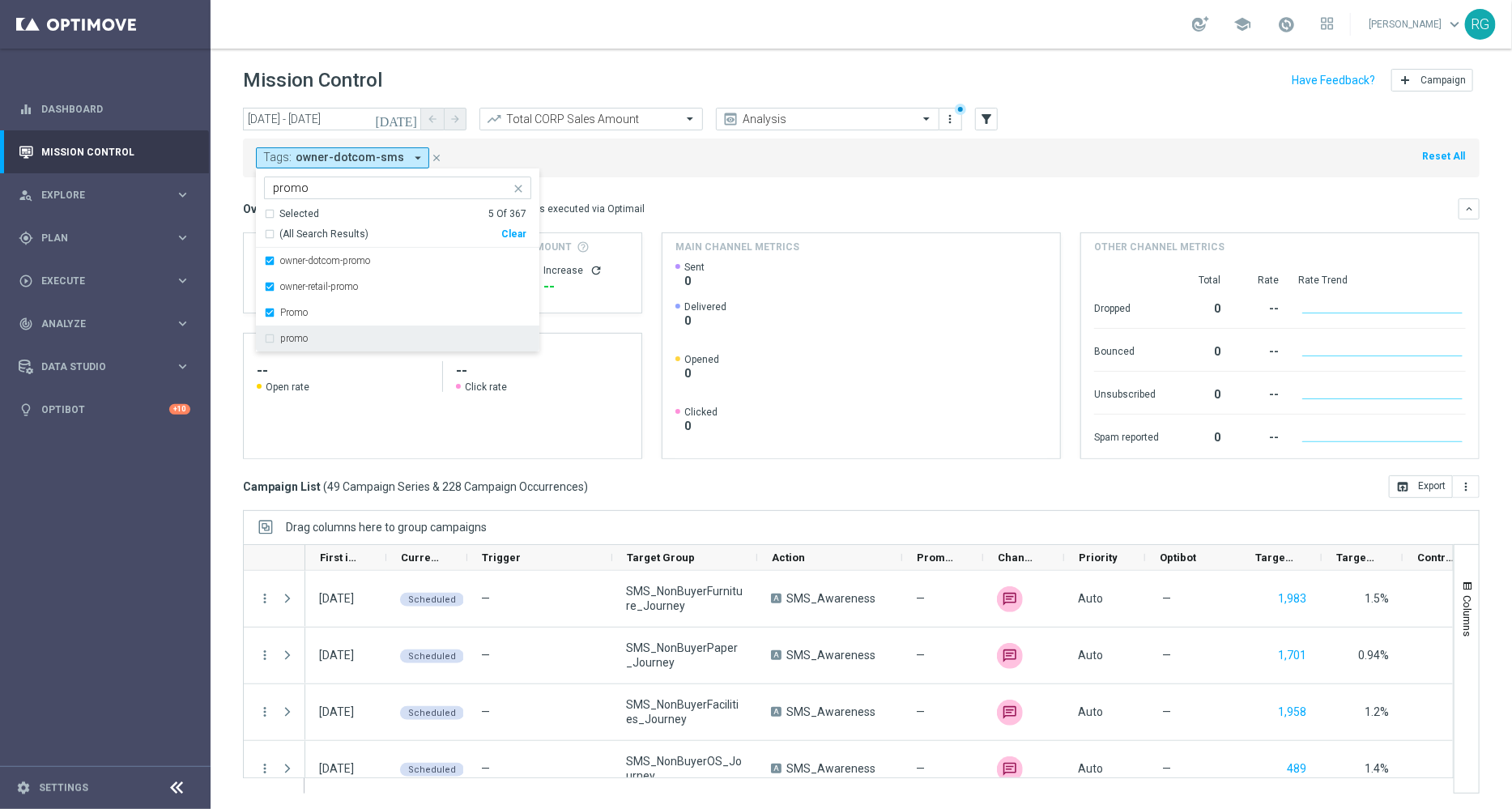
click at [298, 346] on div "promo" at bounding box center [397, 339] width 268 height 26
click at [657, 169] on div "Tags: owner-dotcom-sms arrow_drop_down Selected 6 of 367 promo Selected 6 Of 36…" at bounding box center [861, 158] width 1237 height 39
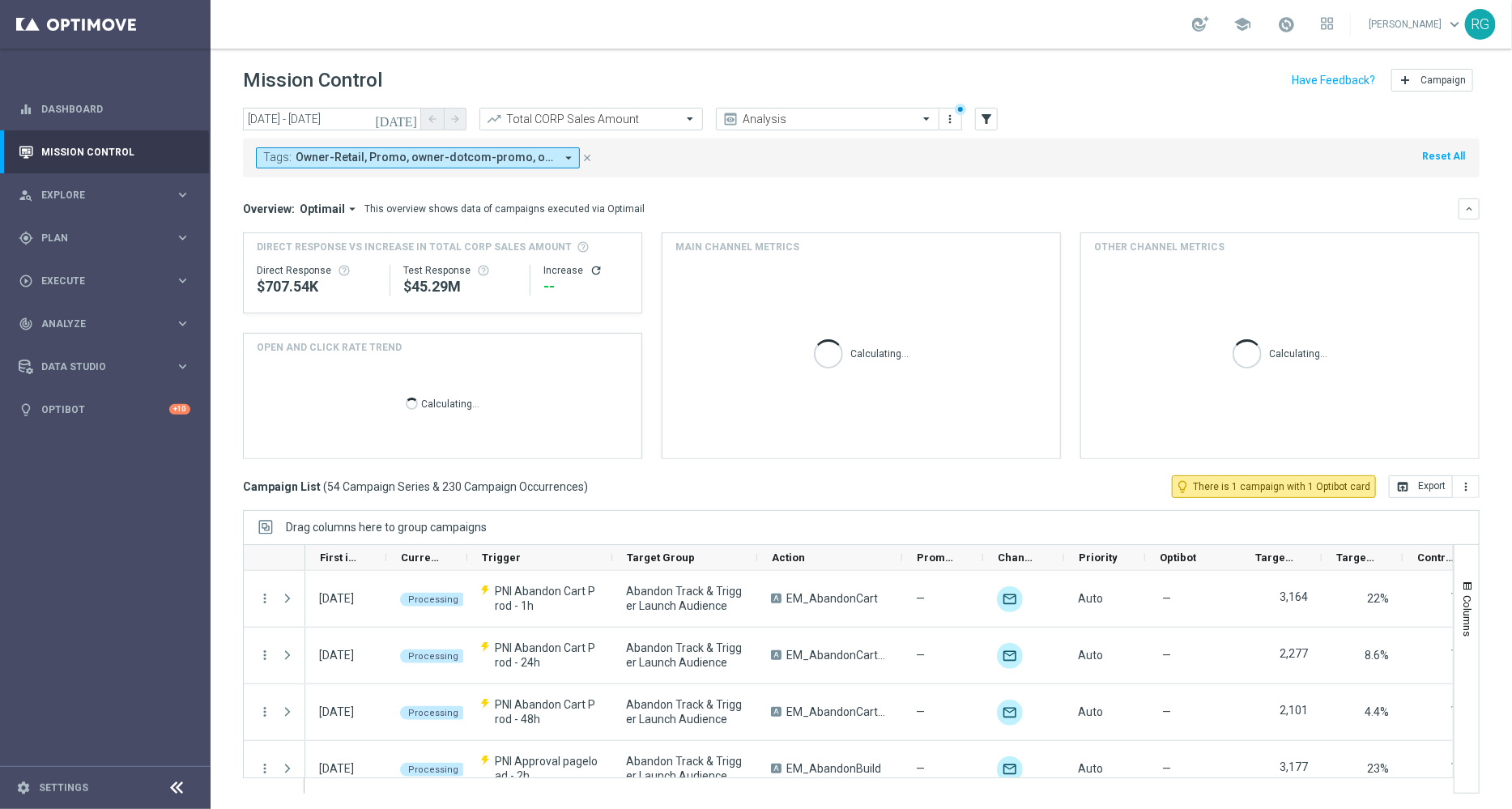
scroll to position [0, 210]
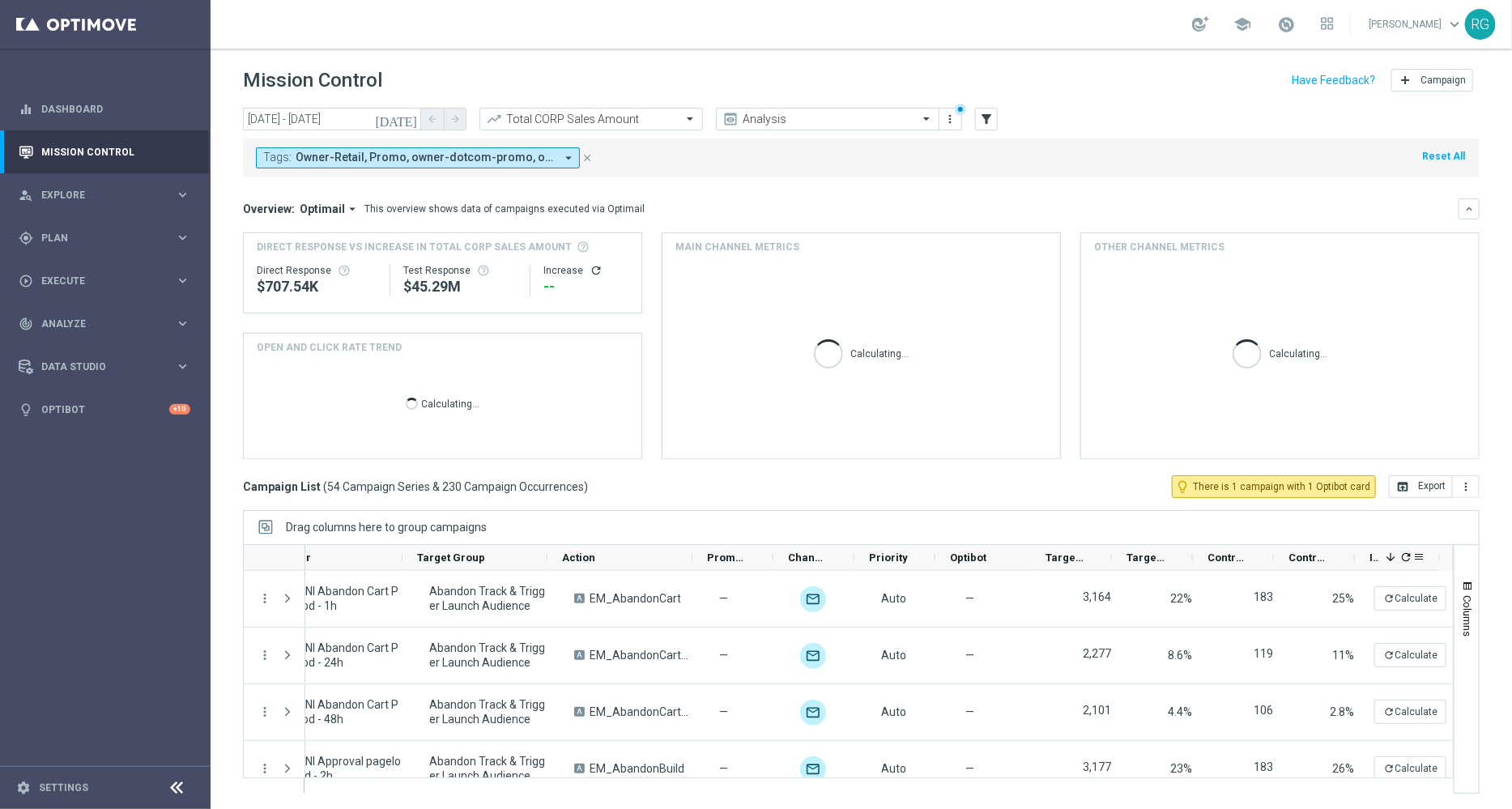
click at [1405, 553] on icon "refresh" at bounding box center [1406, 557] width 13 height 13
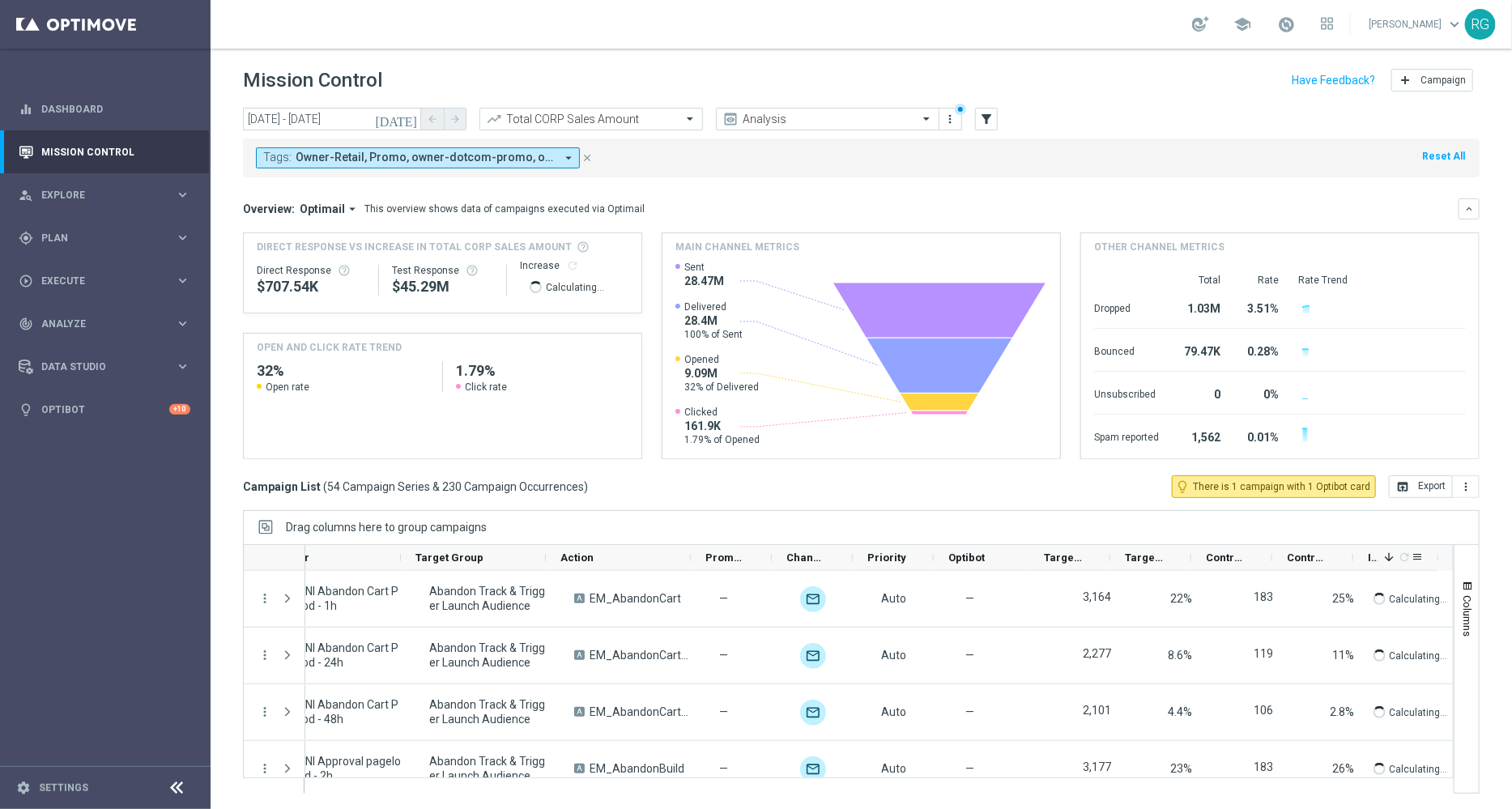
scroll to position [0, 211]
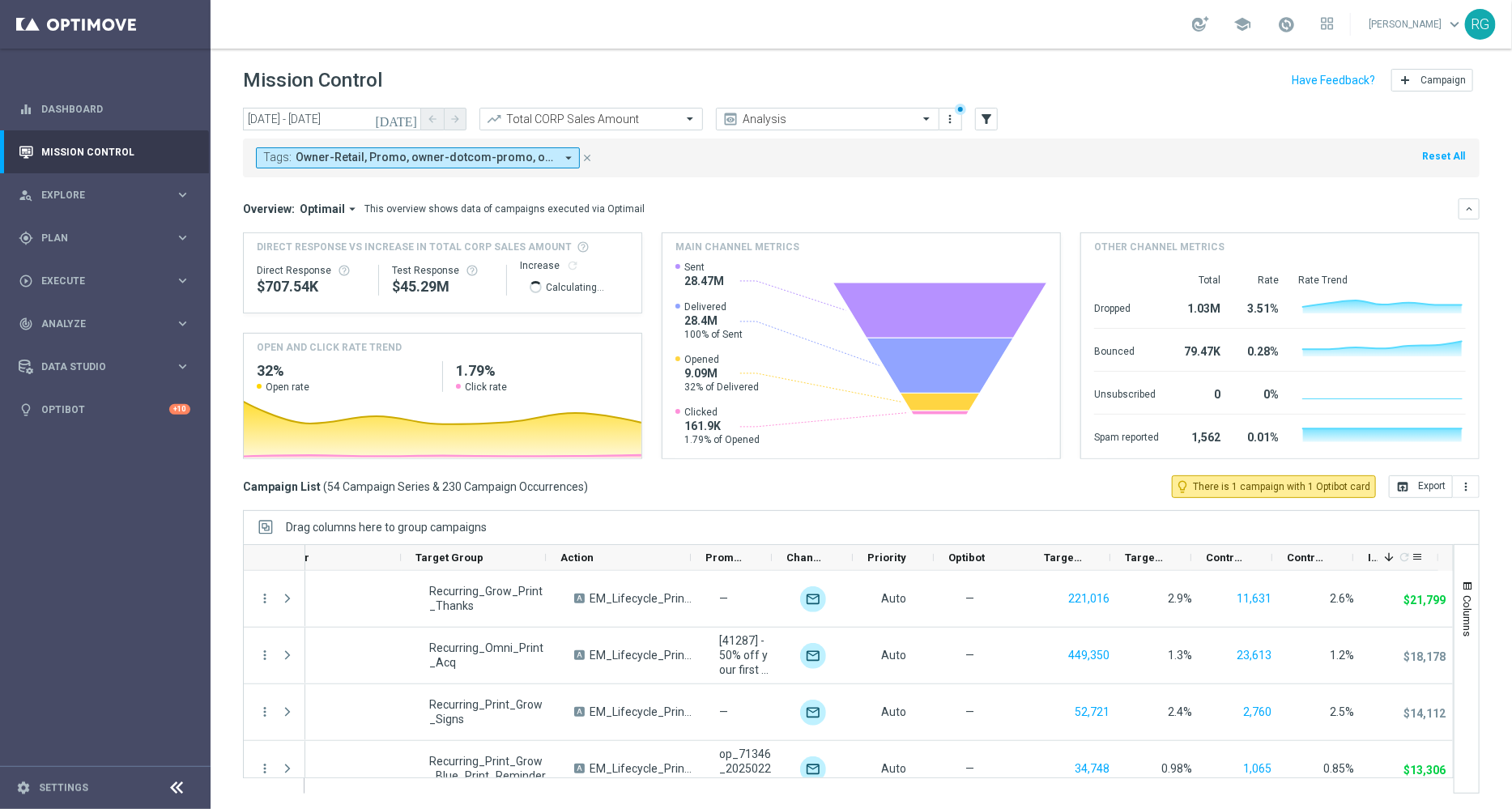
click at [1390, 558] on span at bounding box center [1389, 557] width 13 height 13
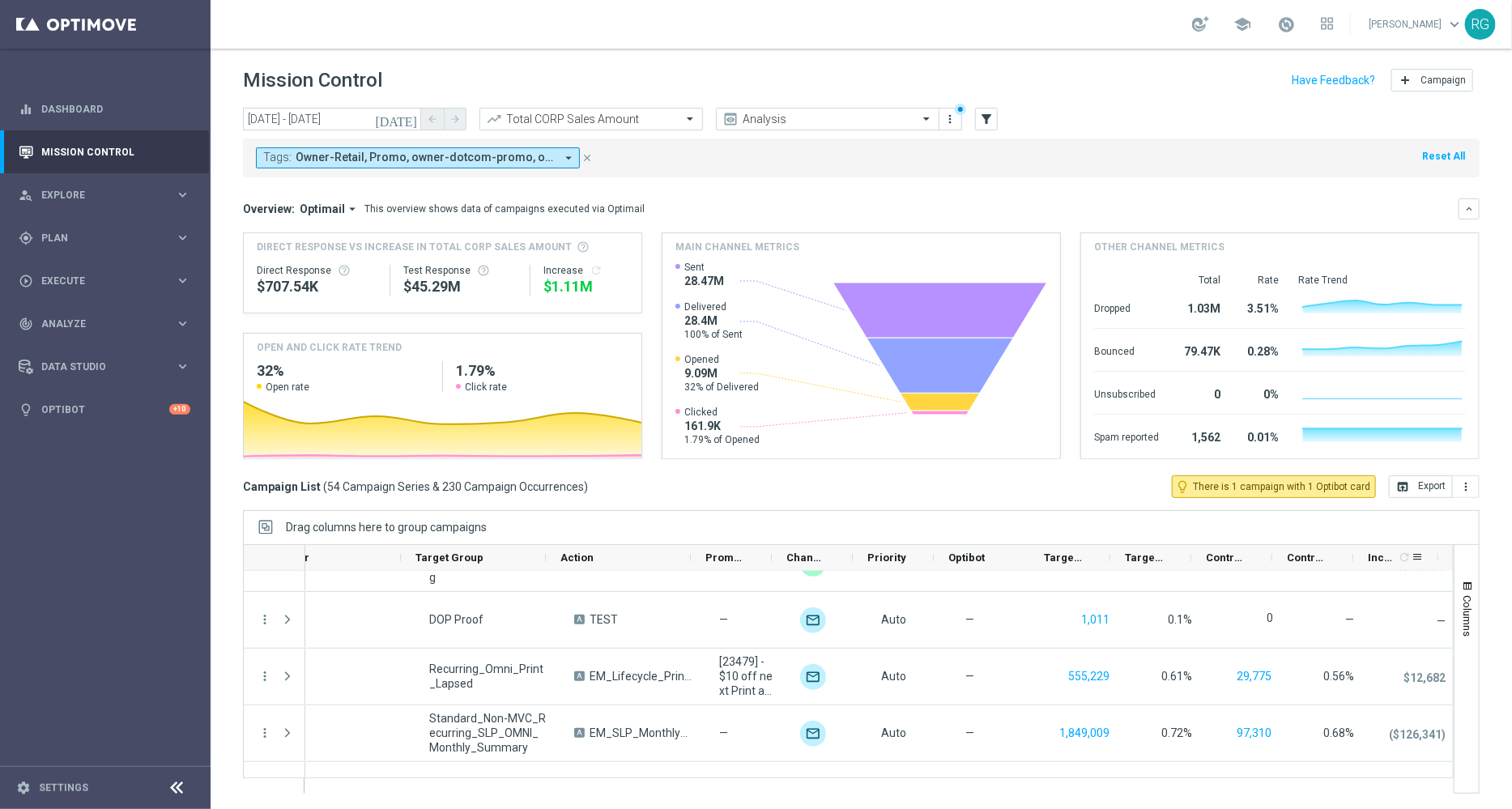
scroll to position [2854, 0]
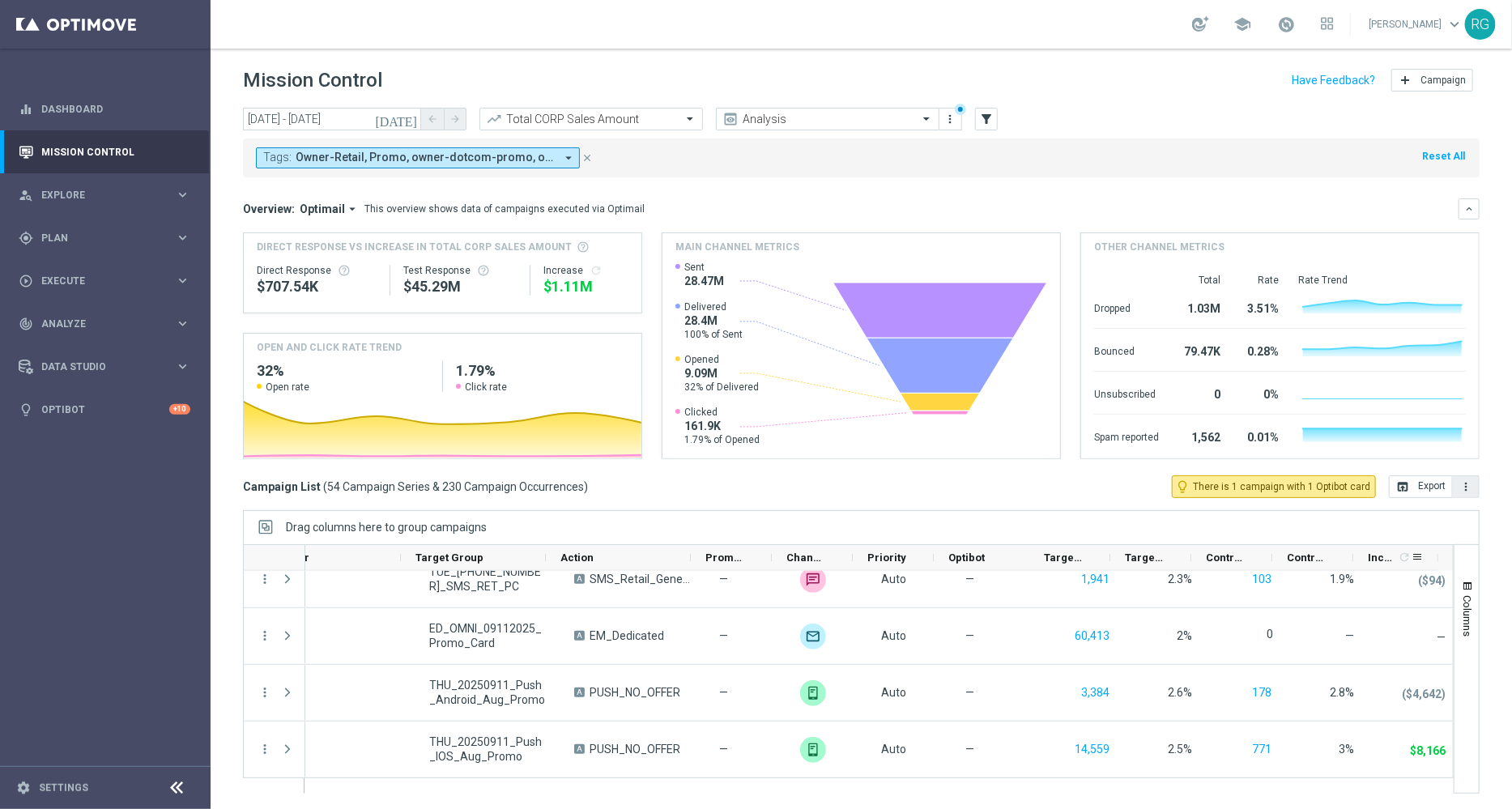
click at [1466, 490] on icon "more_vert" at bounding box center [1466, 487] width 13 height 13
click at [1432, 517] on span "Export with occurrences" at bounding box center [1413, 515] width 109 height 11
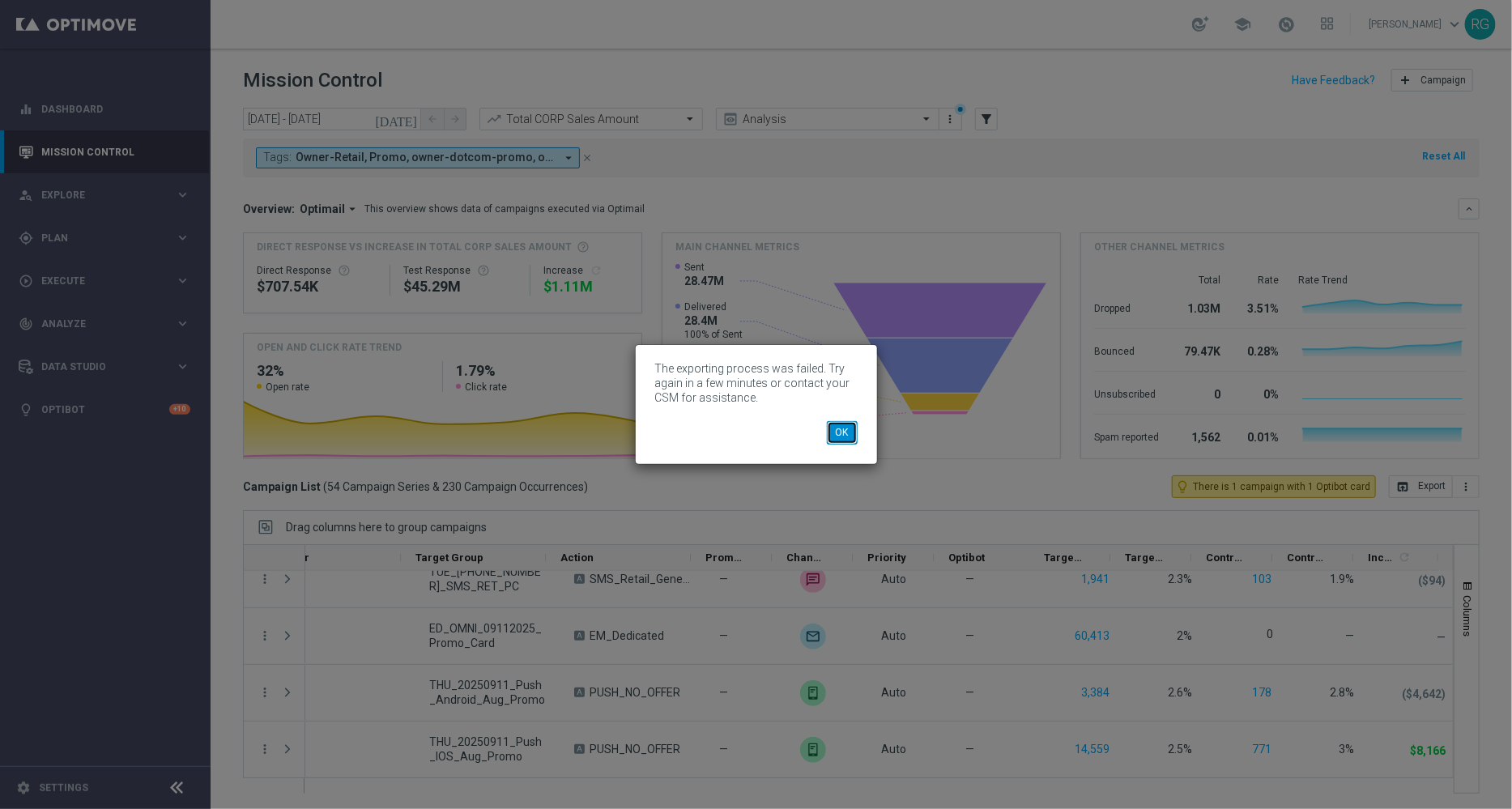
click at [843, 435] on button "OK" at bounding box center [843, 432] width 31 height 23
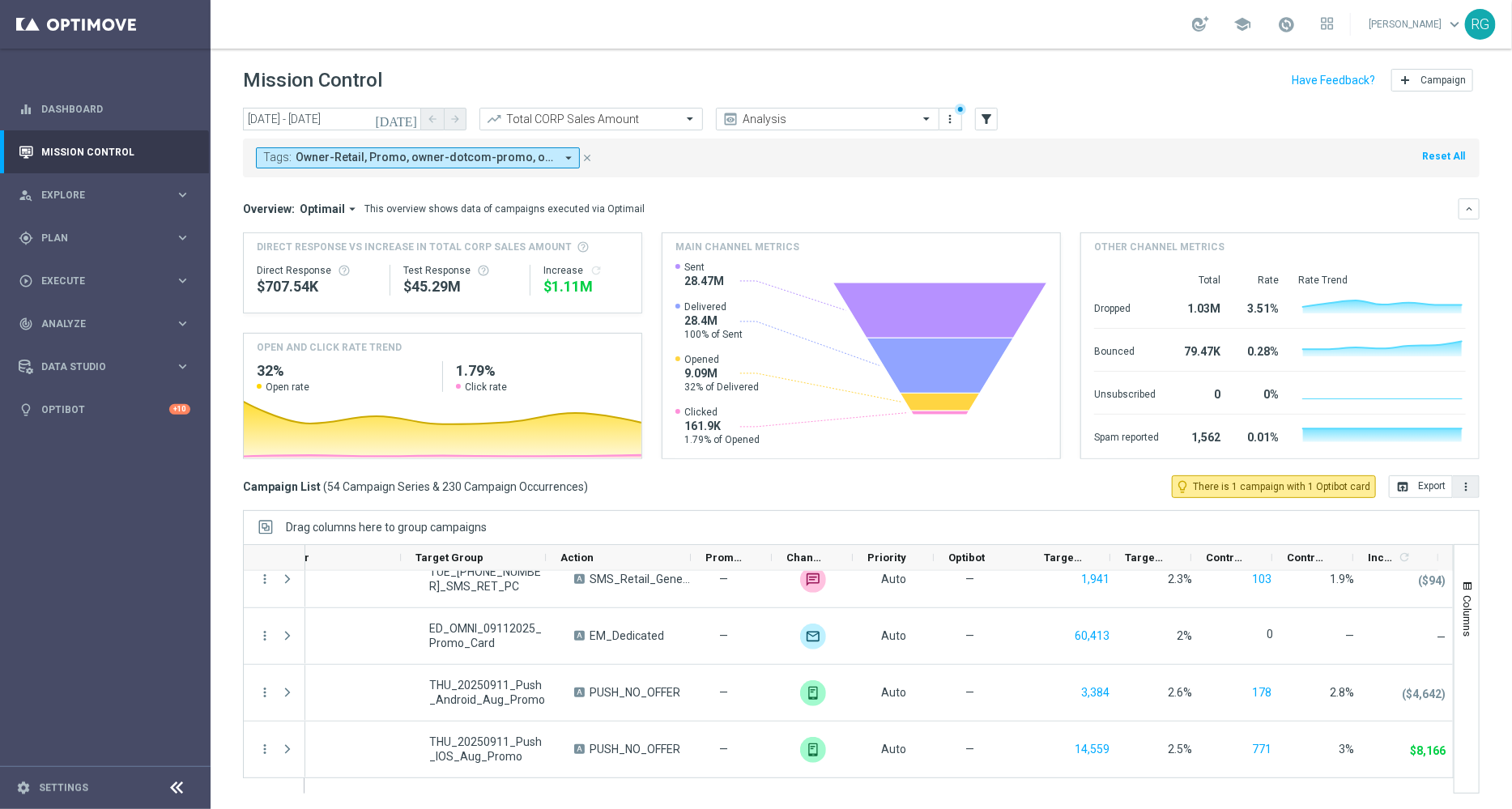
click at [1470, 488] on icon "more_vert" at bounding box center [1466, 487] width 13 height 13
click at [1433, 512] on span "Export with occurrences" at bounding box center [1413, 515] width 109 height 11
click at [1456, 485] on button "more_vert" at bounding box center [1466, 487] width 26 height 23
click at [1439, 510] on span "Export with occurrences" at bounding box center [1413, 515] width 109 height 11
click at [556, 118] on input "text" at bounding box center [575, 119] width 173 height 14
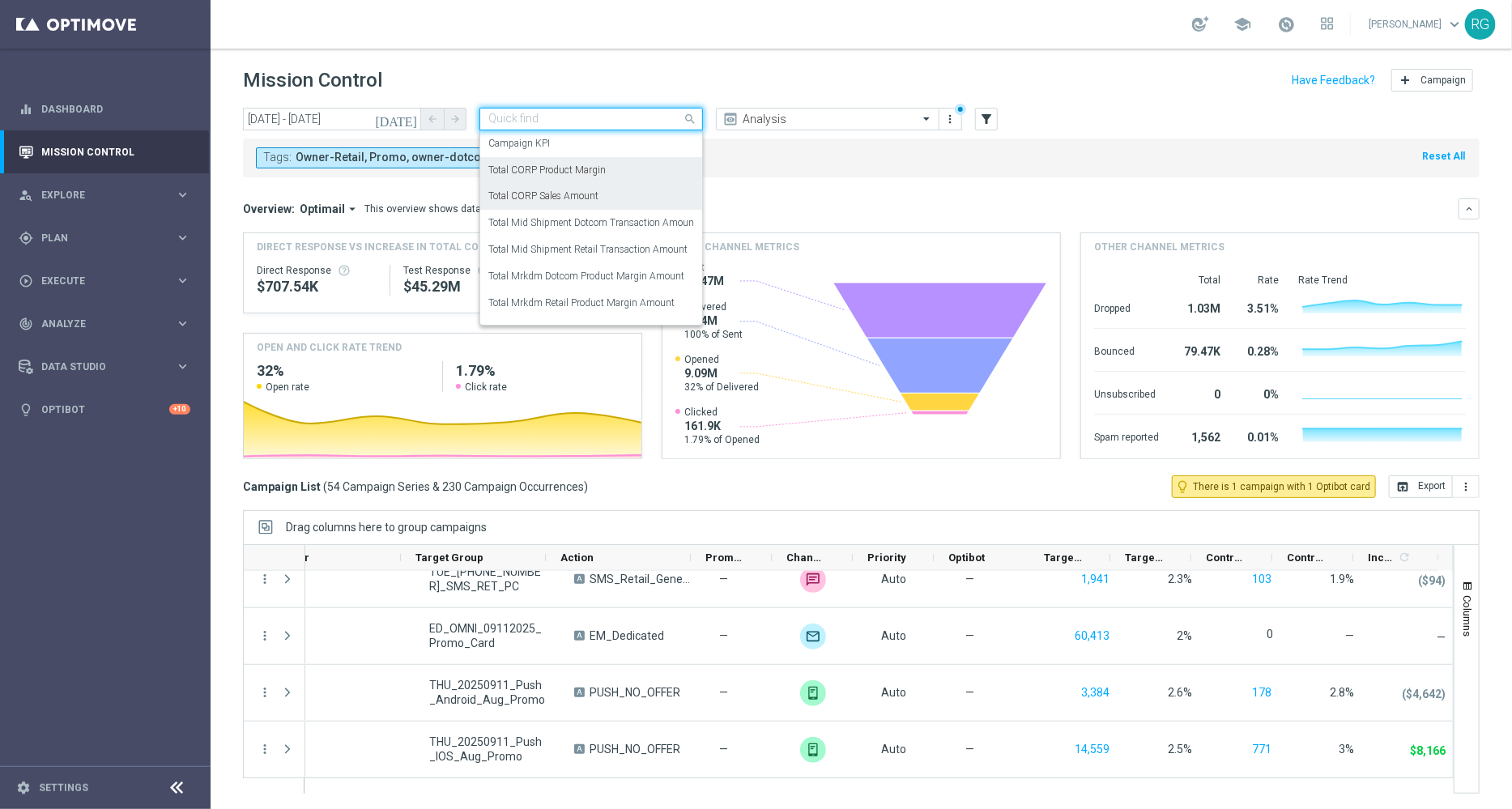
click at [549, 169] on label "Total CORP Product Margin" at bounding box center [547, 170] width 118 height 14
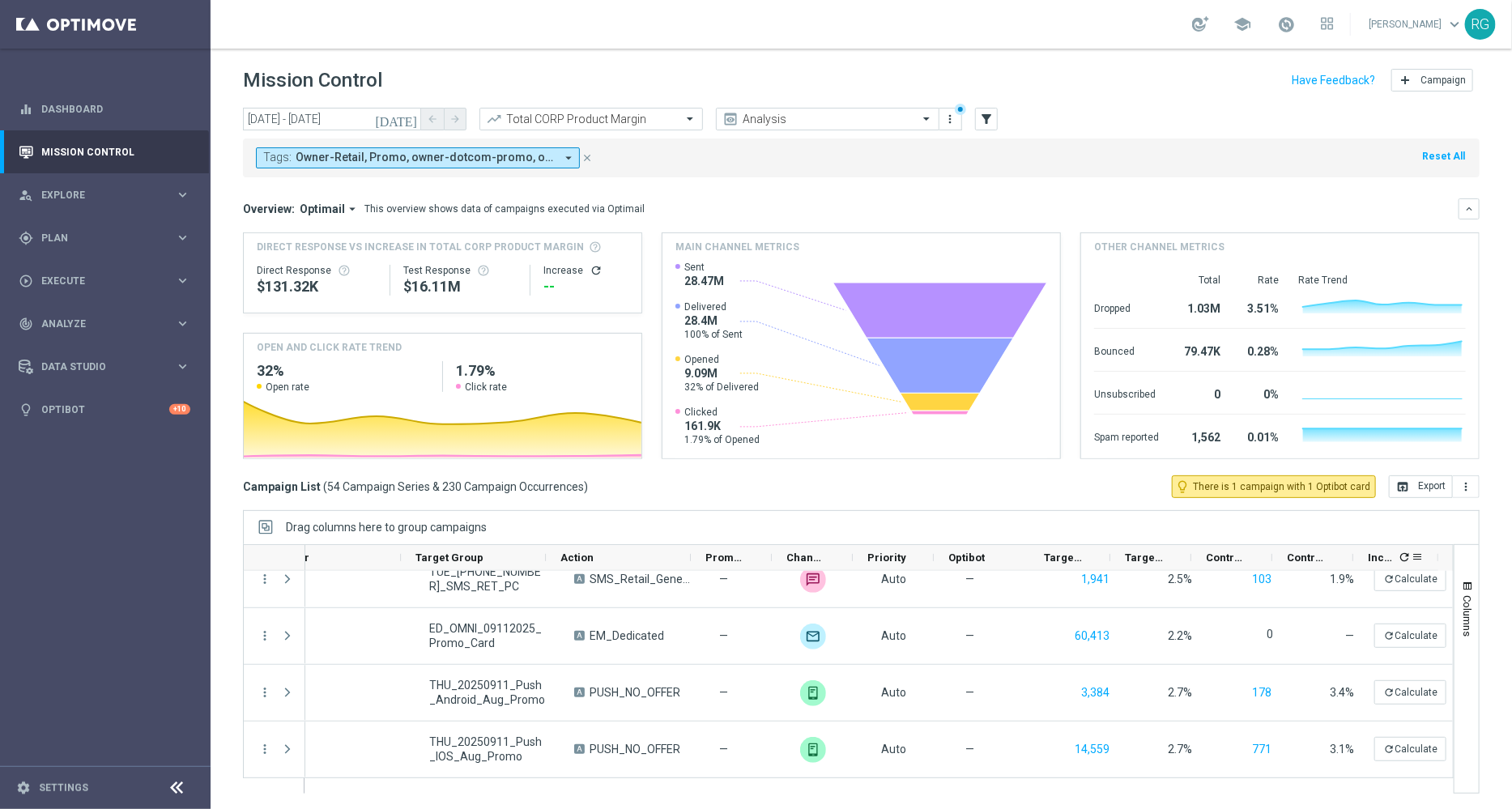
click at [1402, 556] on icon "refresh" at bounding box center [1404, 557] width 13 height 13
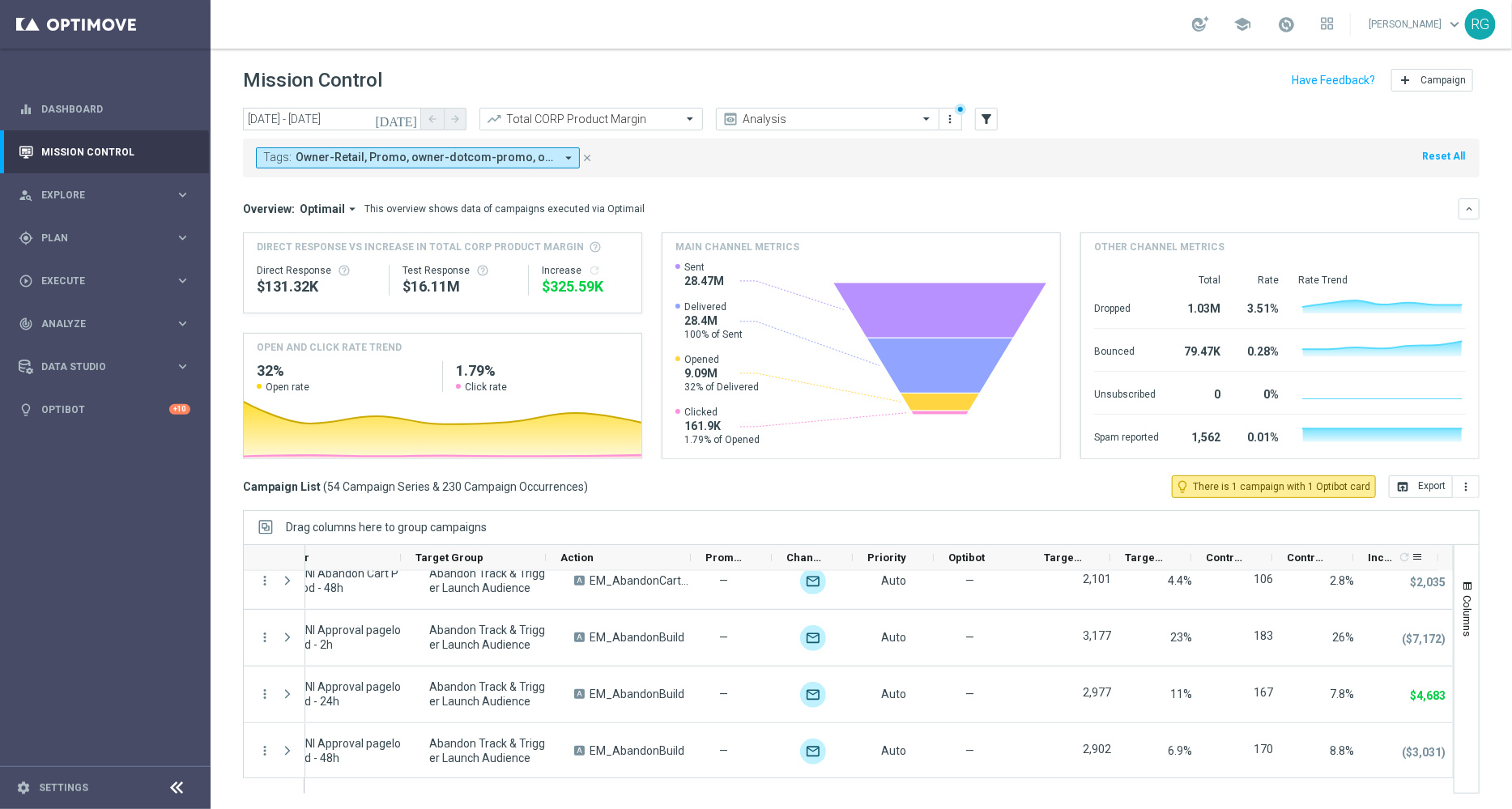
scroll to position [0, 0]
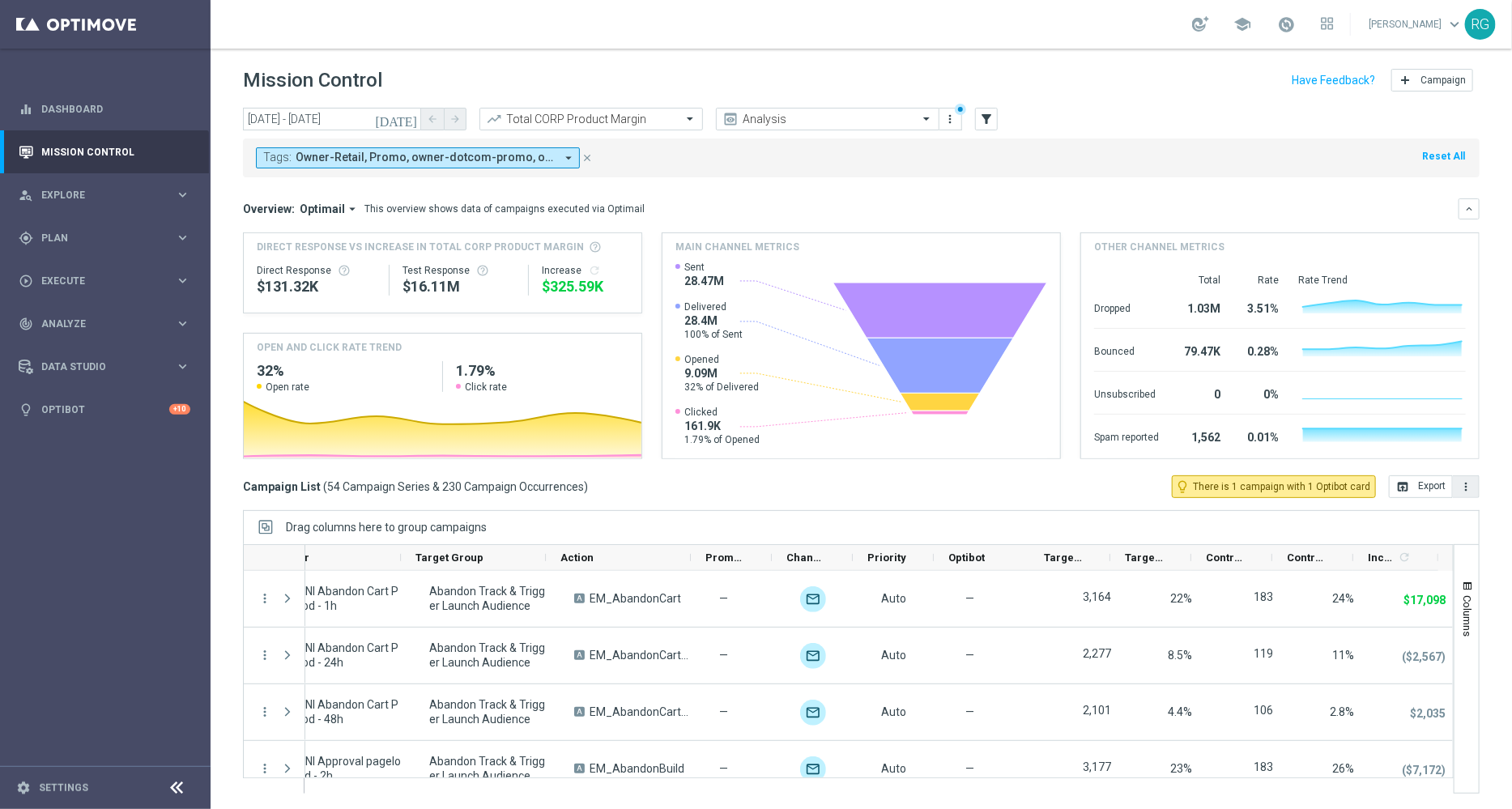
click at [1471, 480] on icon "more_vert" at bounding box center [1466, 487] width 13 height 13
click at [1433, 512] on span "Export with occurrences" at bounding box center [1413, 515] width 109 height 11
click at [1202, 85] on div "Mission Control add Campaign" at bounding box center [861, 80] width 1237 height 32
click at [1468, 494] on button "more_vert" at bounding box center [1466, 487] width 26 height 23
click at [1442, 510] on span "Export with occurrences" at bounding box center [1413, 515] width 109 height 11
